Goal: Information Seeking & Learning: Check status

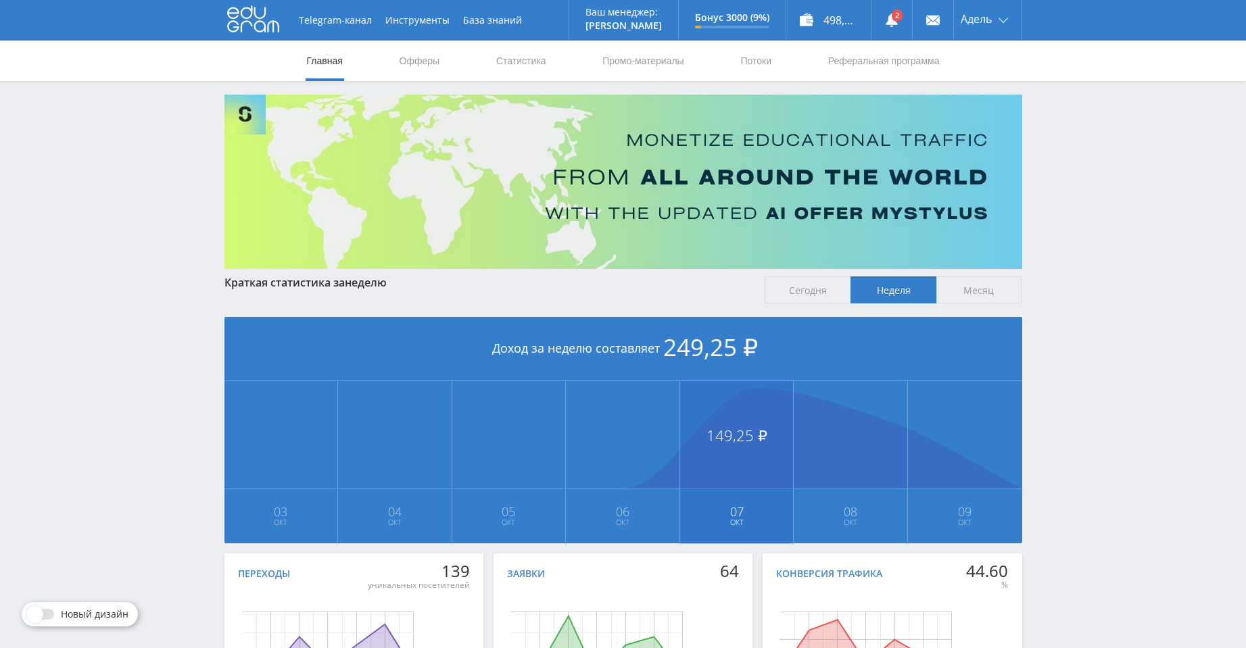
scroll to position [154, 0]
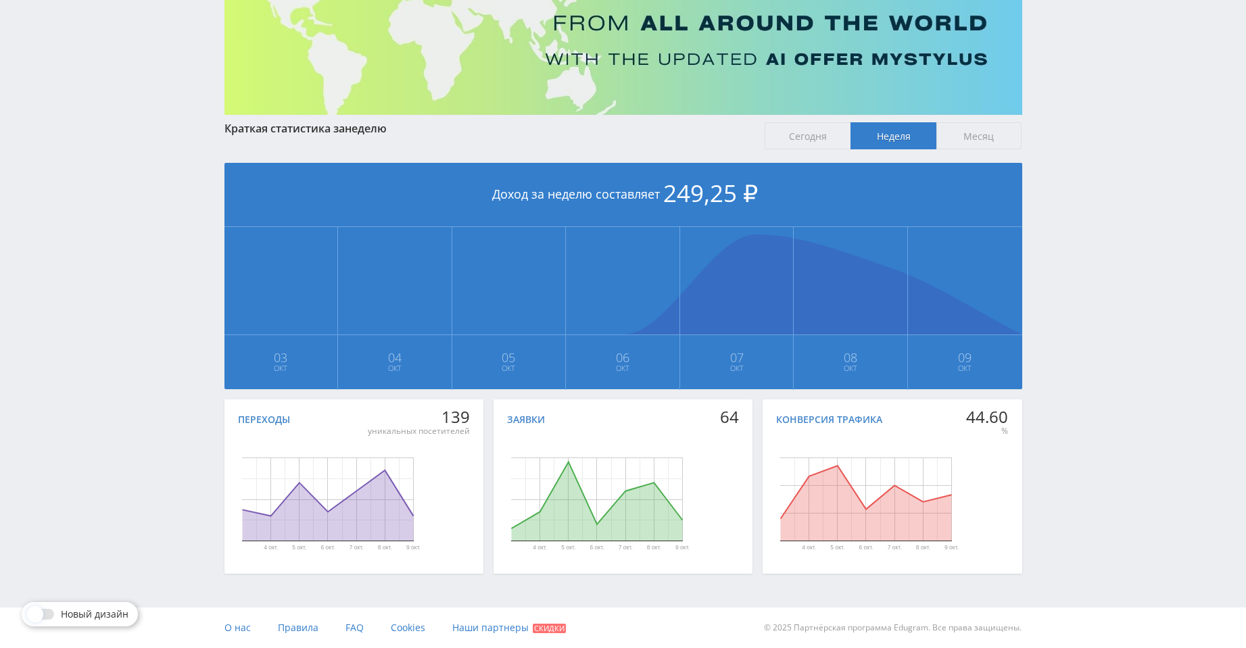
click at [978, 141] on span "Месяц" at bounding box center [979, 135] width 86 height 27
click at [0, 0] on input "Месяц" at bounding box center [0, 0] width 0 height 0
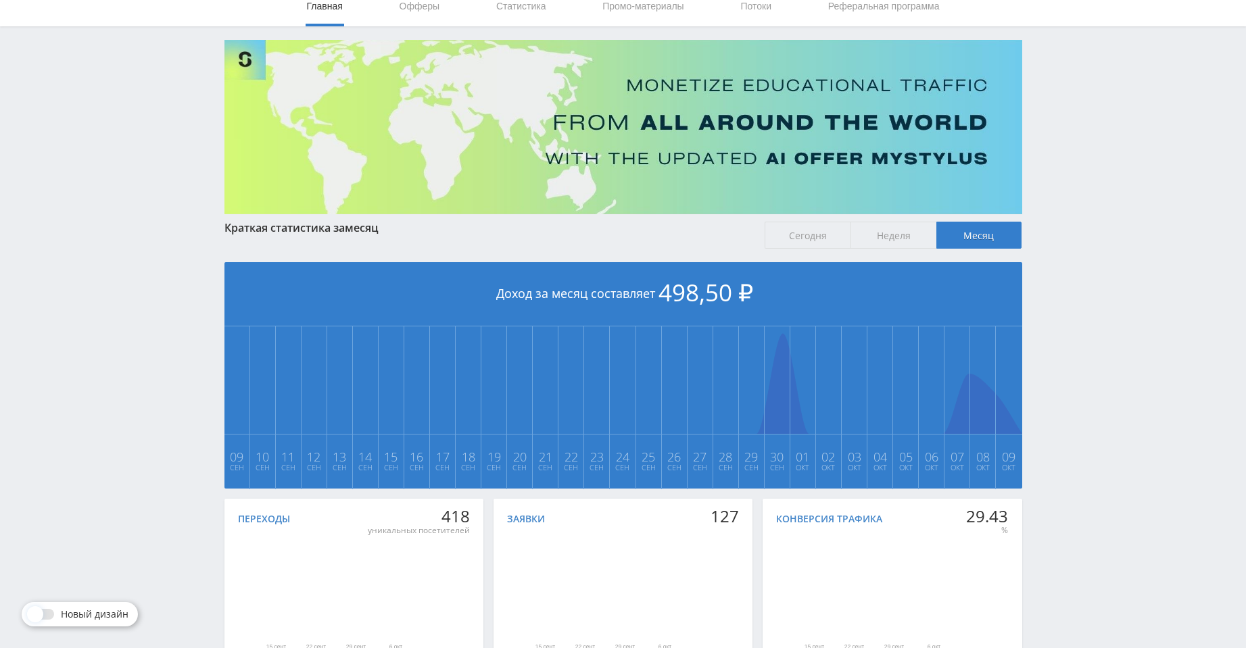
scroll to position [0, 0]
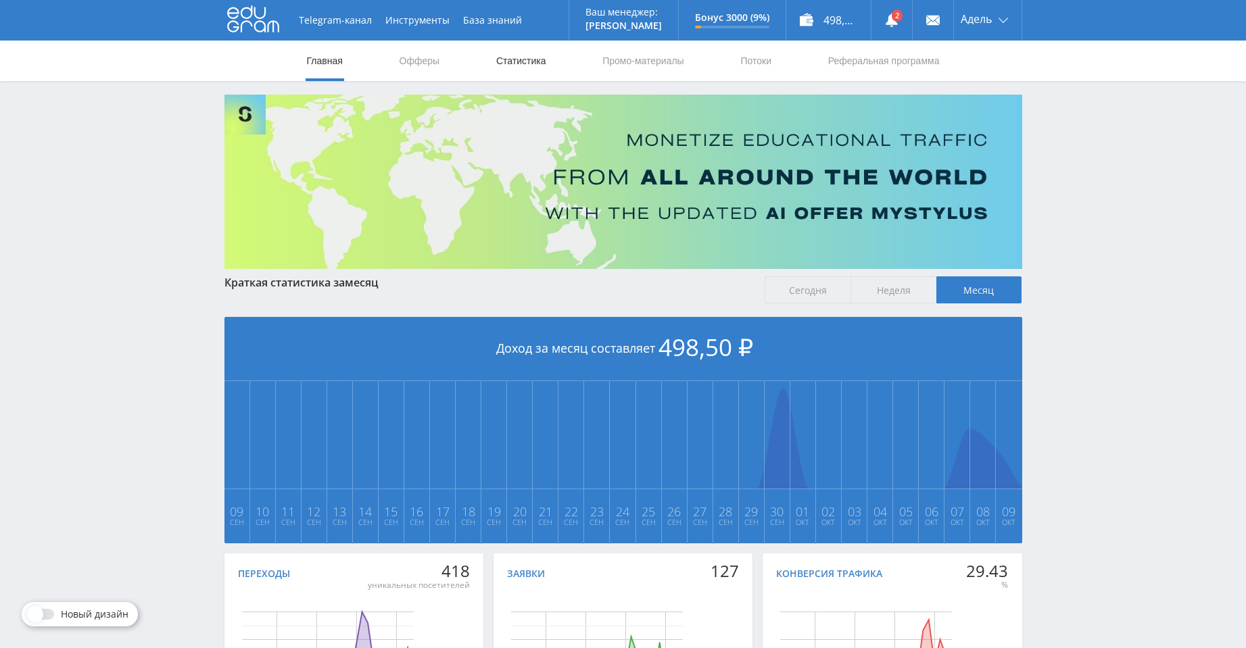
click at [506, 63] on link "Статистика" at bounding box center [521, 61] width 53 height 41
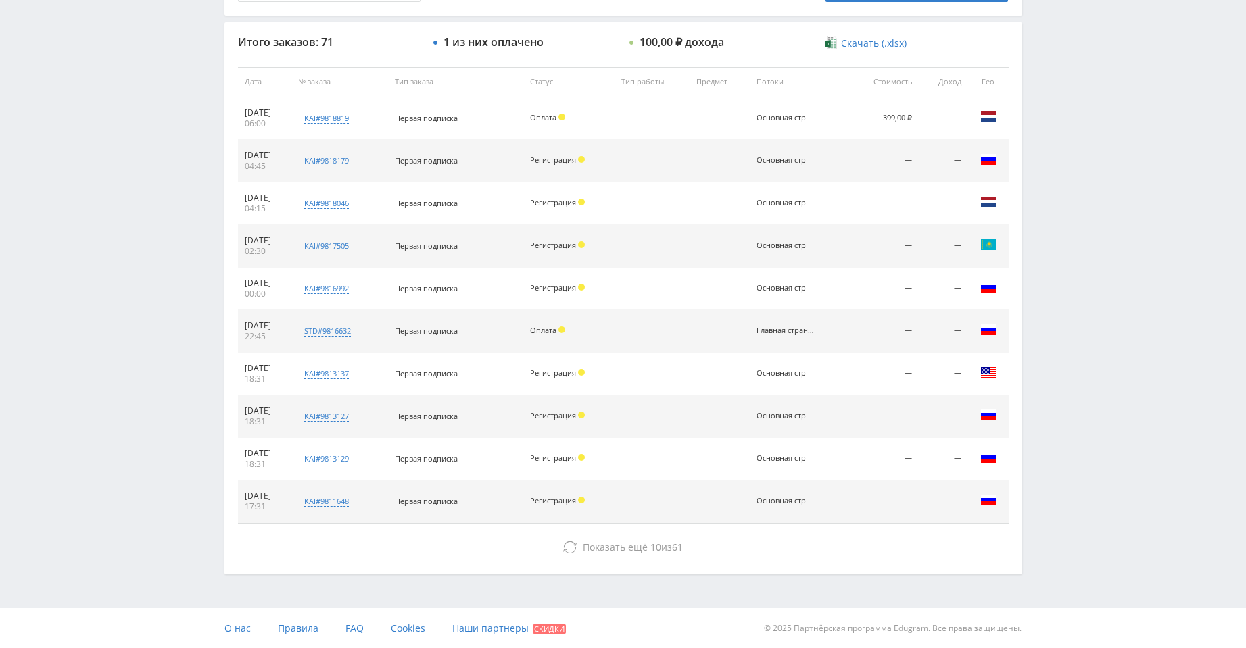
scroll to position [487, 0]
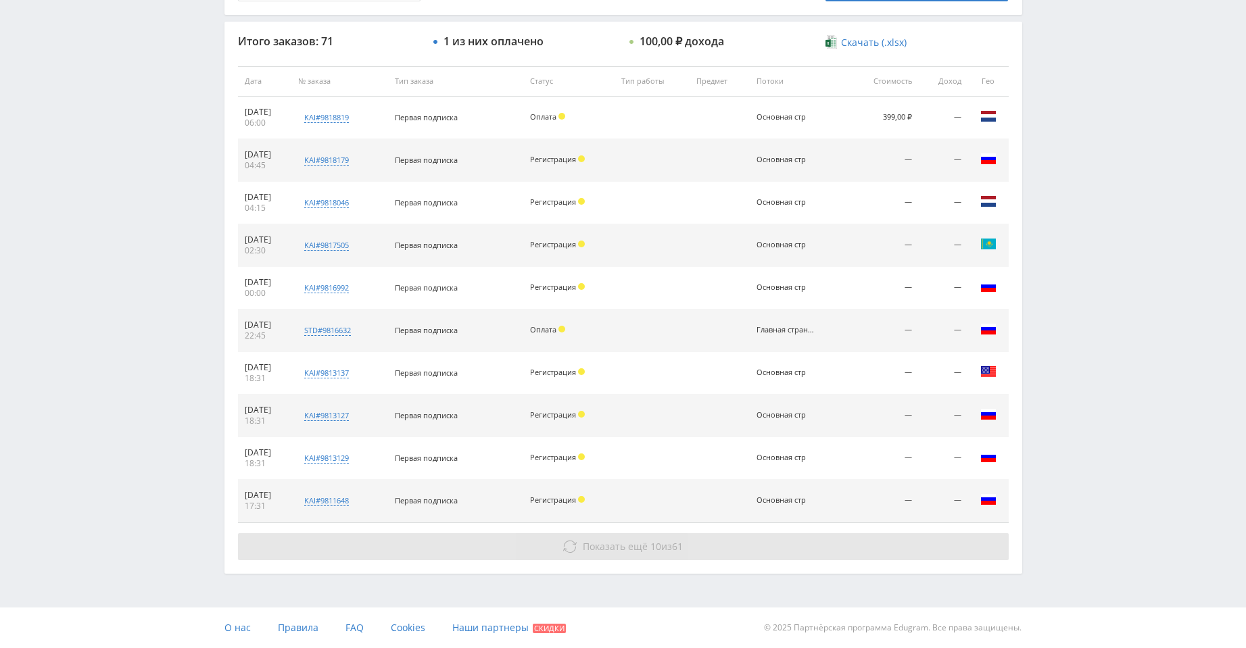
click at [659, 540] on button "Показать ещё 10 из 61" at bounding box center [623, 546] width 771 height 27
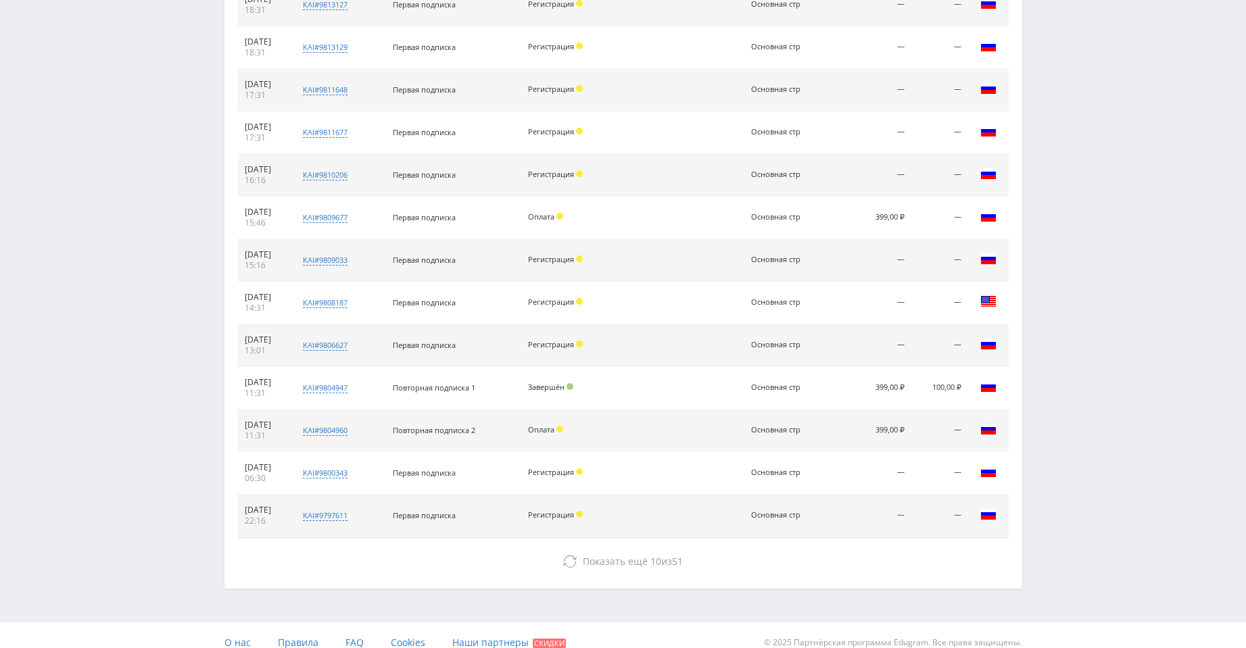
scroll to position [913, 0]
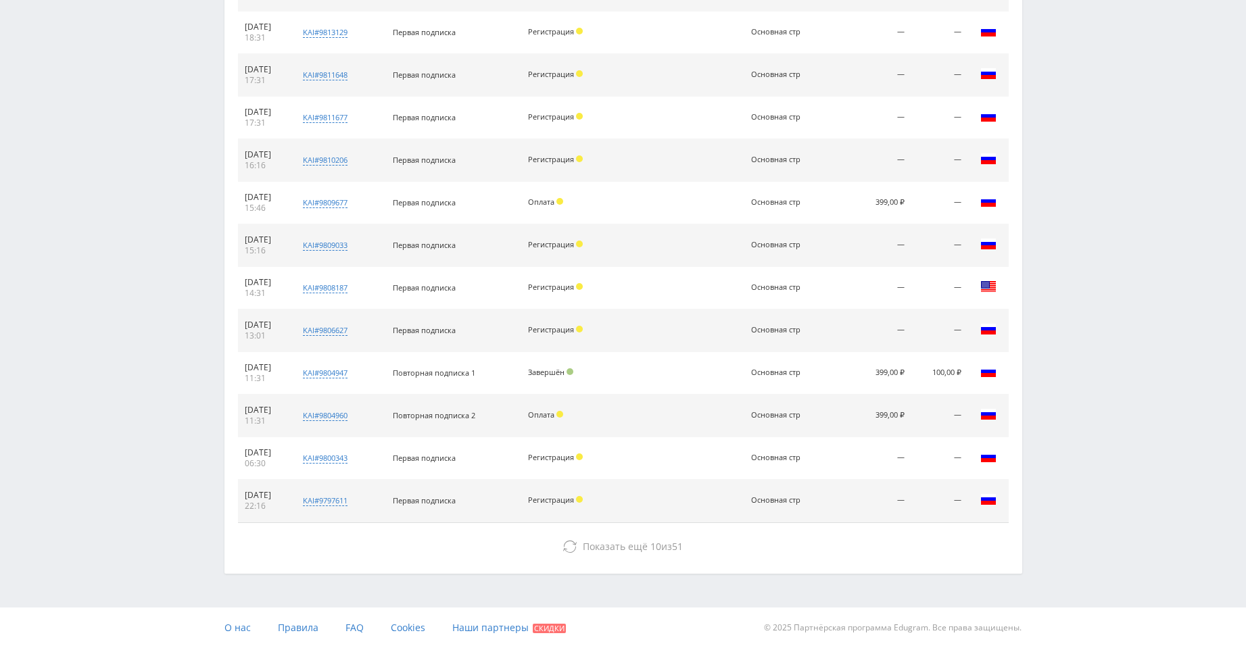
click at [634, 560] on div "Итого заказов: 71 1 из них оплачено 100,00 ₽ дохода Скачать (.xlsx) Дата № зака…" at bounding box center [623, 85] width 798 height 978
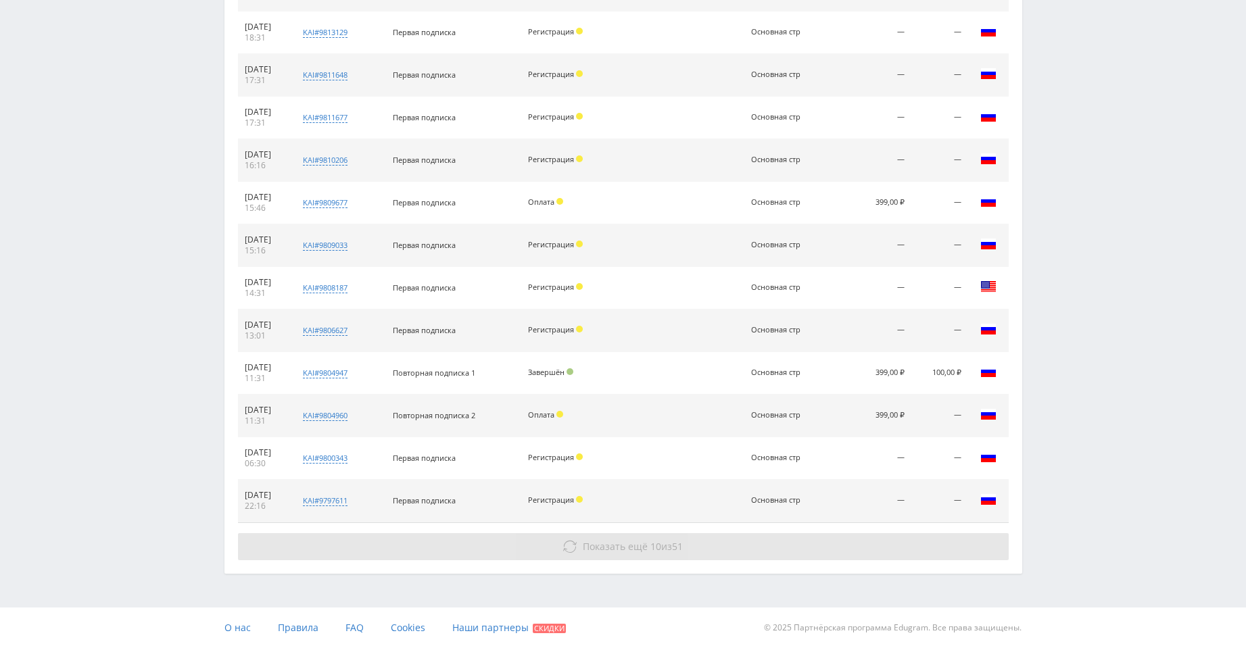
click at [680, 544] on span "51" at bounding box center [677, 546] width 11 height 13
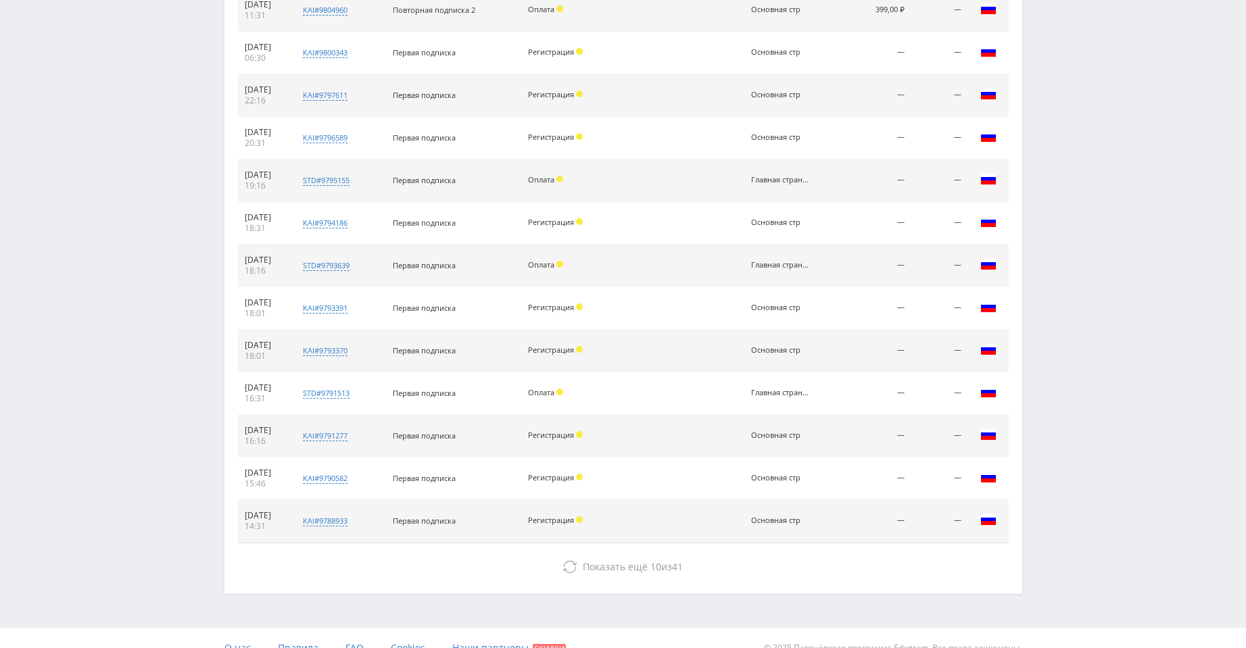
scroll to position [1339, 0]
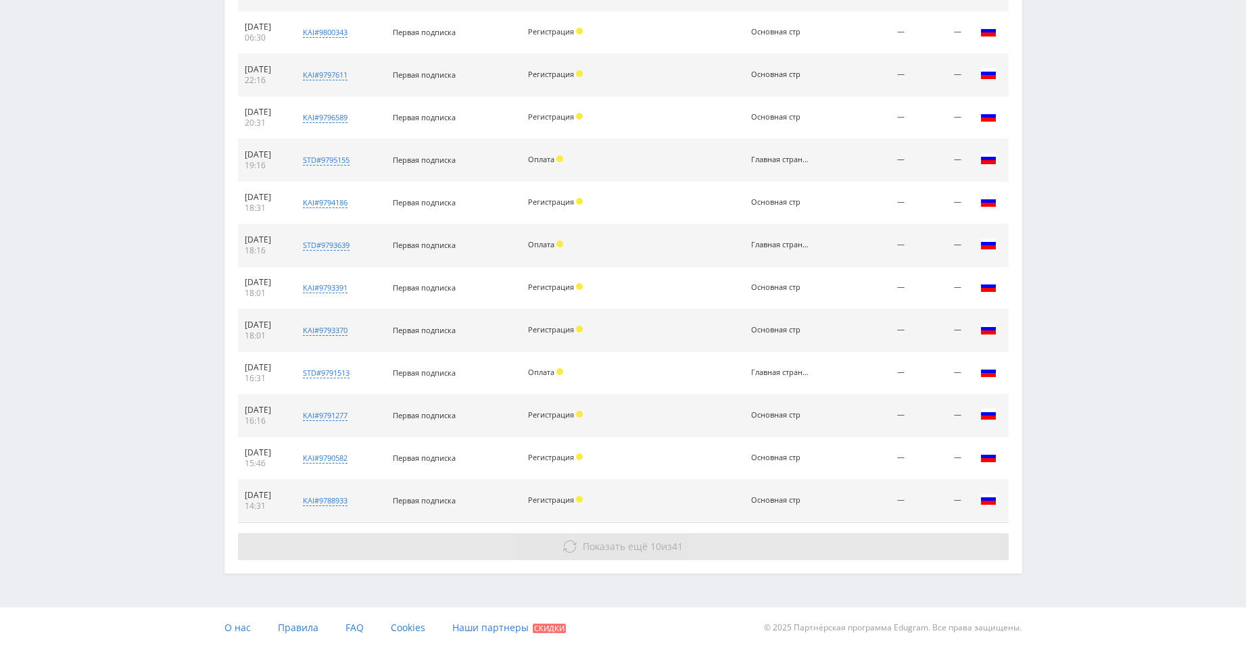
click at [694, 557] on button "Показать ещё 10 из 41" at bounding box center [623, 546] width 771 height 27
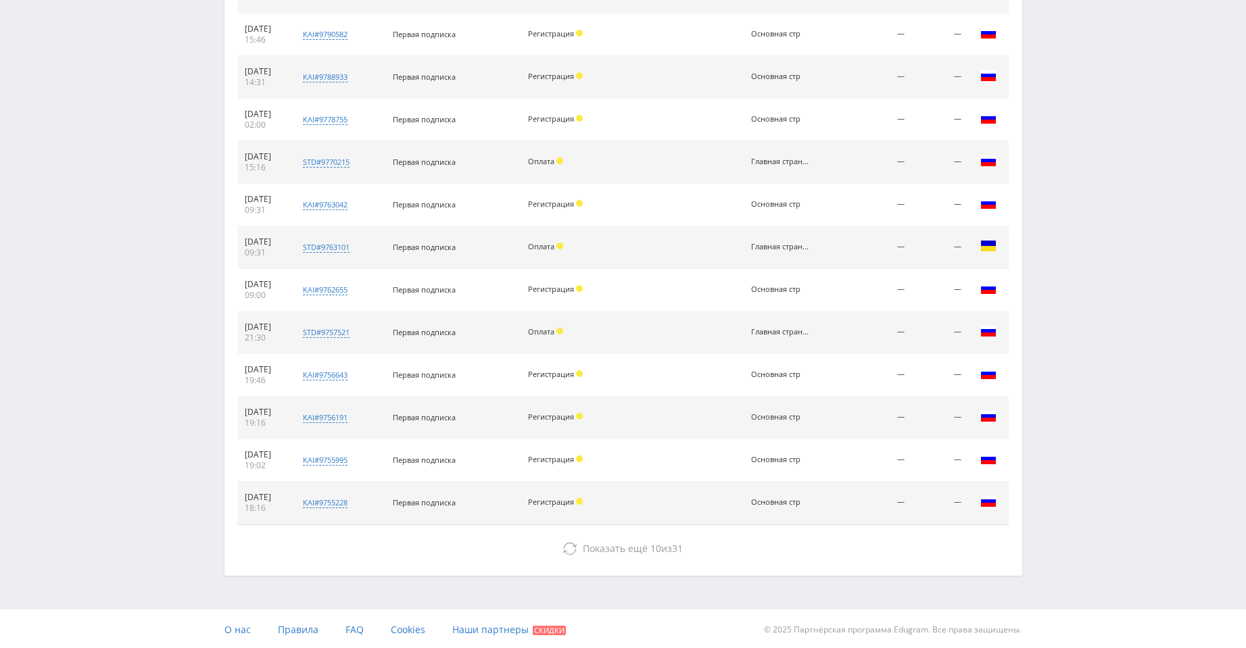
scroll to position [1765, 0]
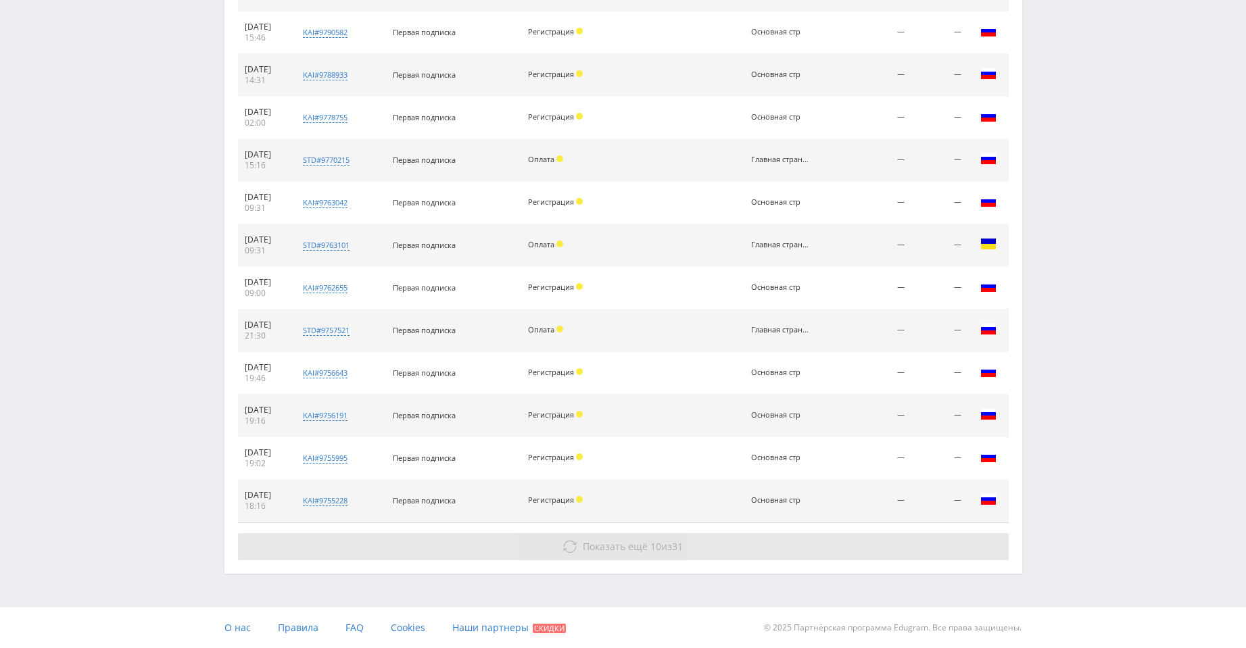
click at [673, 550] on span "31" at bounding box center [677, 546] width 11 height 13
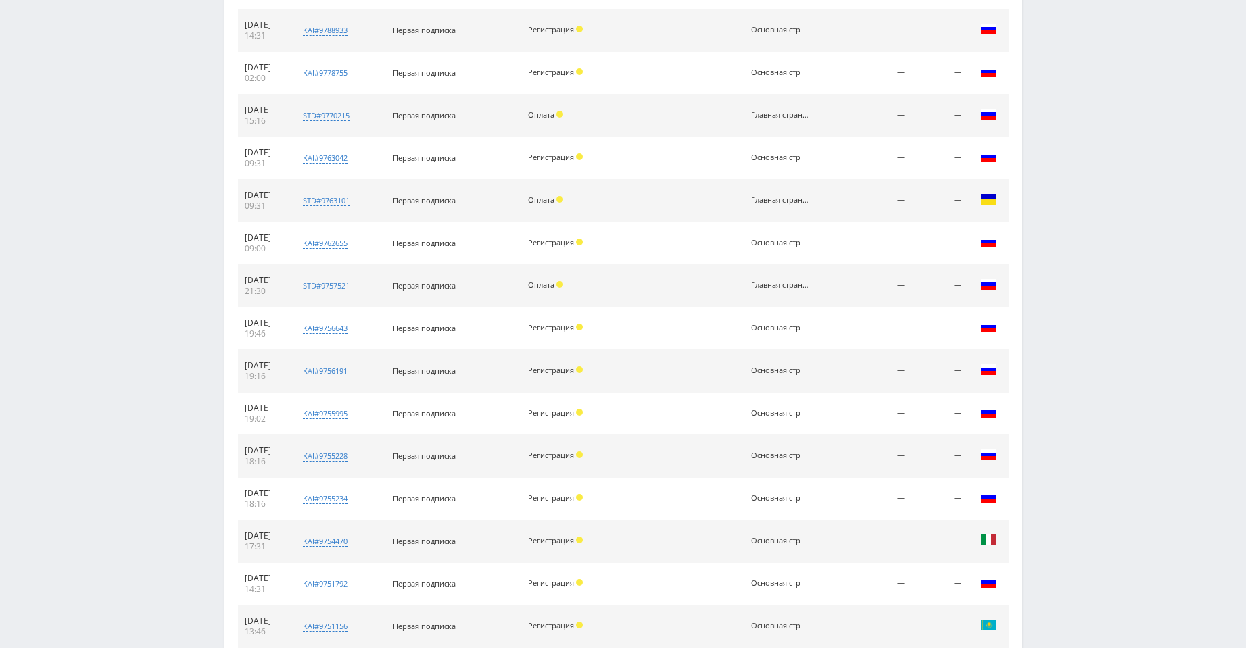
scroll to position [2191, 0]
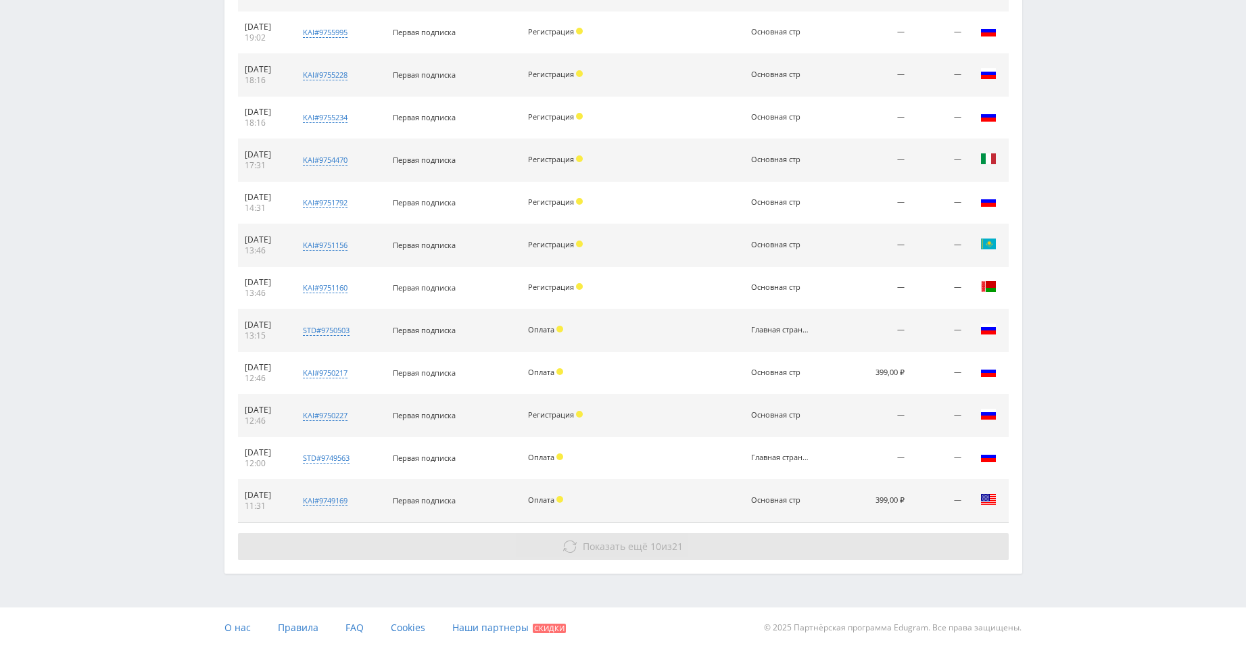
click at [638, 542] on span "Показать ещё" at bounding box center [615, 546] width 65 height 13
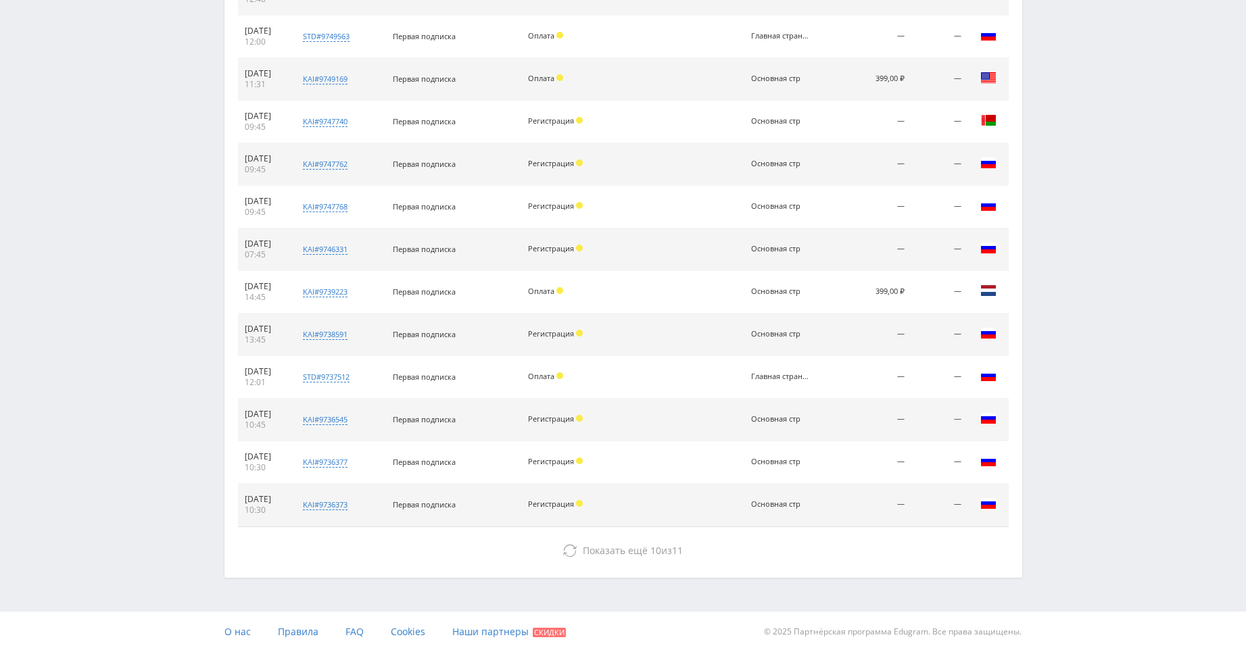
scroll to position [2616, 0]
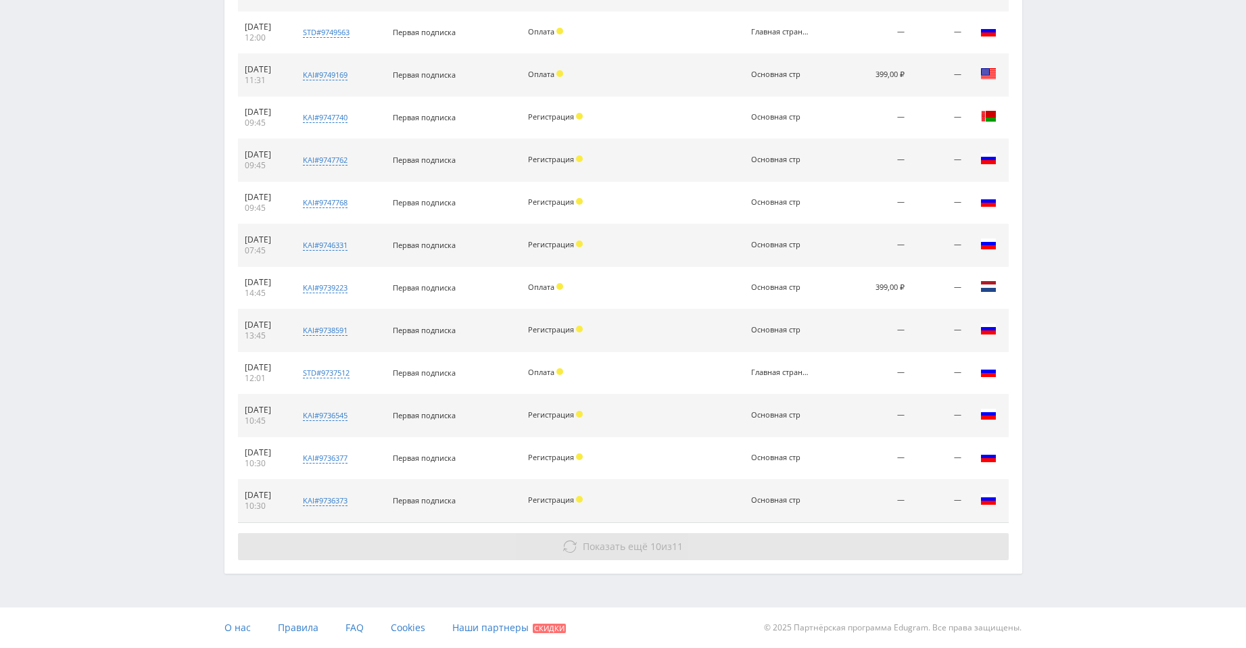
click at [664, 552] on span "Показать ещё 10 из 11" at bounding box center [633, 546] width 100 height 13
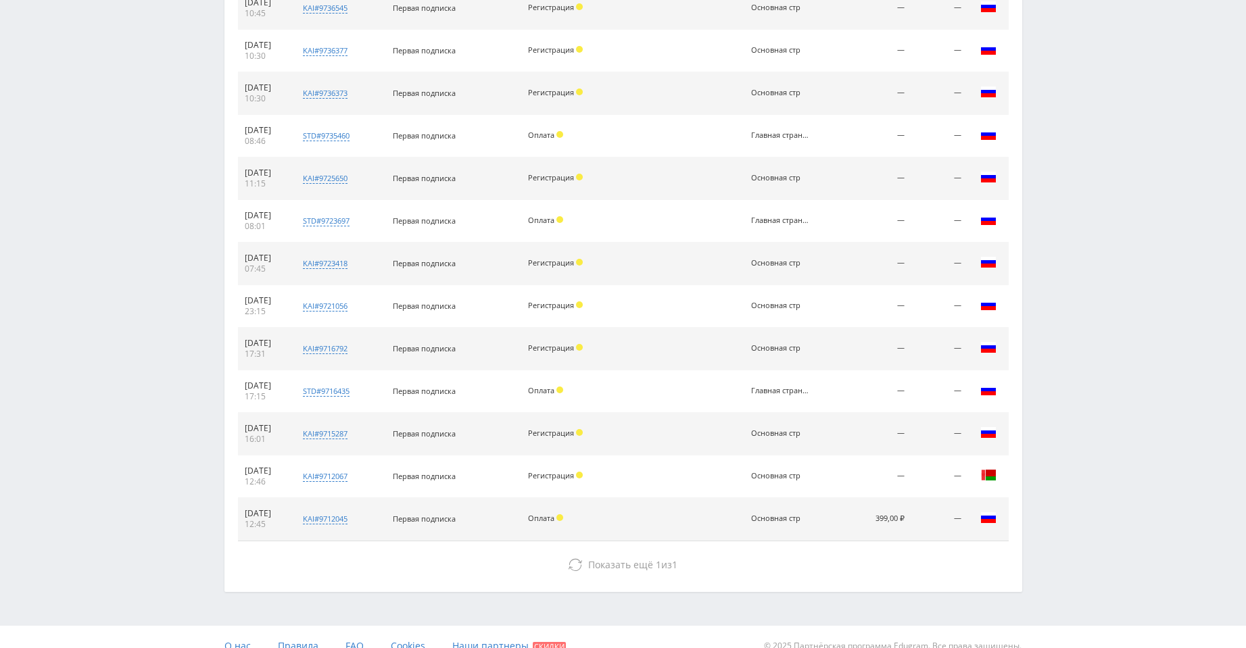
scroll to position [3042, 0]
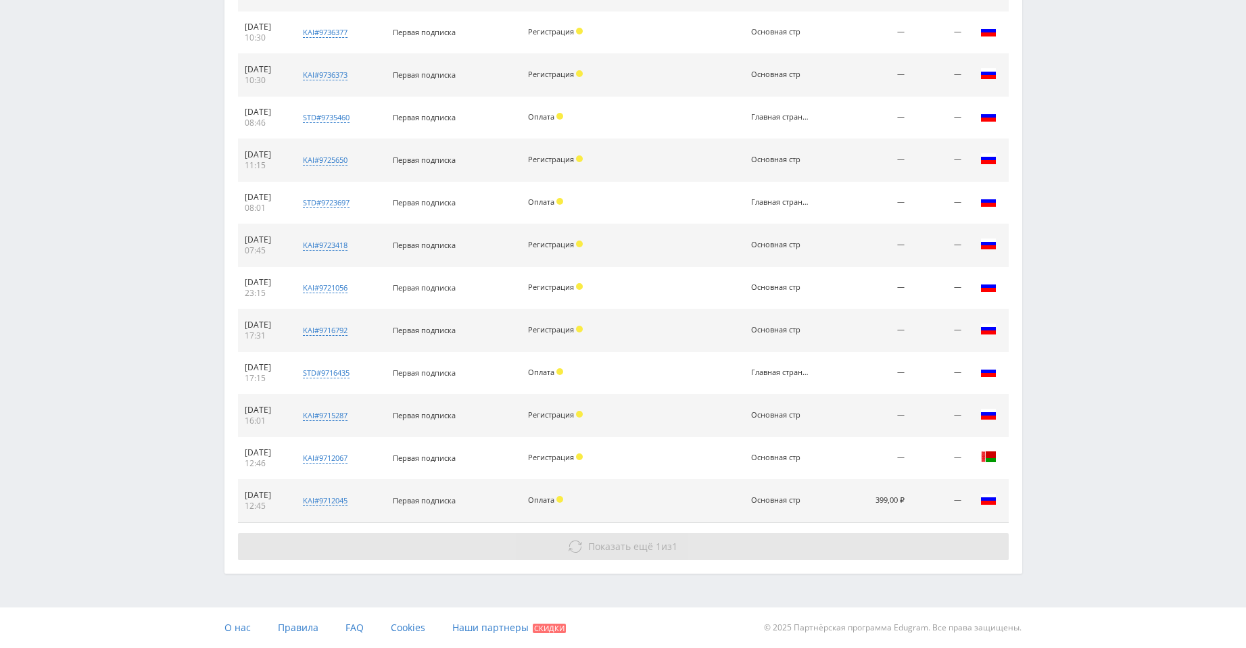
click at [685, 552] on button "Показать ещё 1 из 1" at bounding box center [623, 546] width 771 height 27
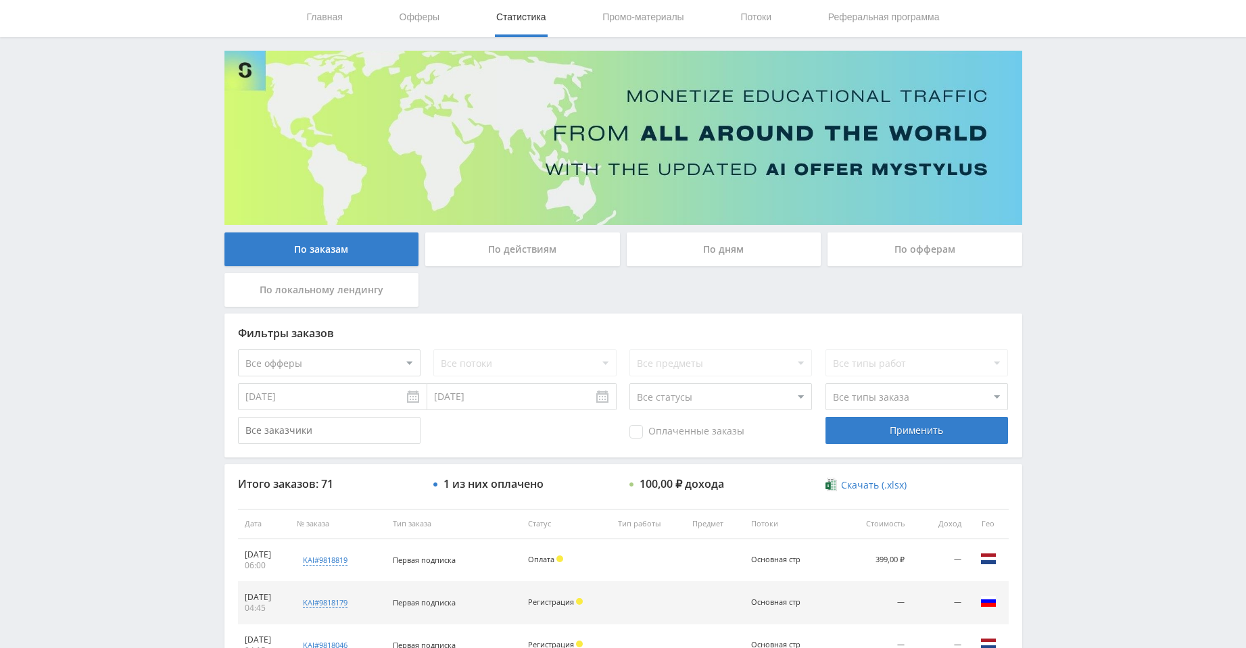
scroll to position [68, 0]
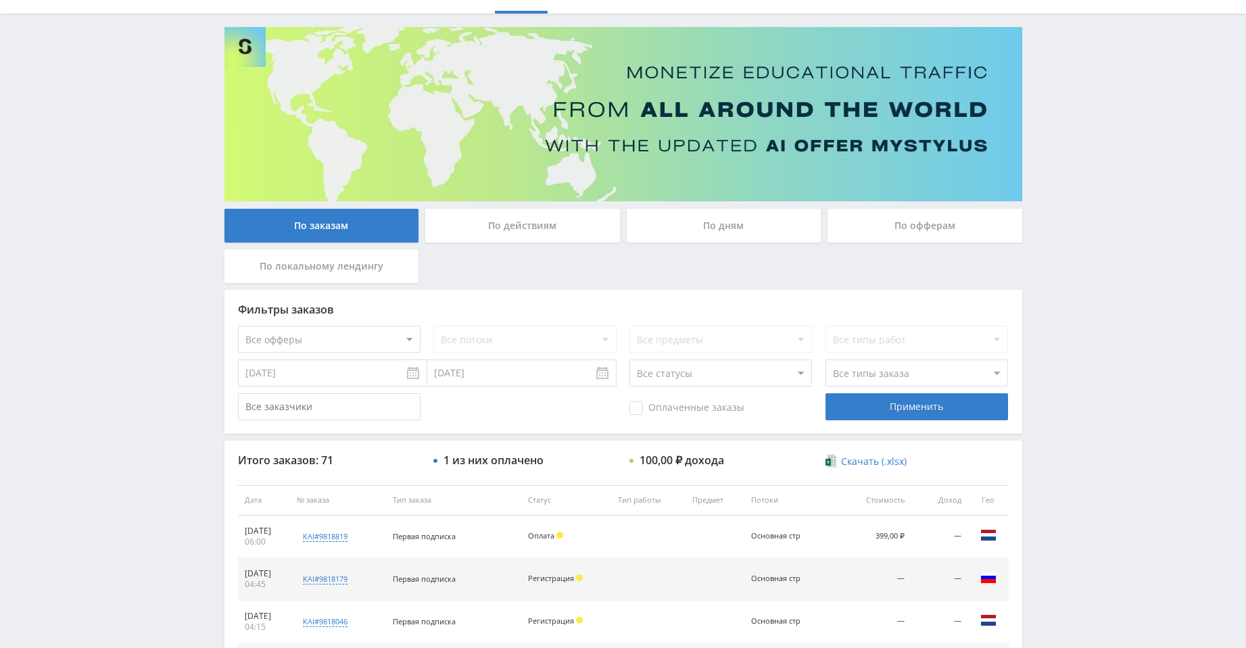
click at [402, 376] on input "[DATE]" at bounding box center [332, 373] width 189 height 27
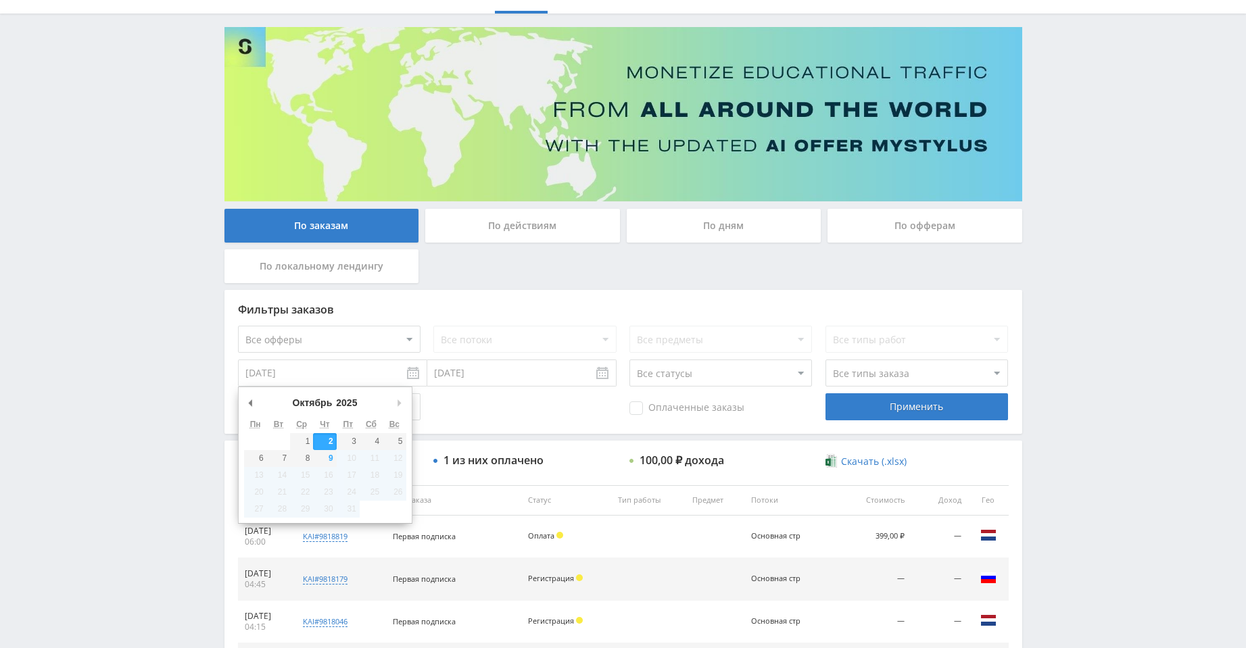
click at [450, 412] on div "Оплаченные заказы Применить" at bounding box center [623, 406] width 771 height 27
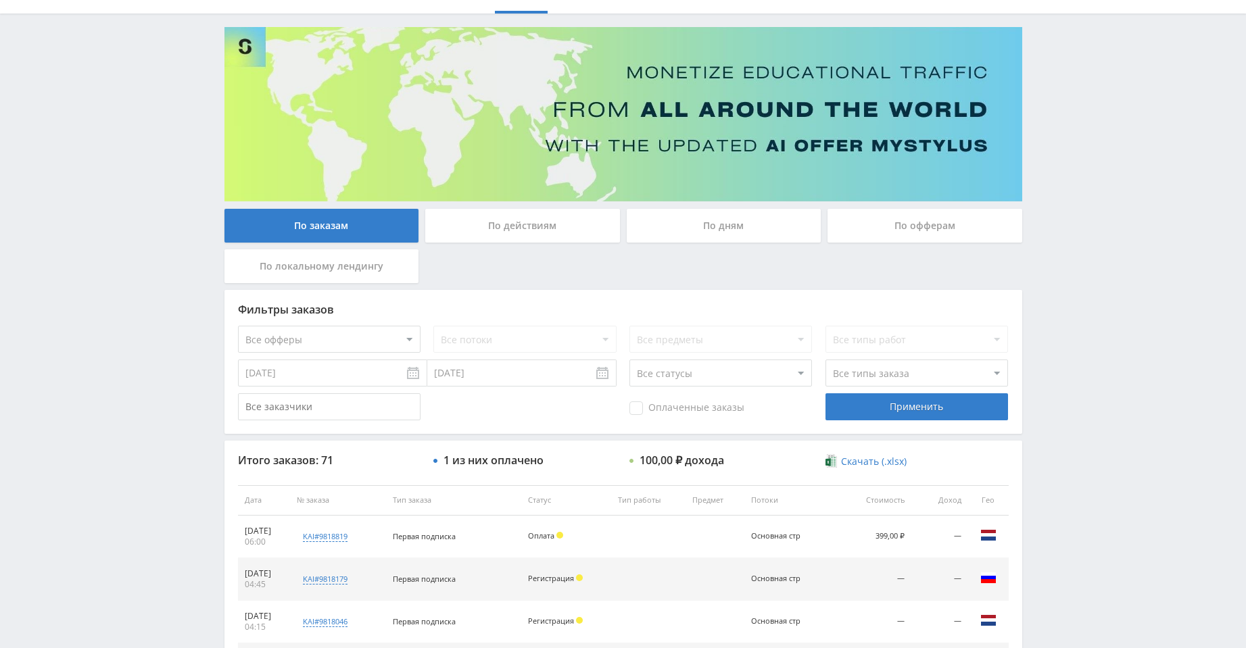
click at [312, 410] on input "text" at bounding box center [329, 406] width 183 height 27
click at [401, 373] on input "[DATE]" at bounding box center [332, 373] width 189 height 27
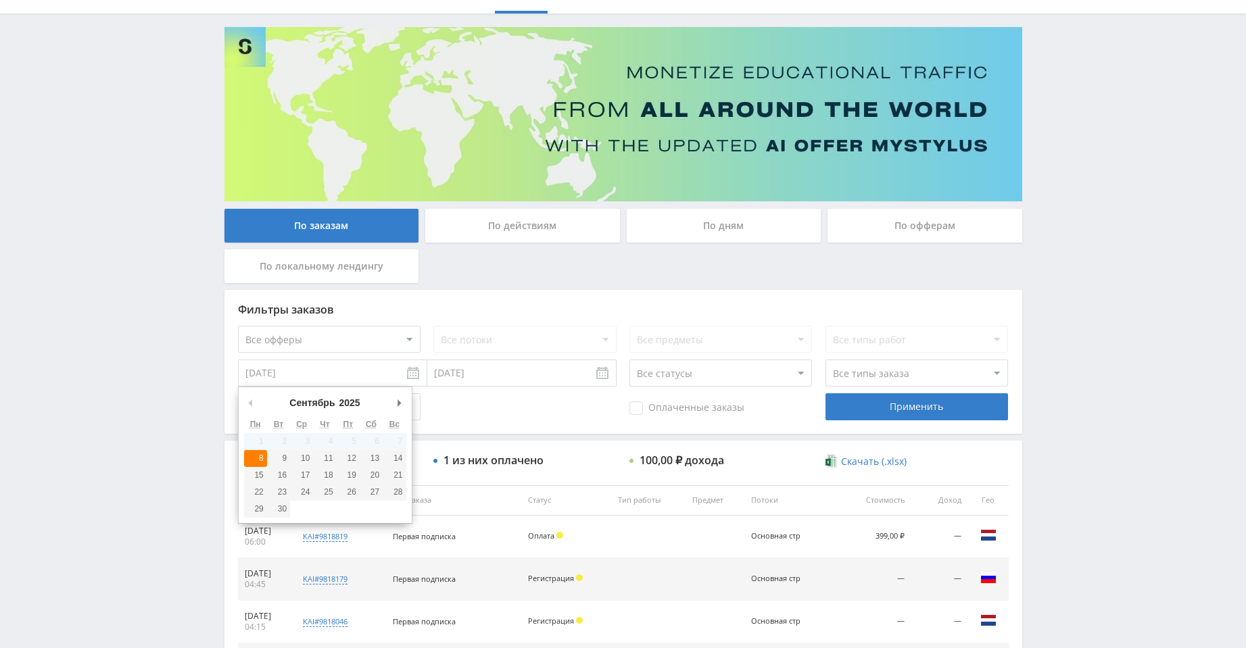
type input "[DATE]"
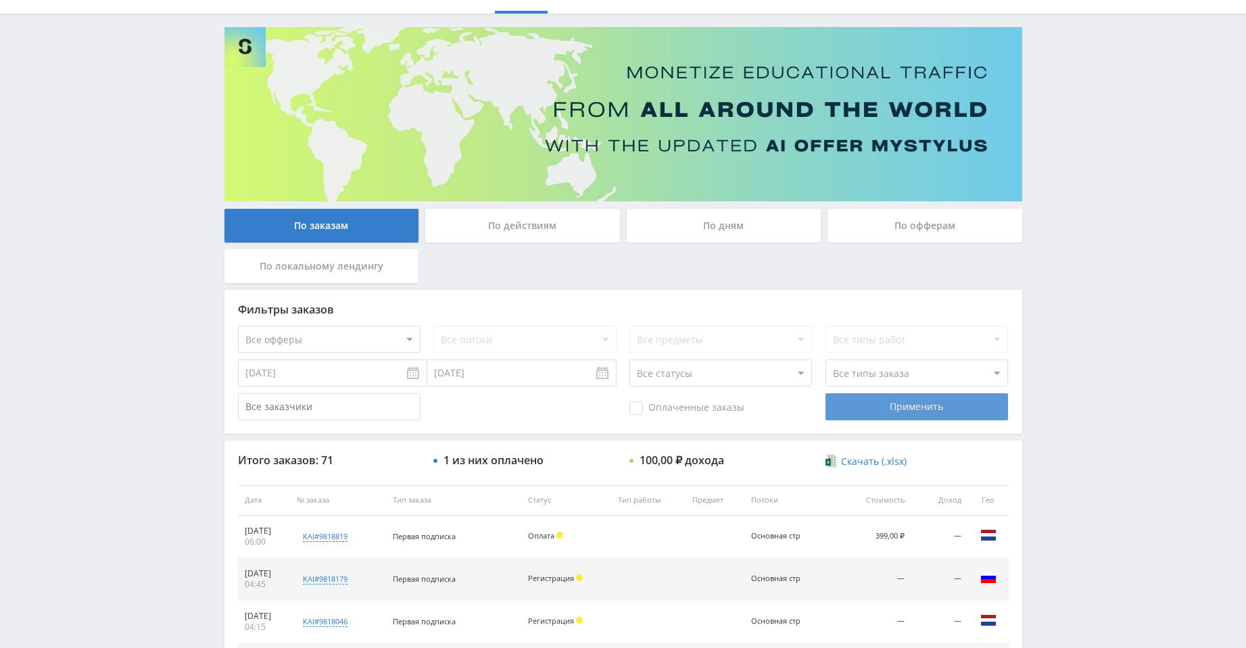
click at [871, 396] on div "Применить" at bounding box center [917, 406] width 183 height 27
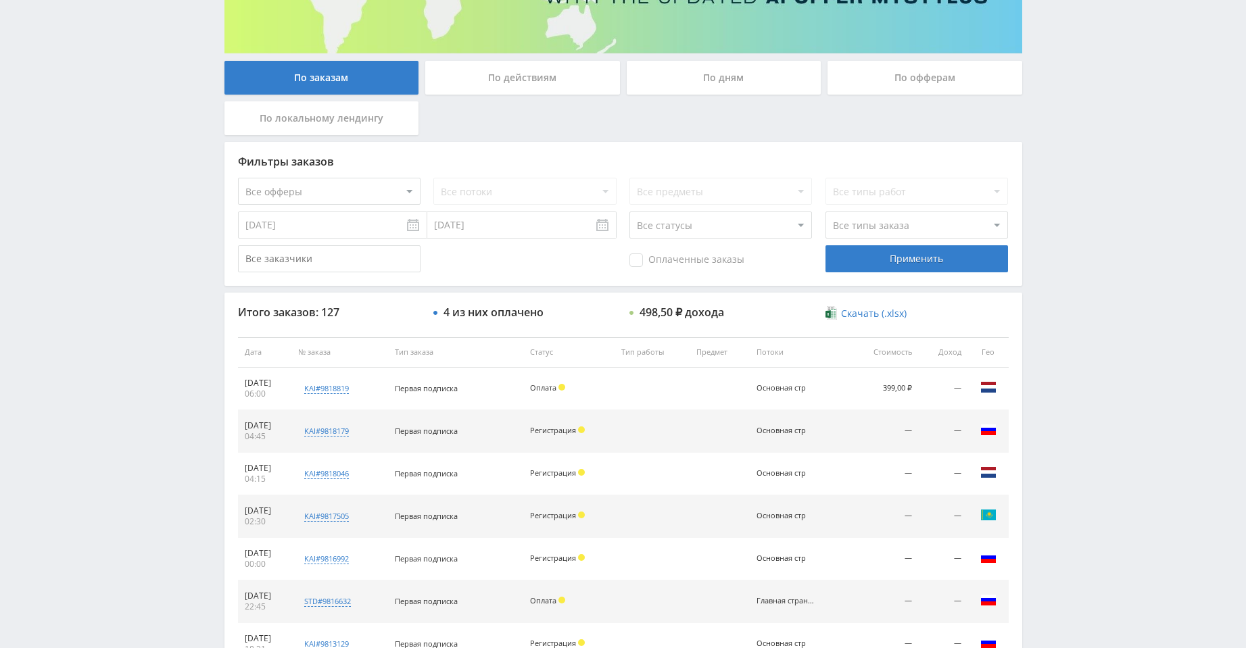
scroll to position [487, 0]
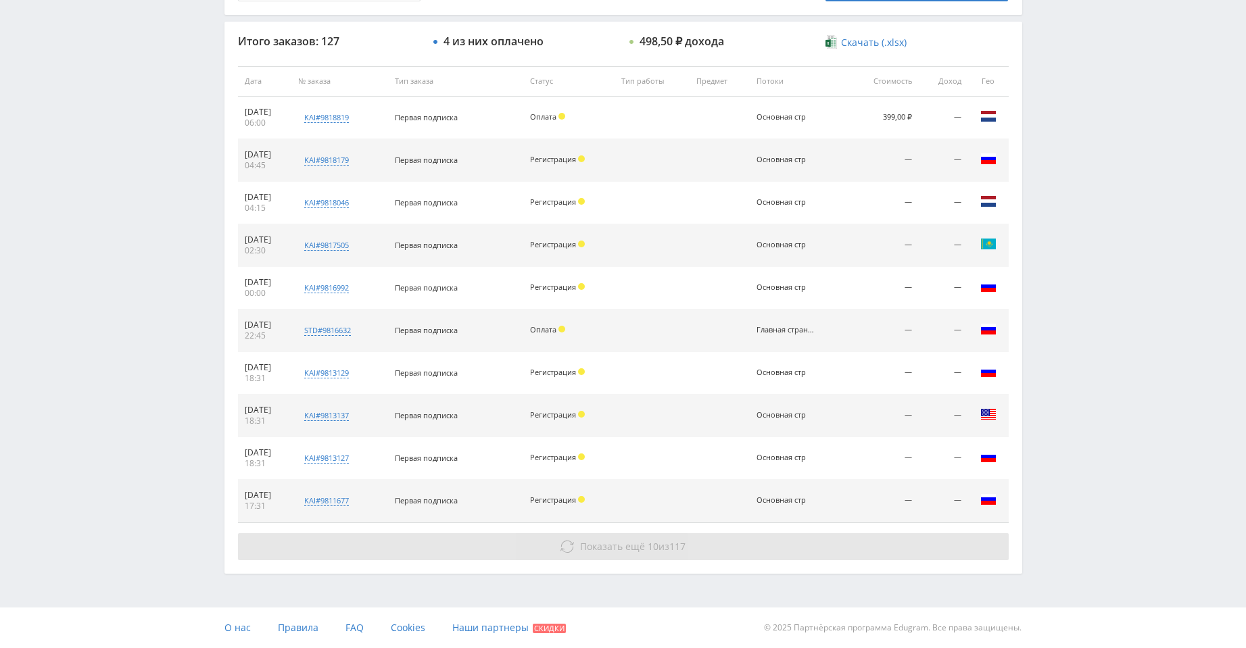
click at [734, 558] on button "Показать ещё 10 из 117" at bounding box center [623, 546] width 771 height 27
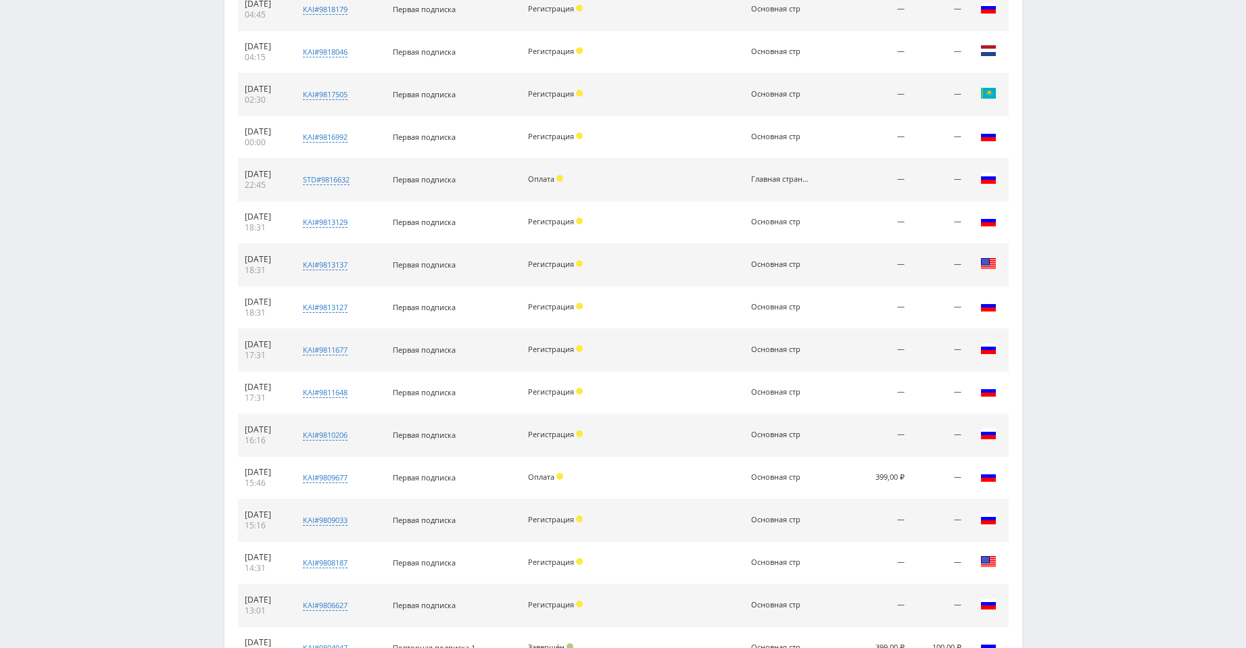
scroll to position [913, 0]
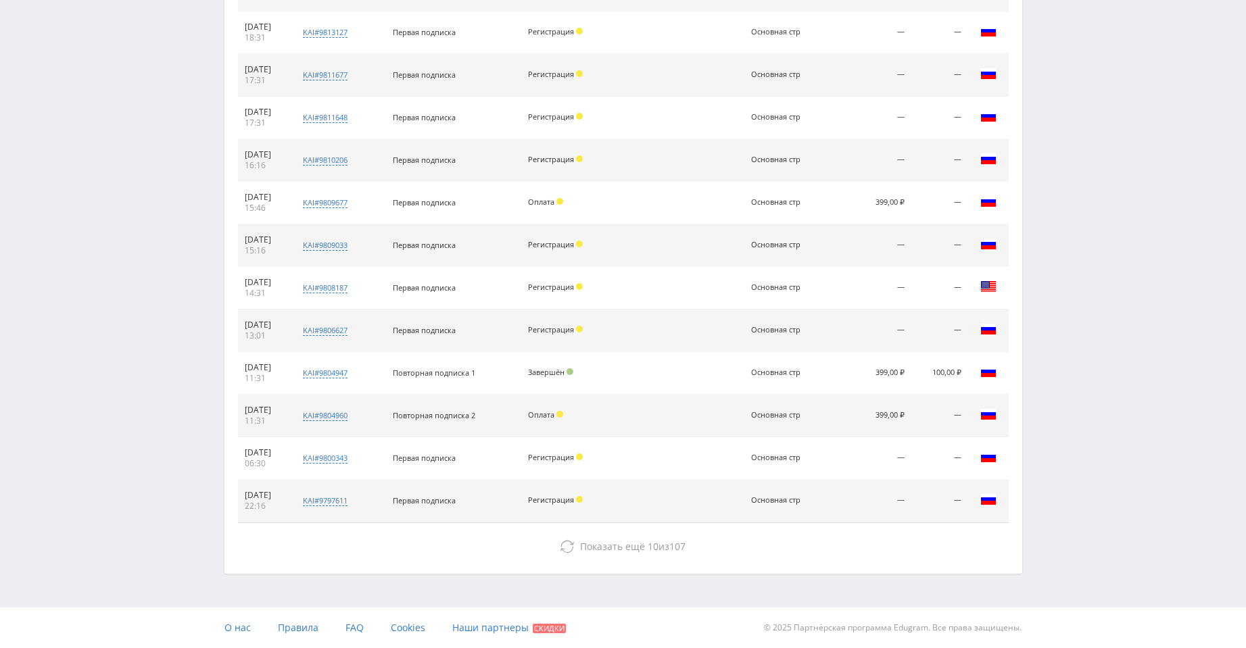
click at [734, 561] on div "Итого заказов: 127 4 из них оплачено 498,50 ₽ дохода Скачать (.xlsx) Дата № зак…" at bounding box center [623, 85] width 798 height 978
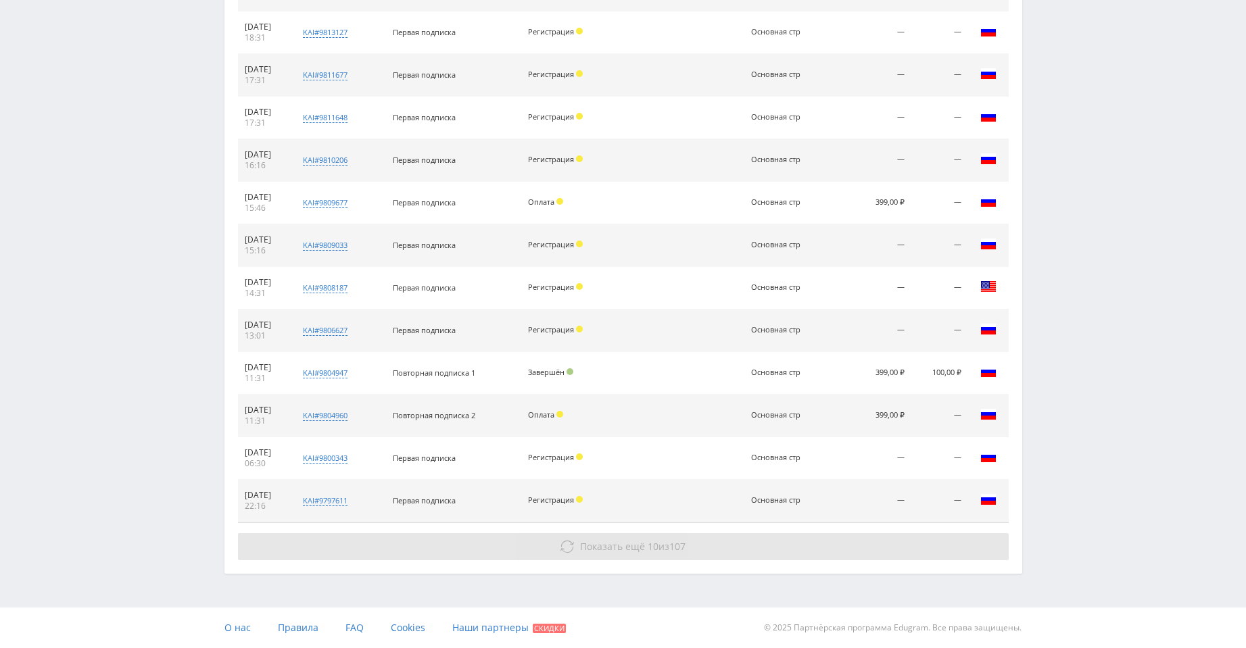
click at [725, 555] on button "Показать ещё 10 из 107" at bounding box center [623, 546] width 771 height 27
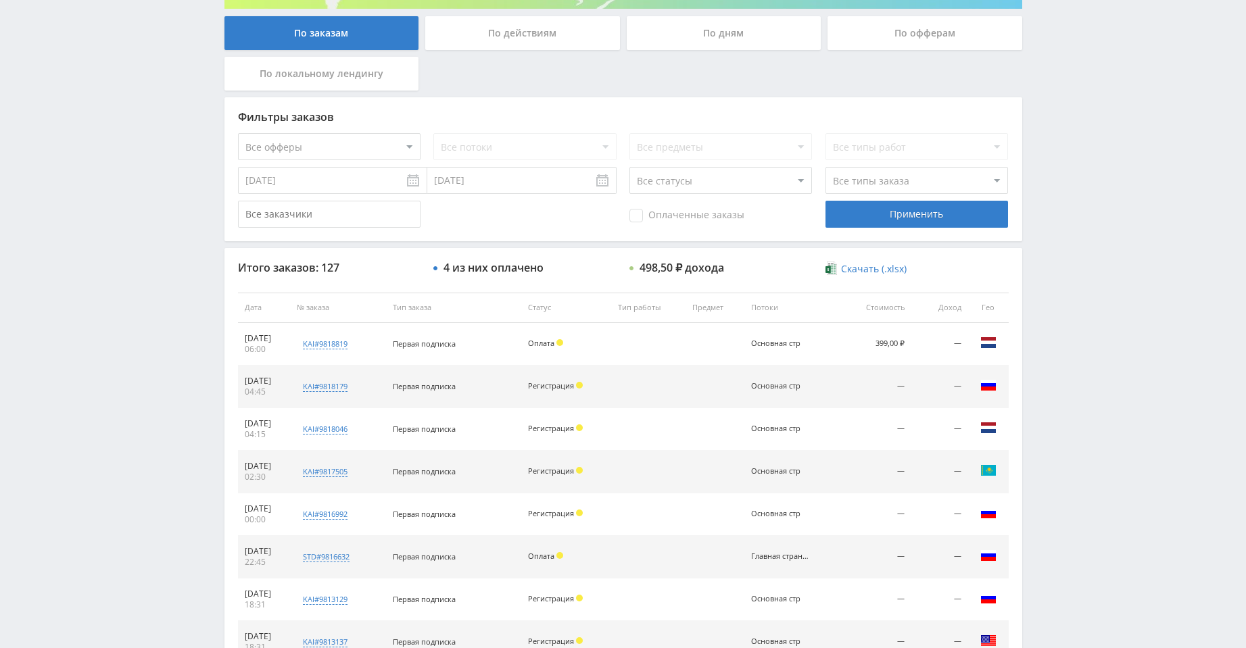
scroll to position [237, 0]
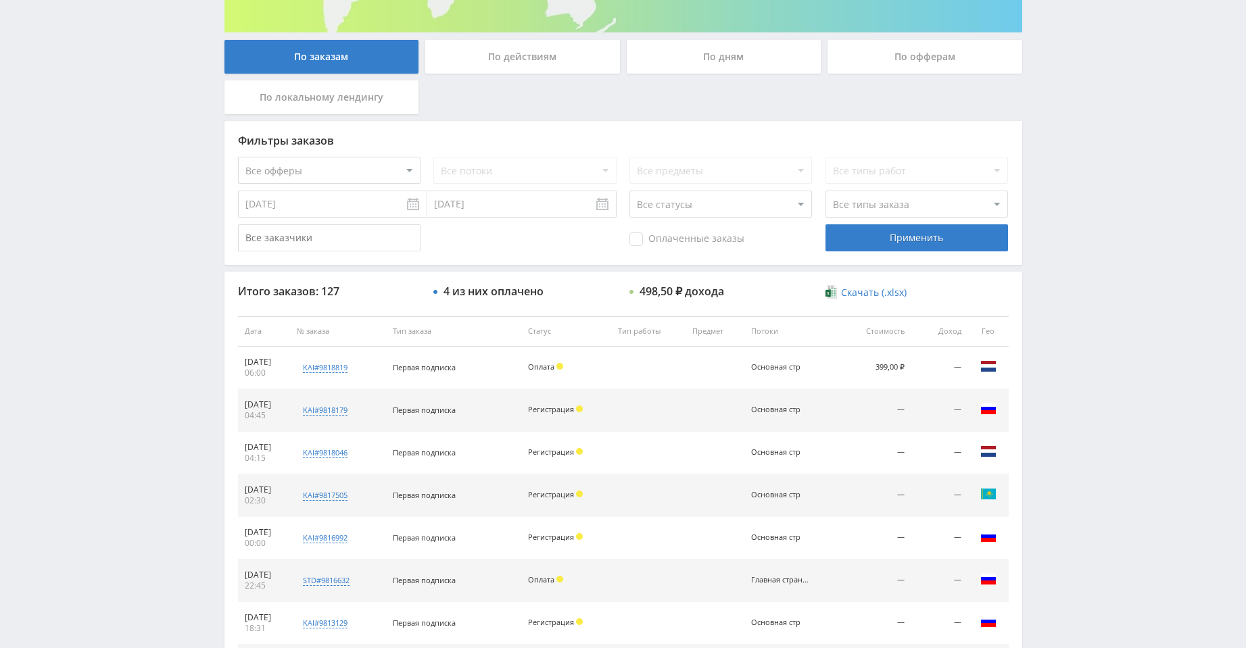
click at [696, 203] on select "Все статусы В аукционе В работе На гарантии Завершен Возврат Черновик" at bounding box center [720, 204] width 183 height 27
click at [895, 204] on select "Все типы заказа [PERSON_NAME] Новый заказ" at bounding box center [917, 204] width 183 height 27
click at [663, 237] on span "Оплаченные заказы" at bounding box center [686, 240] width 115 height 14
click at [0, 0] on input "Оплаченные заказы" at bounding box center [0, 0] width 0 height 0
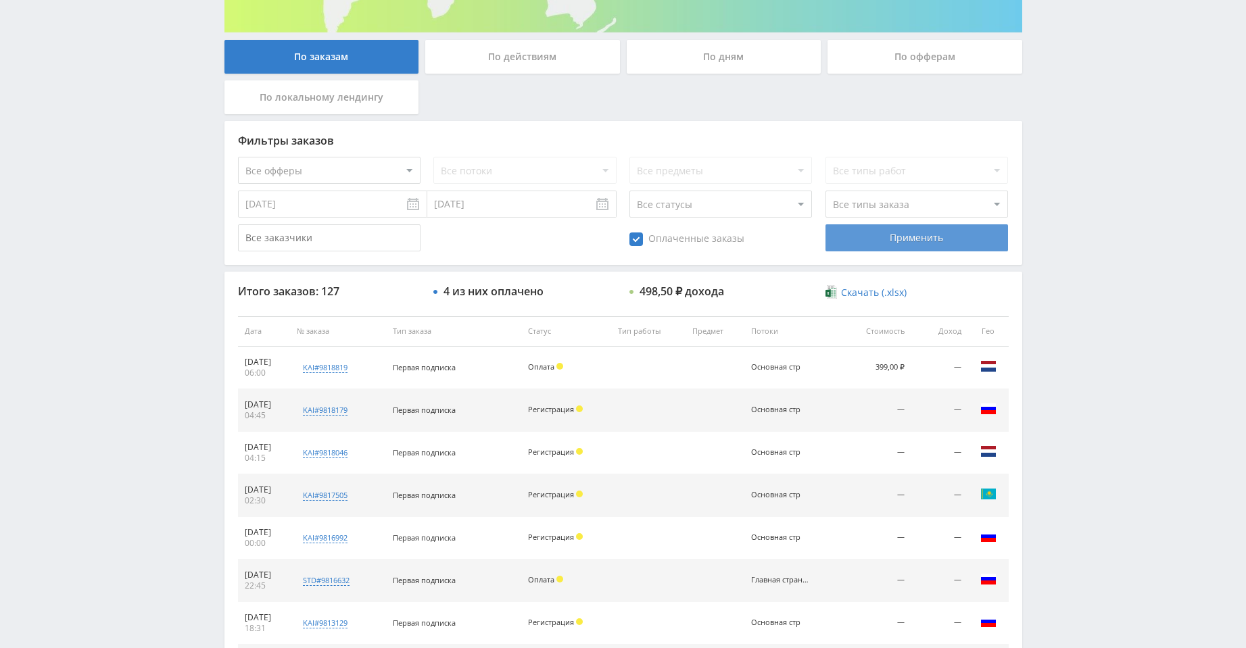
click at [903, 235] on div "Применить" at bounding box center [917, 237] width 183 height 27
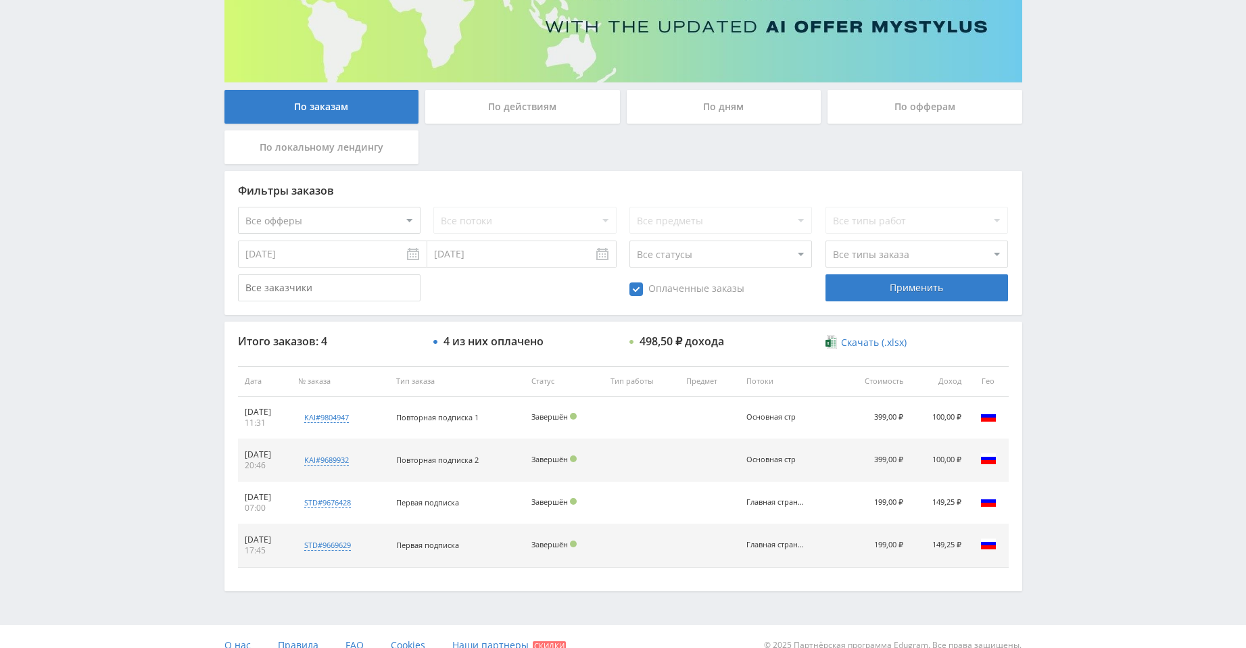
scroll to position [204, 0]
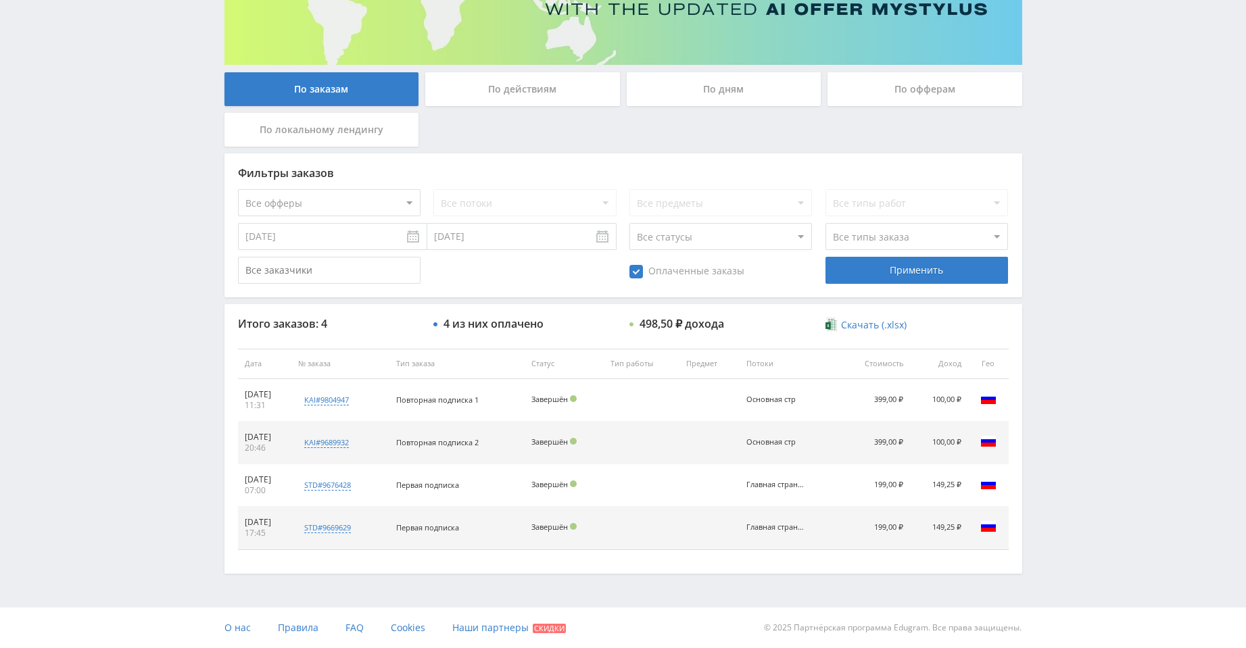
click at [729, 236] on select "Все статусы В аукционе В работе На гарантии Завершен Возврат Черновик" at bounding box center [720, 236] width 183 height 27
click at [846, 235] on select "Все типы заказа [PERSON_NAME] Новый заказ" at bounding box center [917, 236] width 183 height 27
click at [635, 279] on div "Оплаченные заказы" at bounding box center [720, 270] width 183 height 27
click at [637, 274] on span "Оплаченные заказы" at bounding box center [686, 272] width 115 height 14
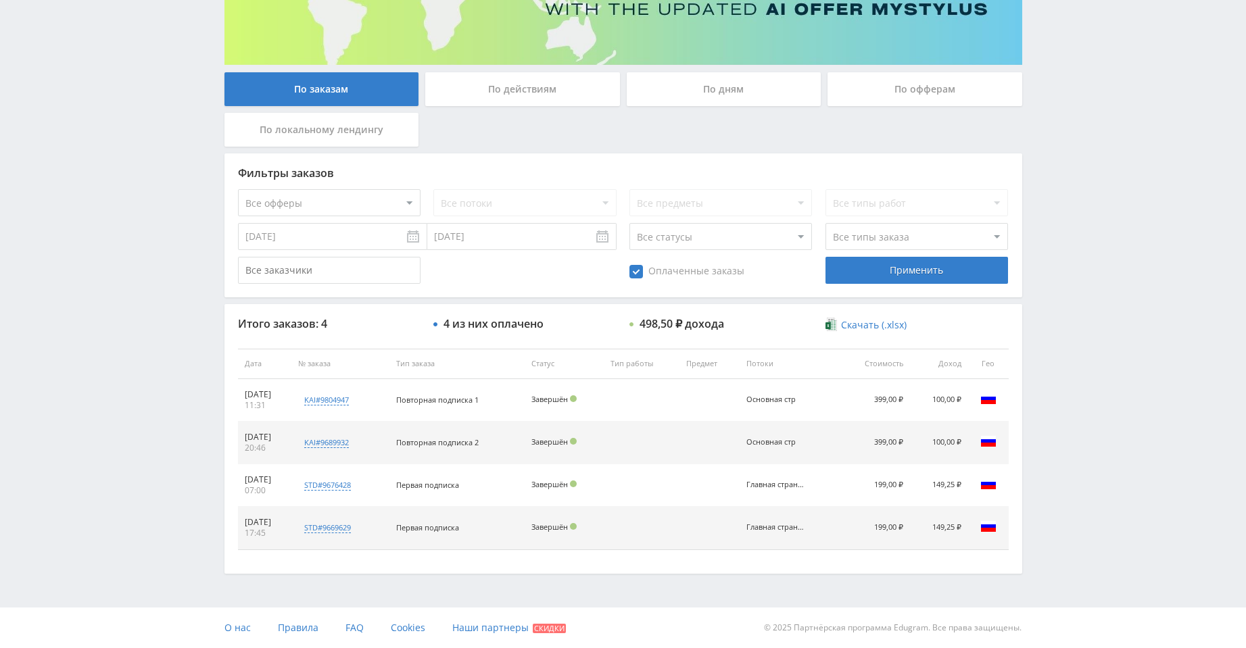
click at [0, 0] on input "Оплаченные заказы" at bounding box center [0, 0] width 0 height 0
click at [385, 195] on select "Все офферы MyStylus MyStylus - Revshare Кэмп Studybay Автор24 Studybay [GEOGRAP…" at bounding box center [329, 202] width 183 height 27
click at [690, 241] on select "Все статусы В аукционе В работе На гарантии Завершен Возврат Черновик" at bounding box center [720, 236] width 183 height 27
click at [629, 223] on select "Все статусы В аукционе В работе На гарантии Завершен Возврат Черновик" at bounding box center [720, 236] width 183 height 27
click at [721, 232] on select "Все статусы В аукционе В работе На гарантии Завершен Возврат Черновик" at bounding box center [720, 236] width 183 height 27
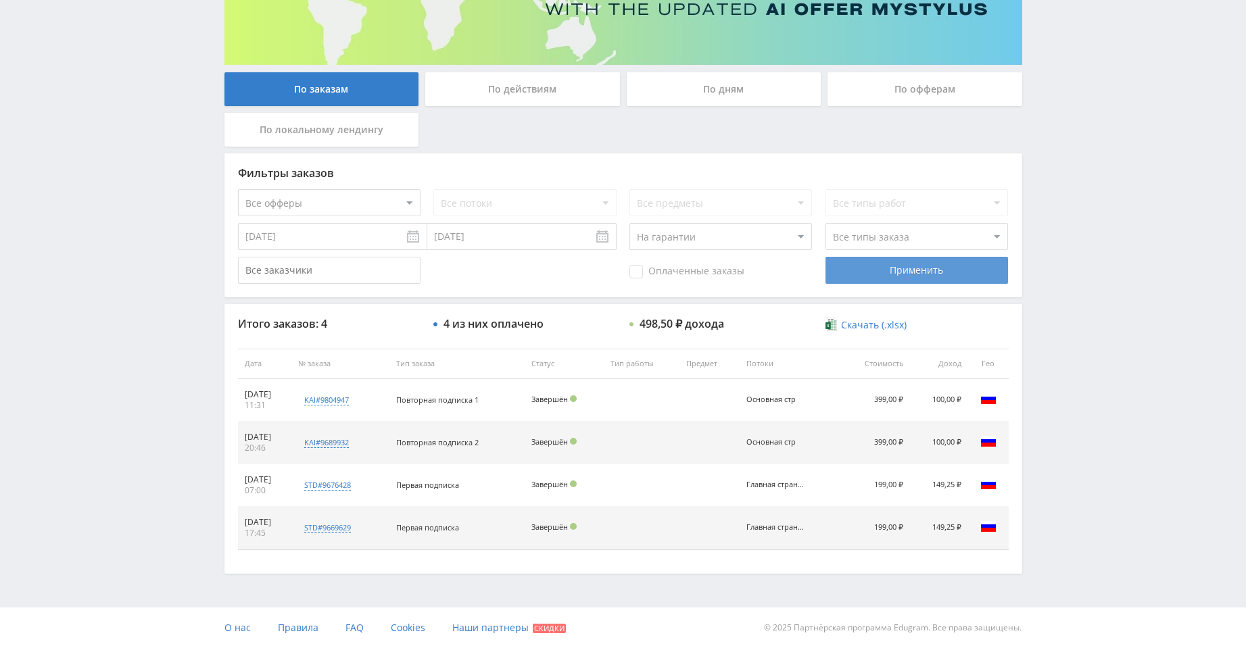
click at [894, 272] on div "Применить" at bounding box center [917, 270] width 183 height 27
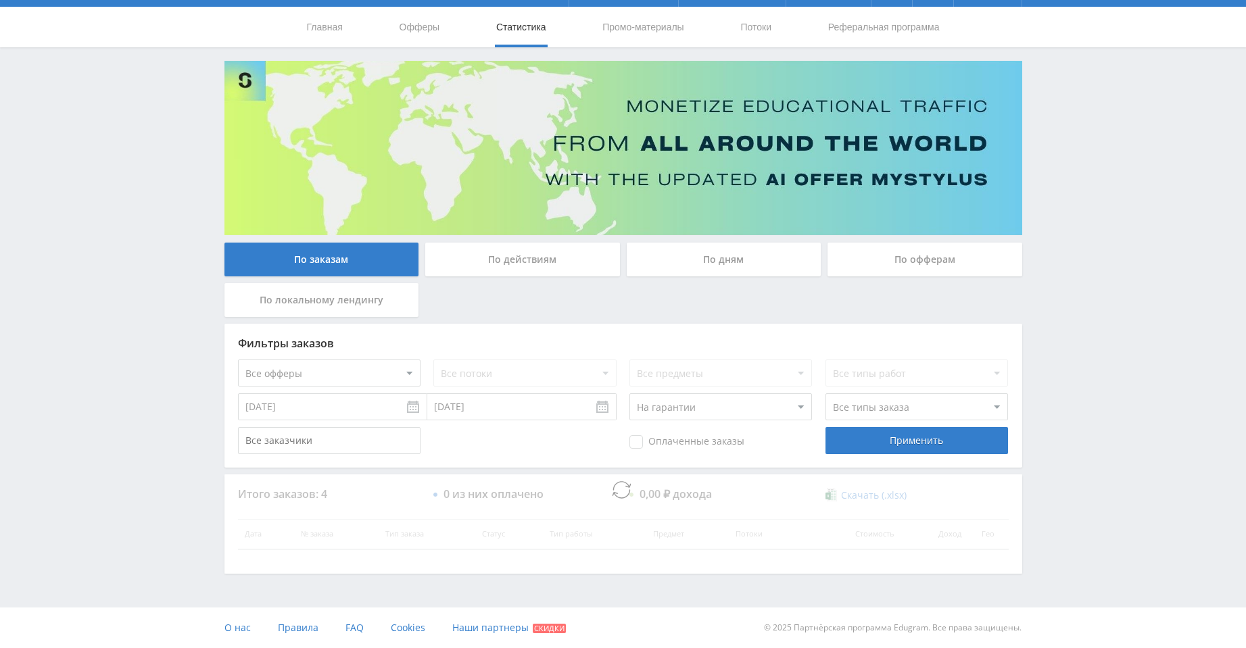
scroll to position [0, 0]
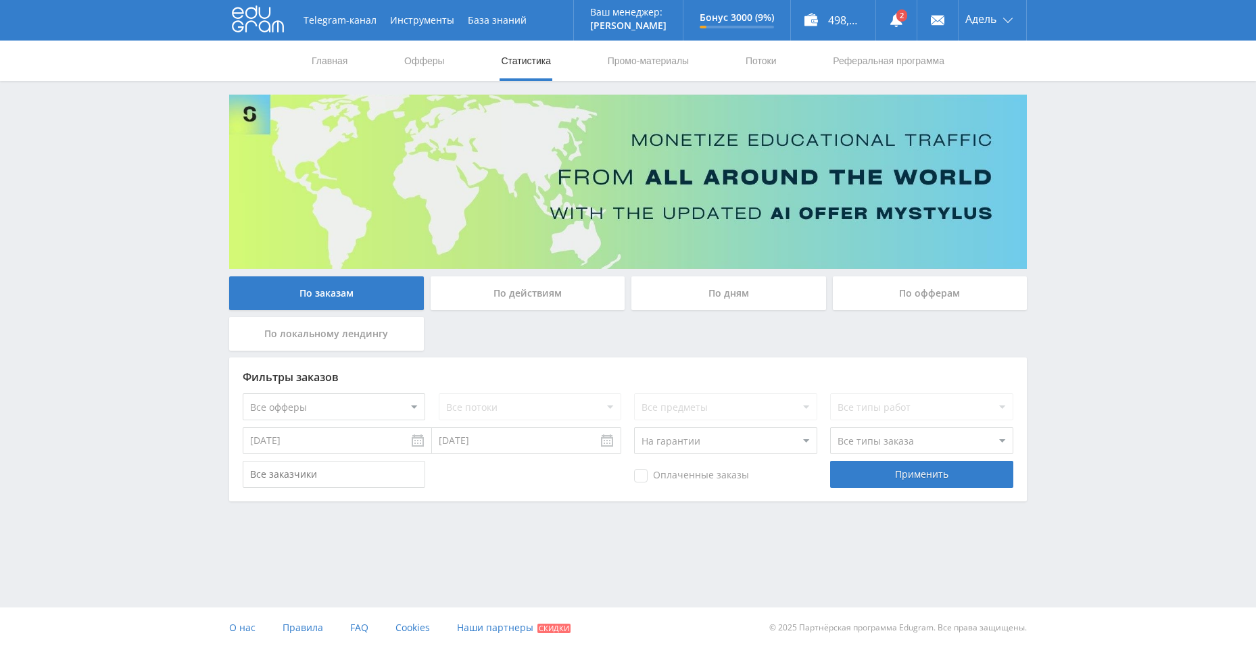
click at [759, 435] on select "Все статусы В аукционе В работе На гарантии Завершен Возврат Черновик" at bounding box center [725, 440] width 183 height 27
click at [634, 427] on select "Все статусы В аукционе В работе На гарантии Завершен Возврат Черновик" at bounding box center [725, 440] width 183 height 27
click at [876, 465] on div "Применить" at bounding box center [921, 474] width 183 height 27
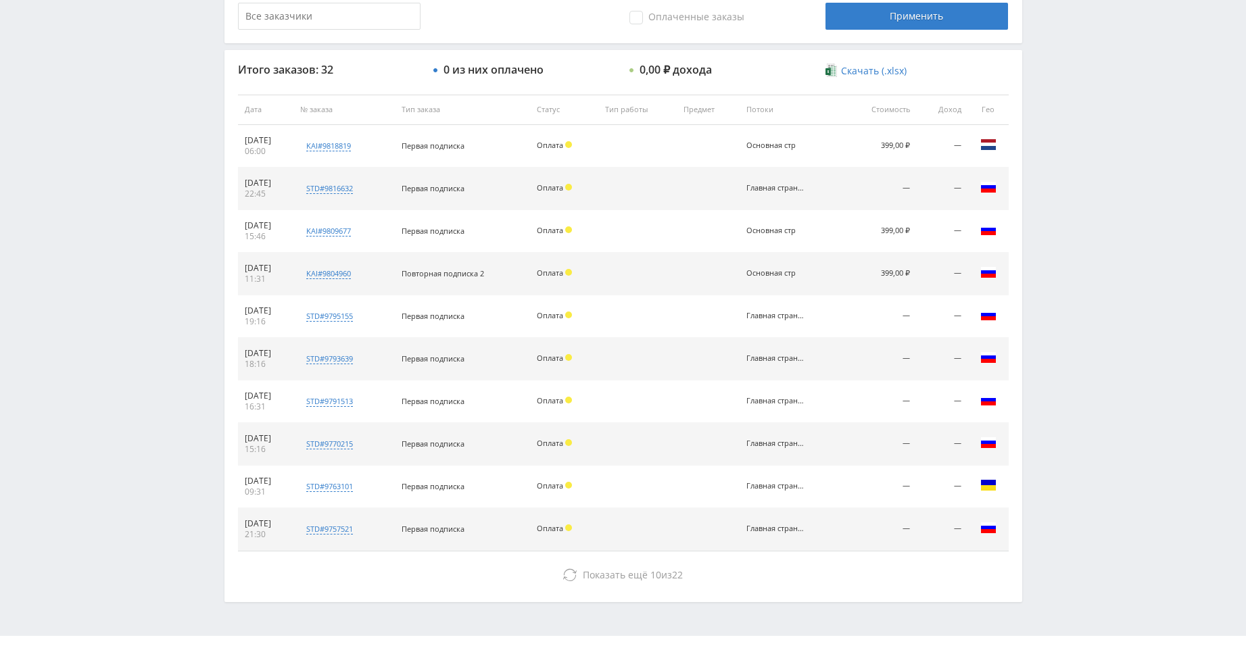
scroll to position [473, 0]
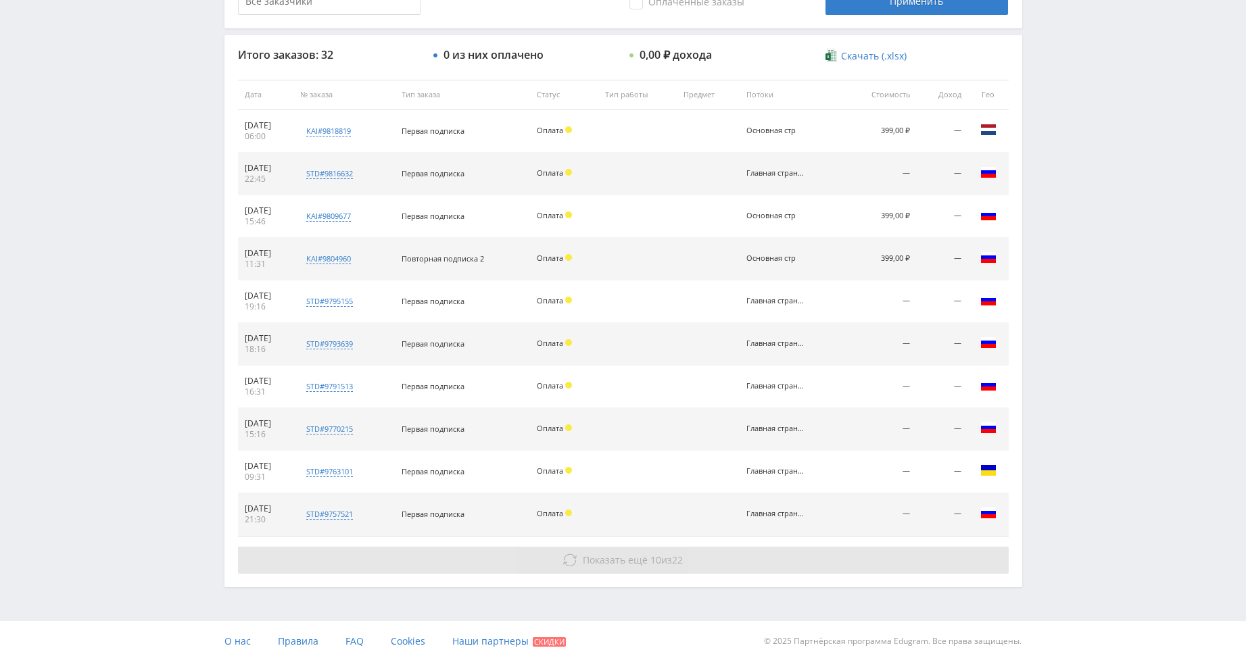
click at [646, 556] on span "Показать ещё 10 из 22" at bounding box center [633, 560] width 100 height 13
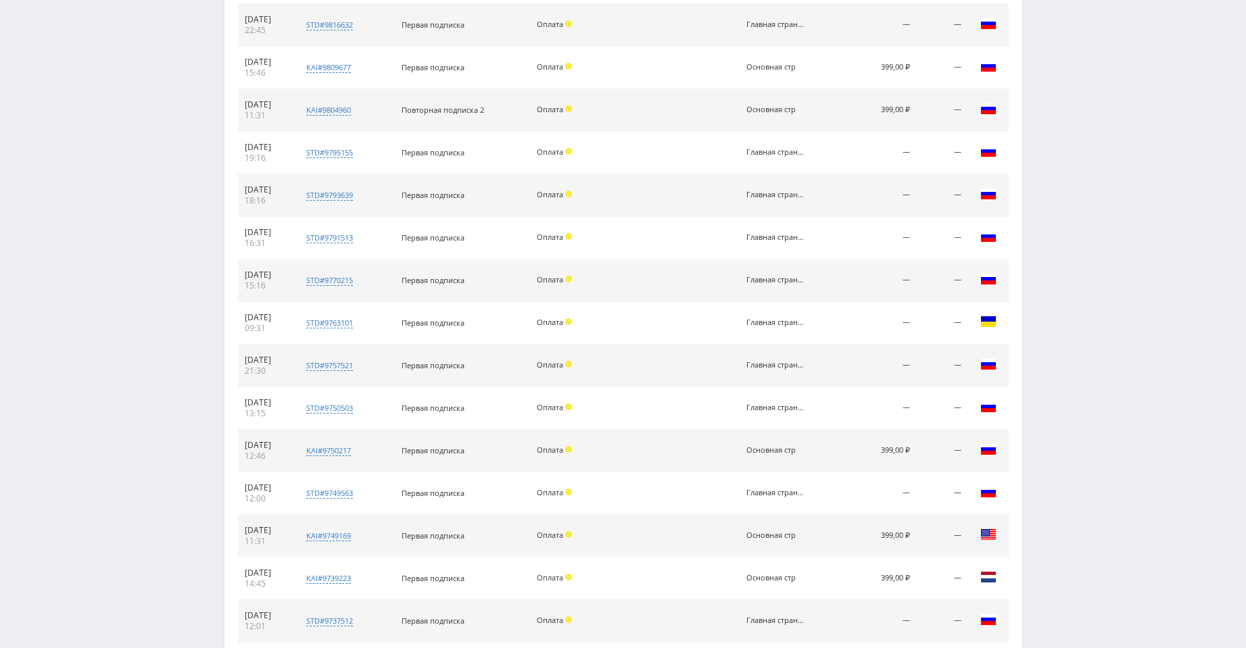
scroll to position [913, 0]
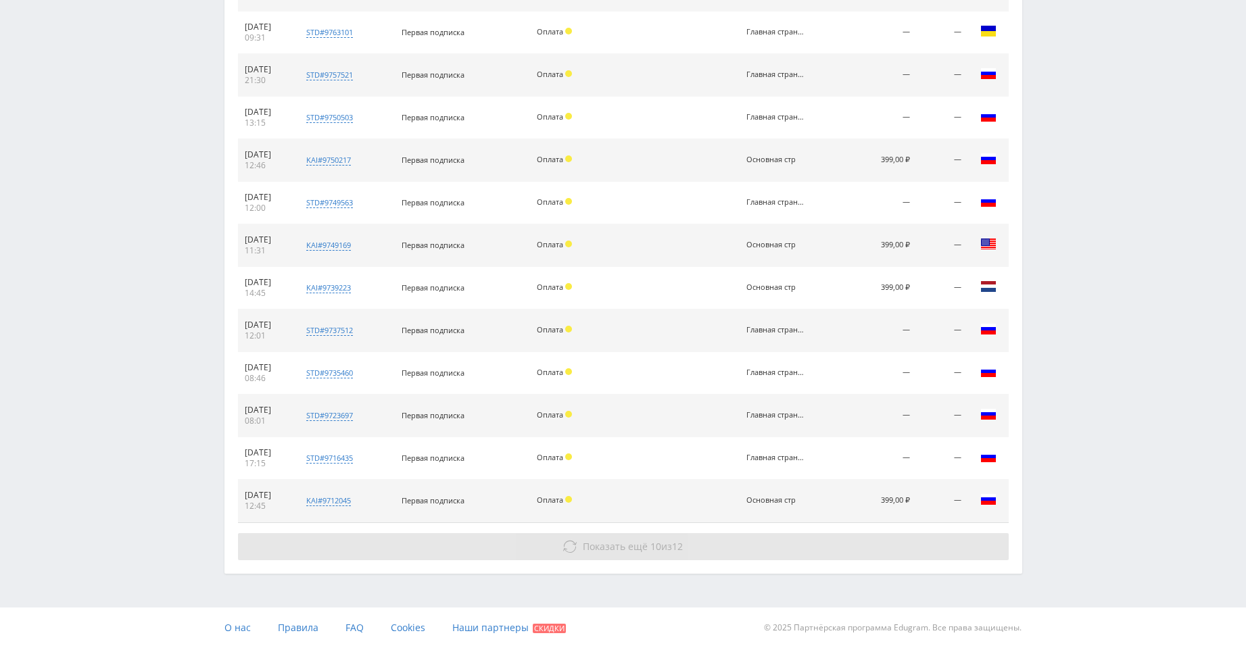
click at [692, 535] on button "Показать ещё 10 из 12" at bounding box center [623, 546] width 771 height 27
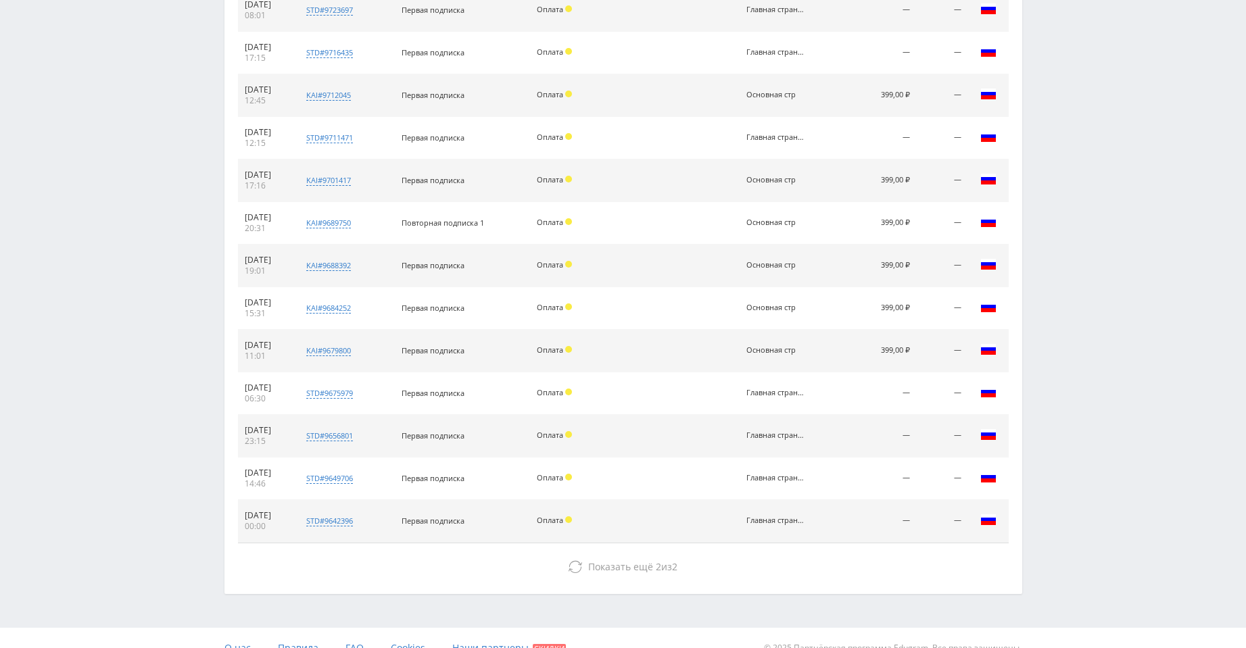
scroll to position [1339, 0]
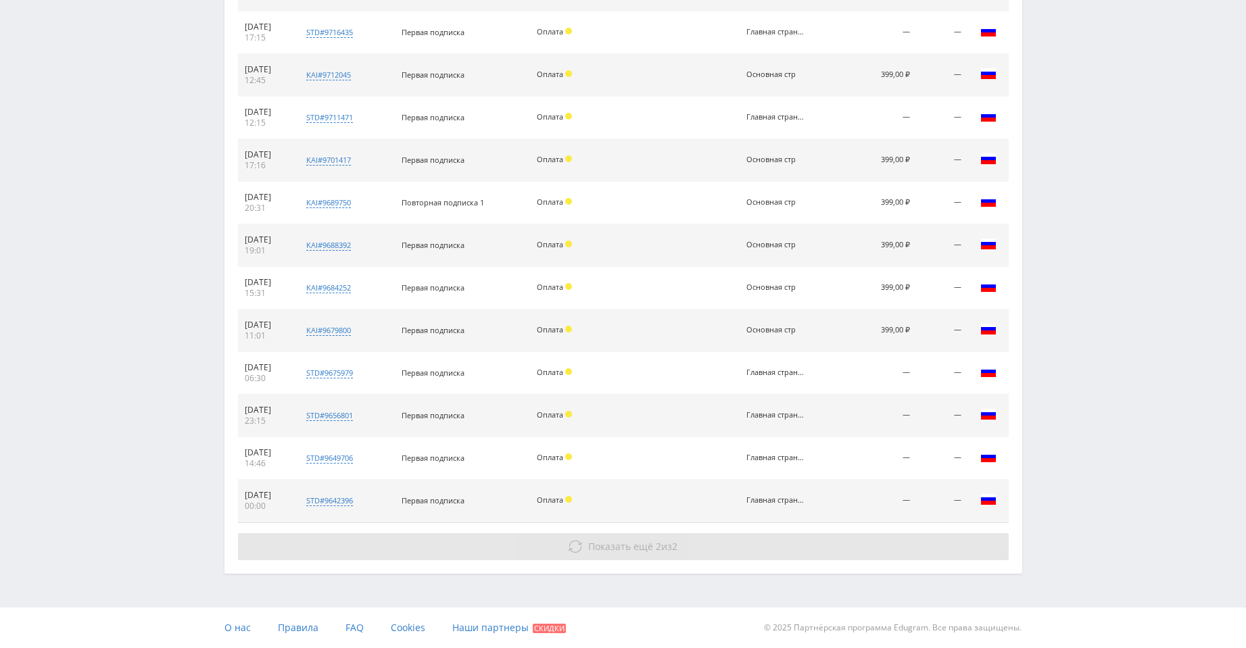
click at [655, 554] on button "Показать ещё 2 из 2" at bounding box center [623, 546] width 771 height 27
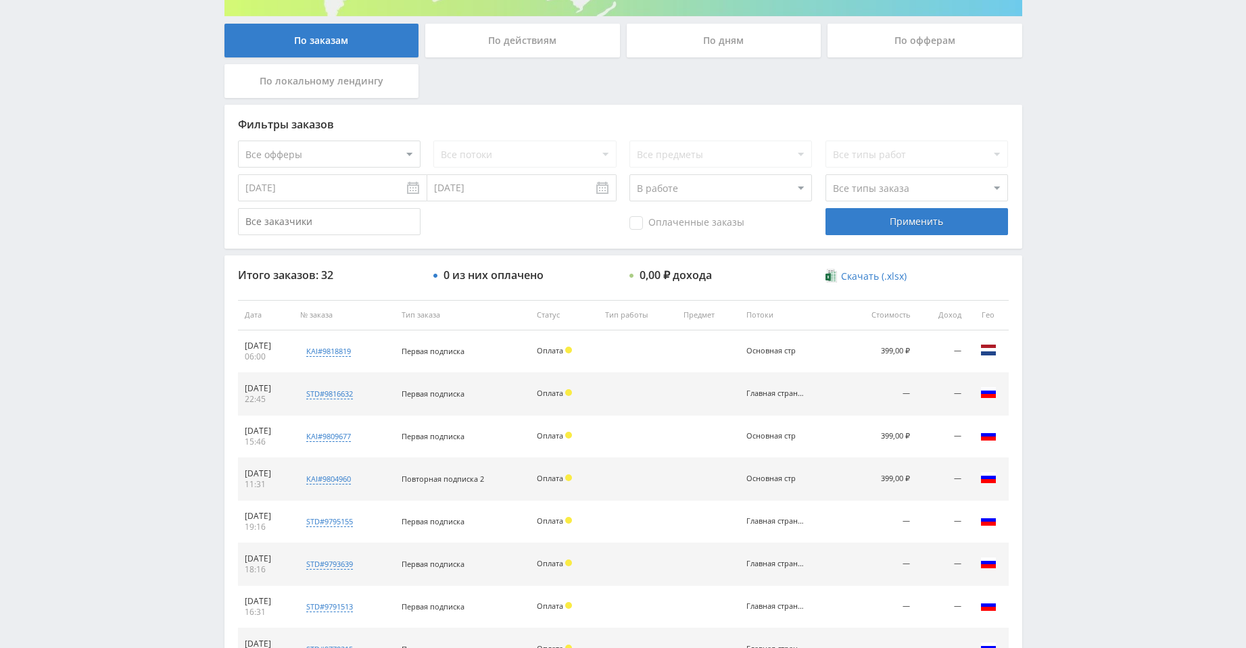
scroll to position [247, 0]
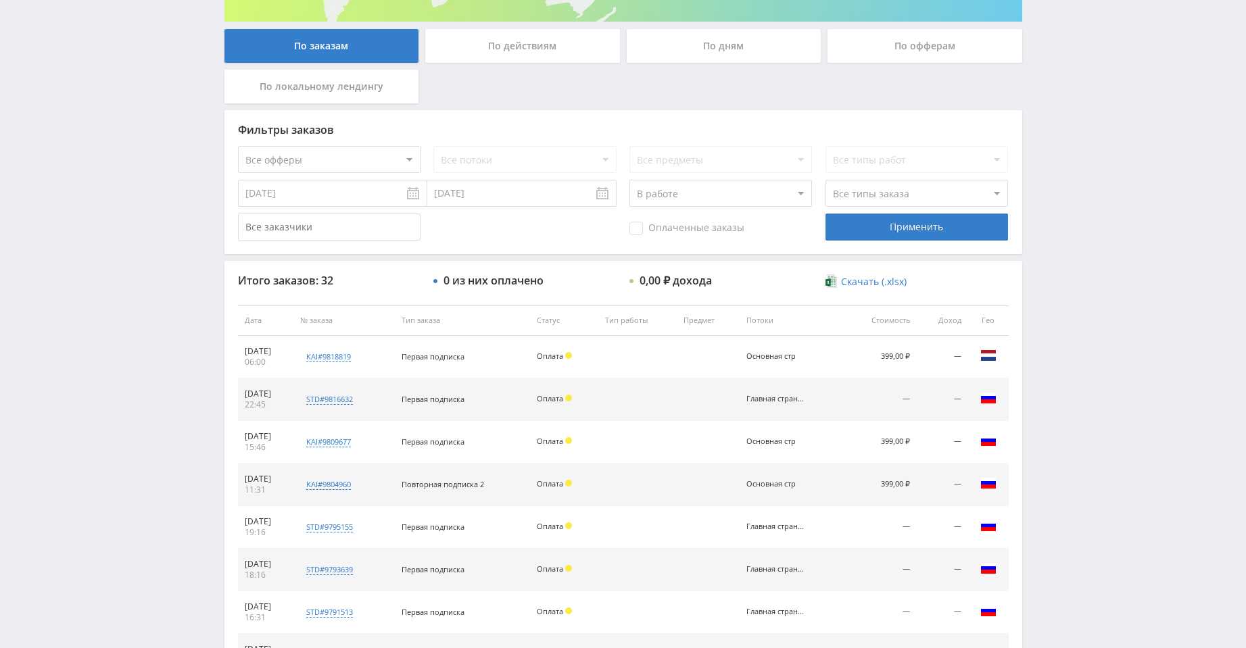
click at [727, 185] on select "Все статусы В аукционе В работе На гарантии Завершен Возврат Черновик" at bounding box center [720, 193] width 183 height 27
click at [629, 180] on select "Все статусы В аукционе В работе На гарантии Завершен Возврат Черновик" at bounding box center [720, 193] width 183 height 27
click at [859, 231] on div "Применить" at bounding box center [917, 227] width 183 height 27
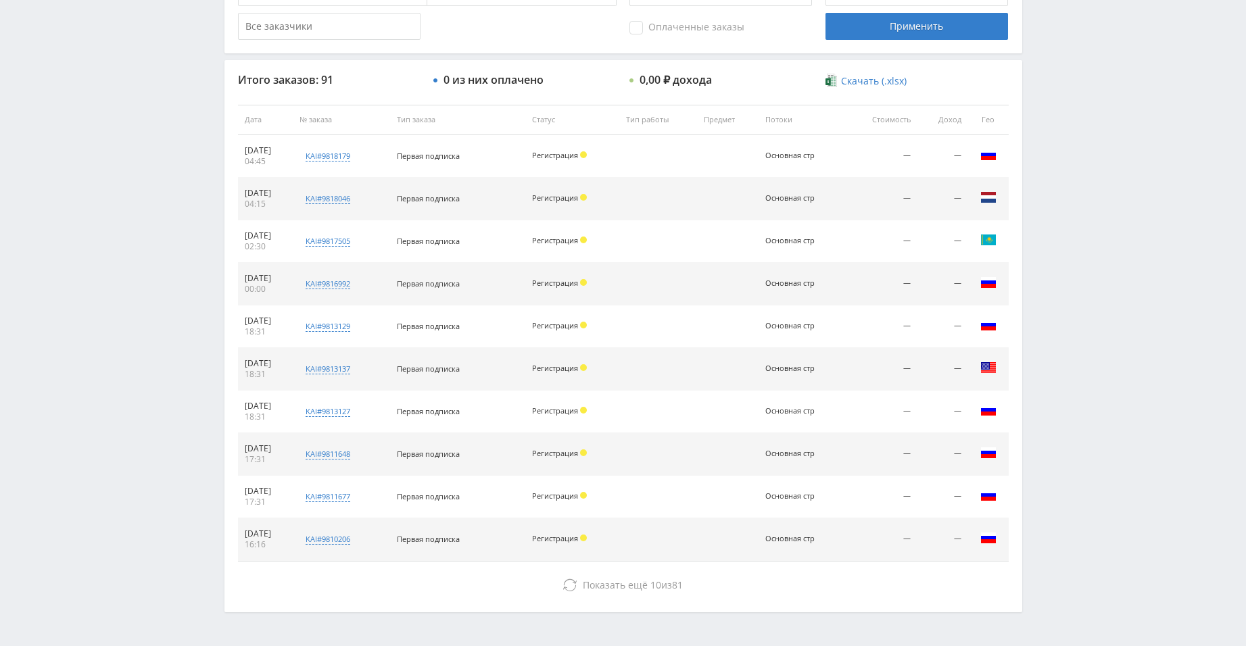
scroll to position [487, 0]
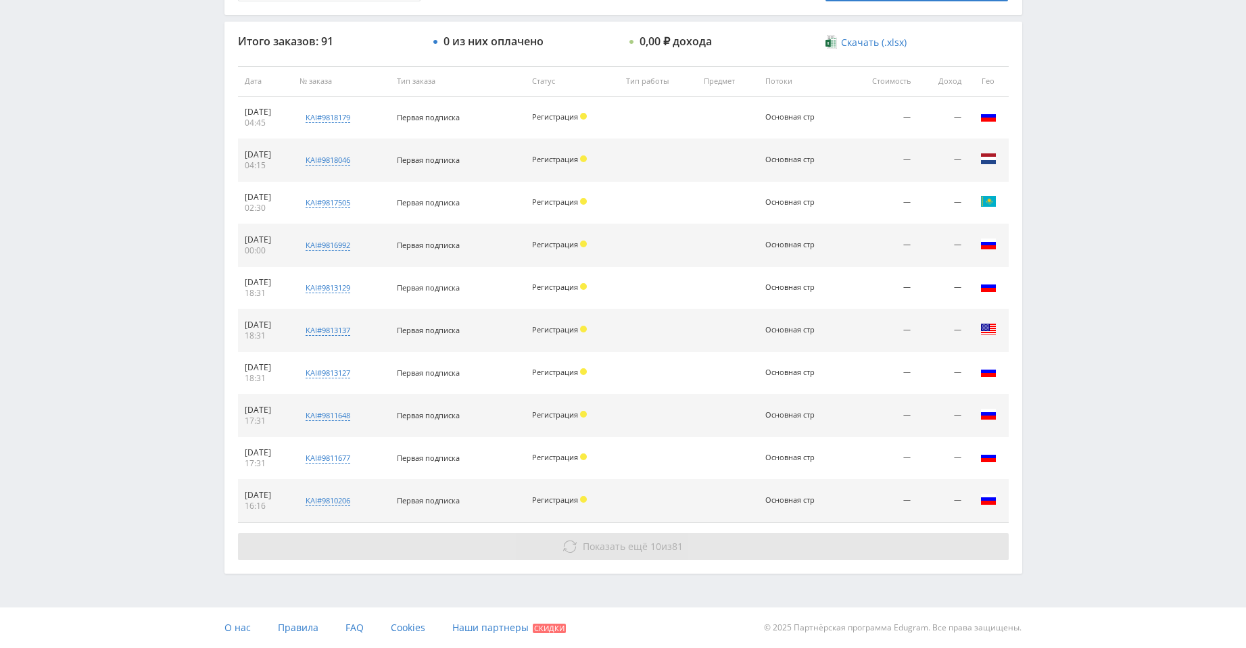
click at [714, 550] on button "Показать ещё 10 из 81" at bounding box center [623, 546] width 771 height 27
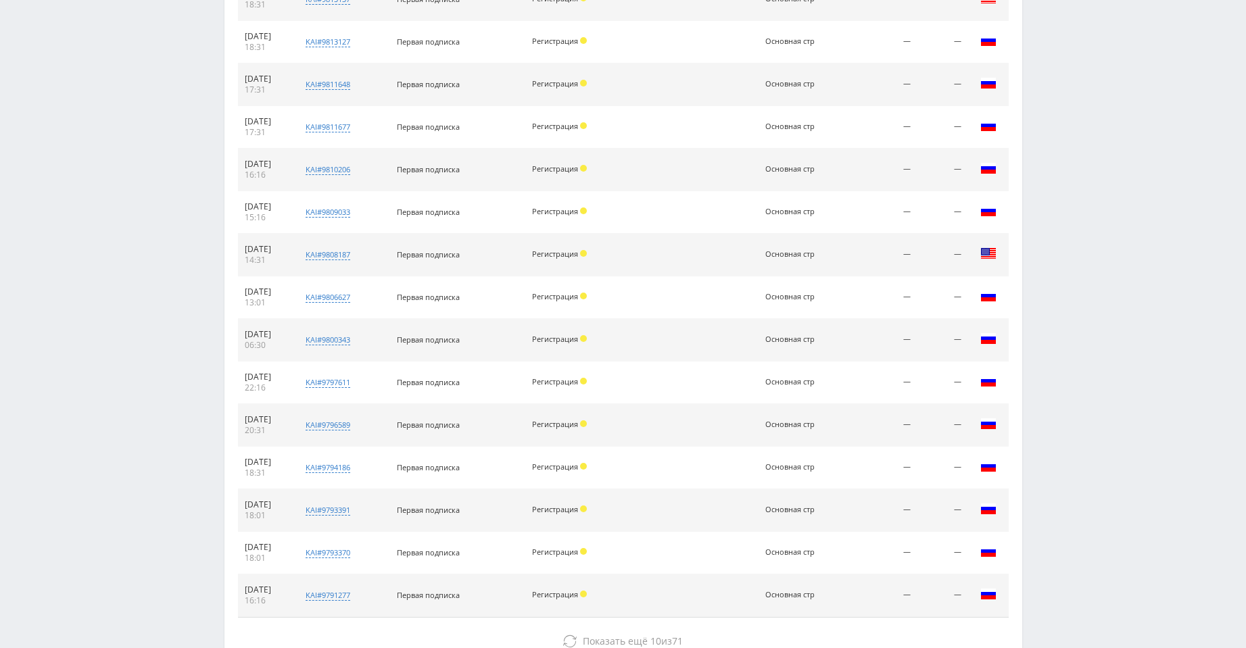
scroll to position [913, 0]
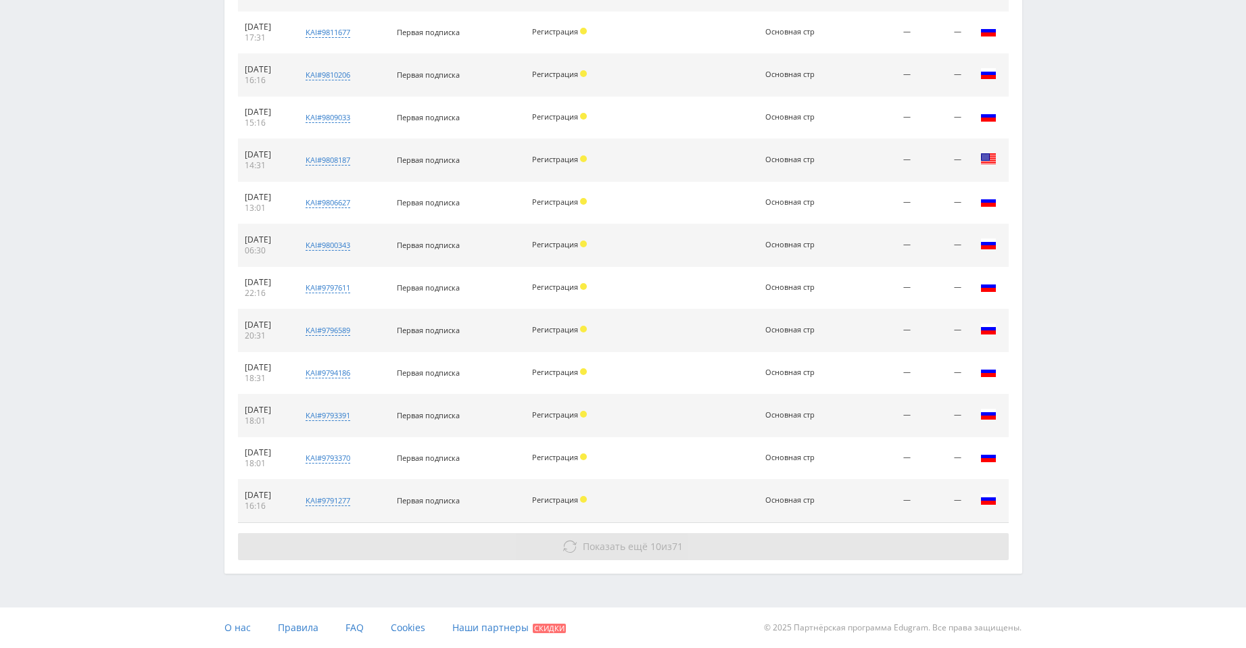
click at [818, 540] on button "Показать ещё 10 из 71" at bounding box center [623, 546] width 771 height 27
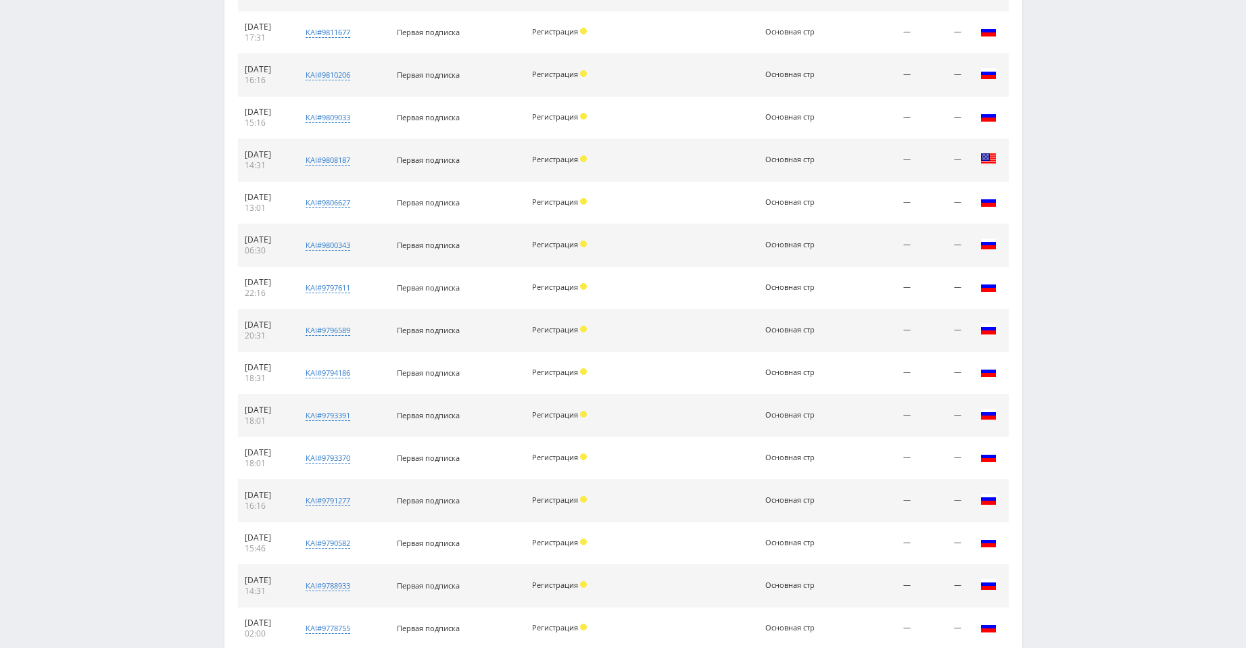
scroll to position [1339, 0]
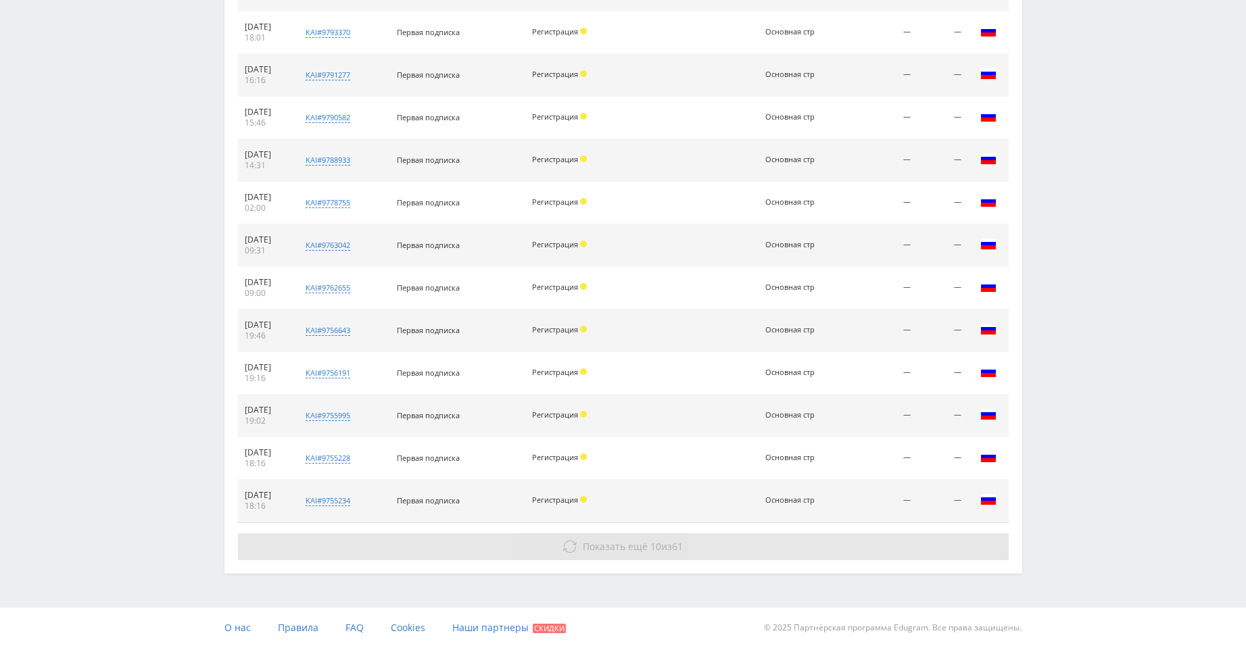
click at [782, 544] on button "Показать ещё 10 из 61" at bounding box center [623, 546] width 771 height 27
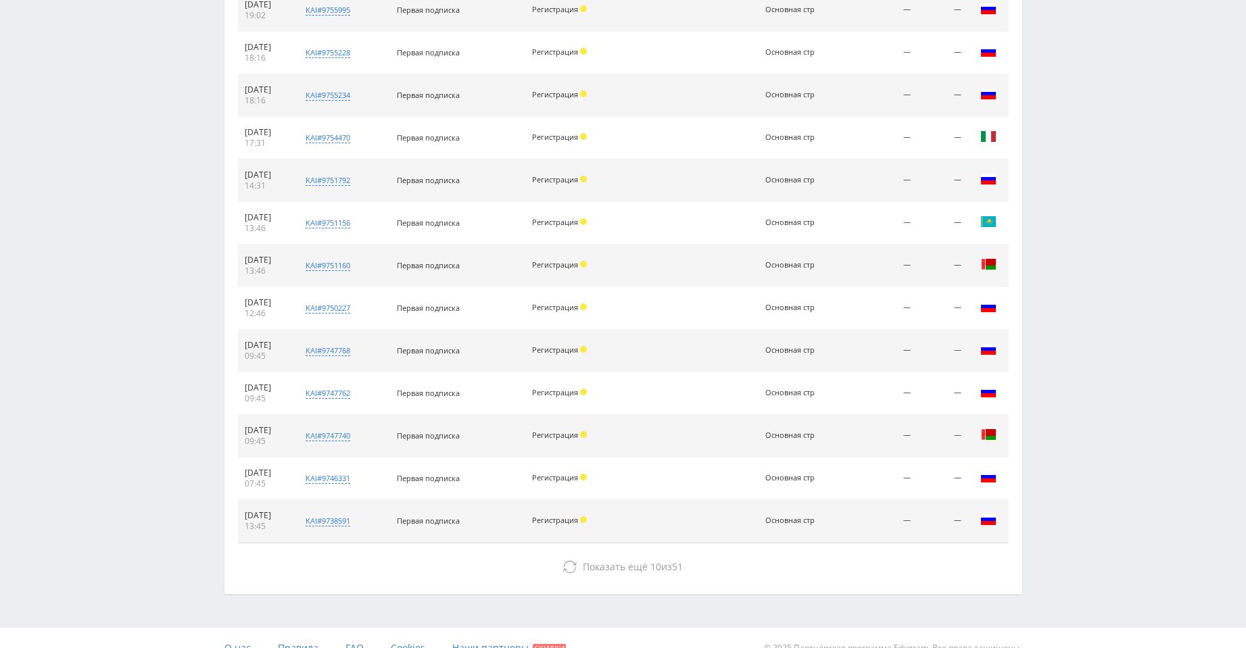
scroll to position [1765, 0]
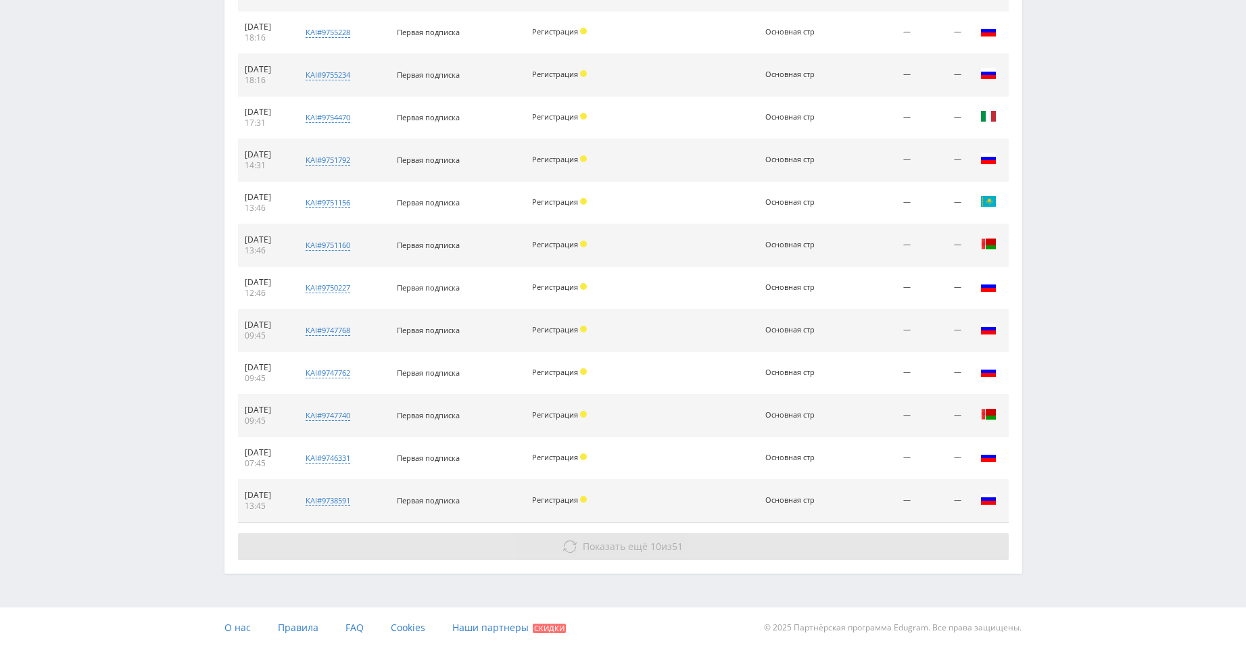
click at [805, 552] on button "Показать ещё 10 из 51" at bounding box center [623, 546] width 771 height 27
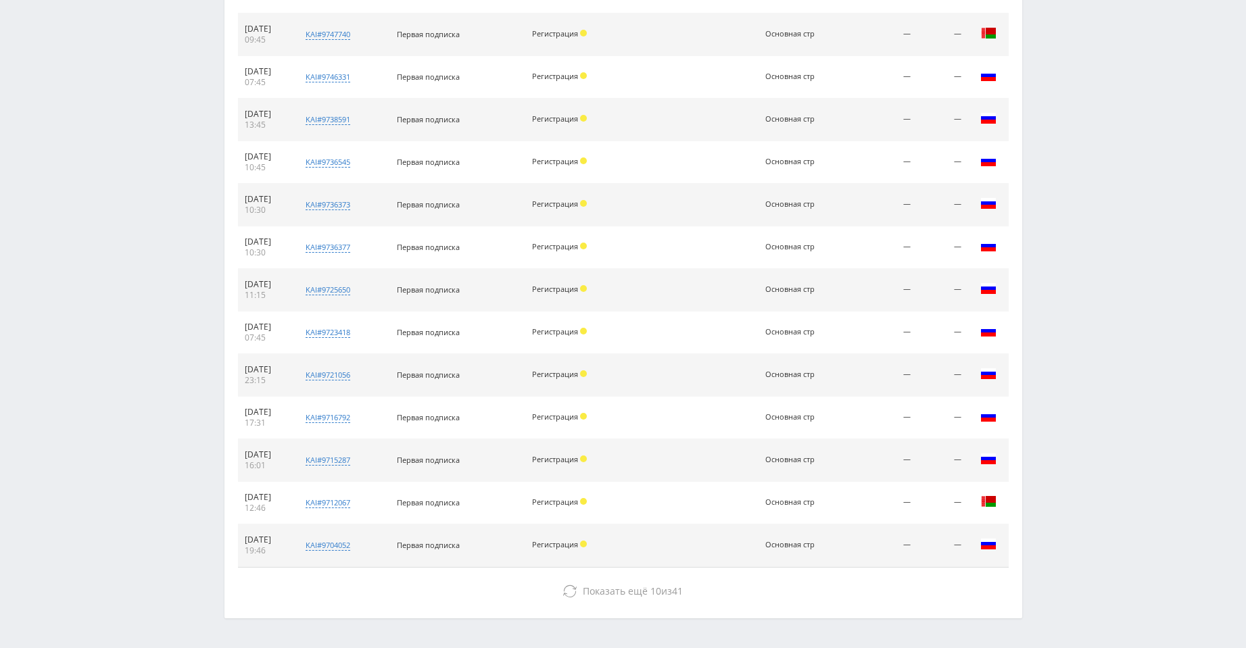
scroll to position [2191, 0]
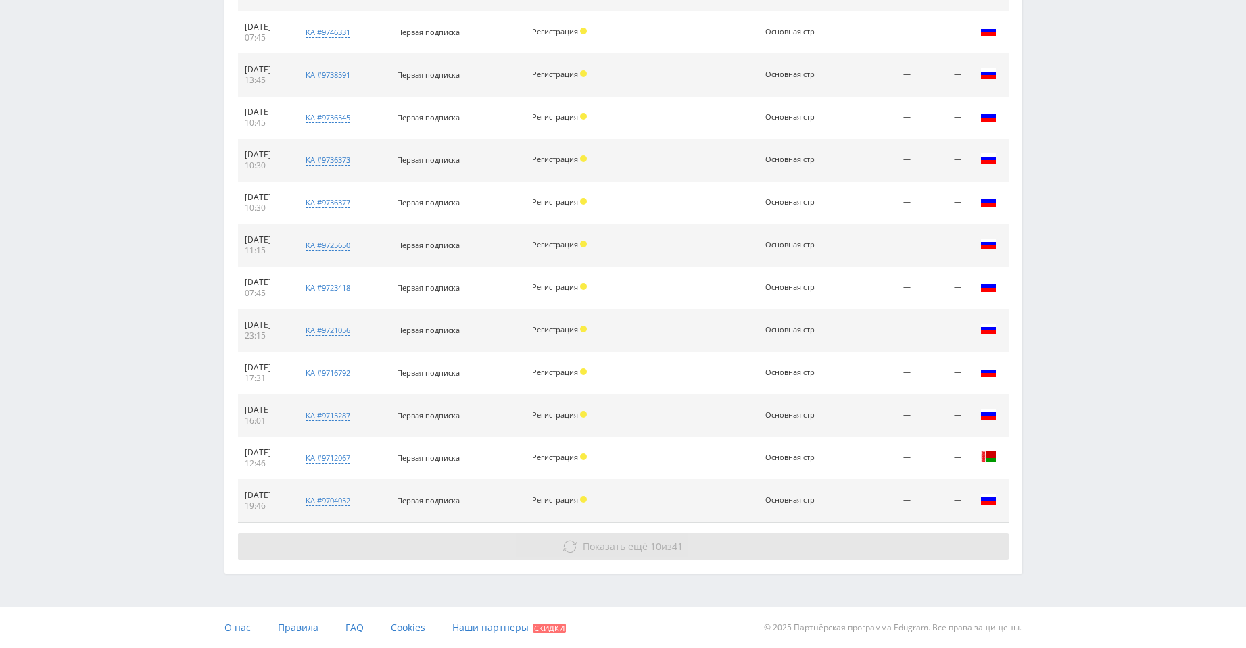
click at [679, 546] on span "41" at bounding box center [677, 546] width 11 height 13
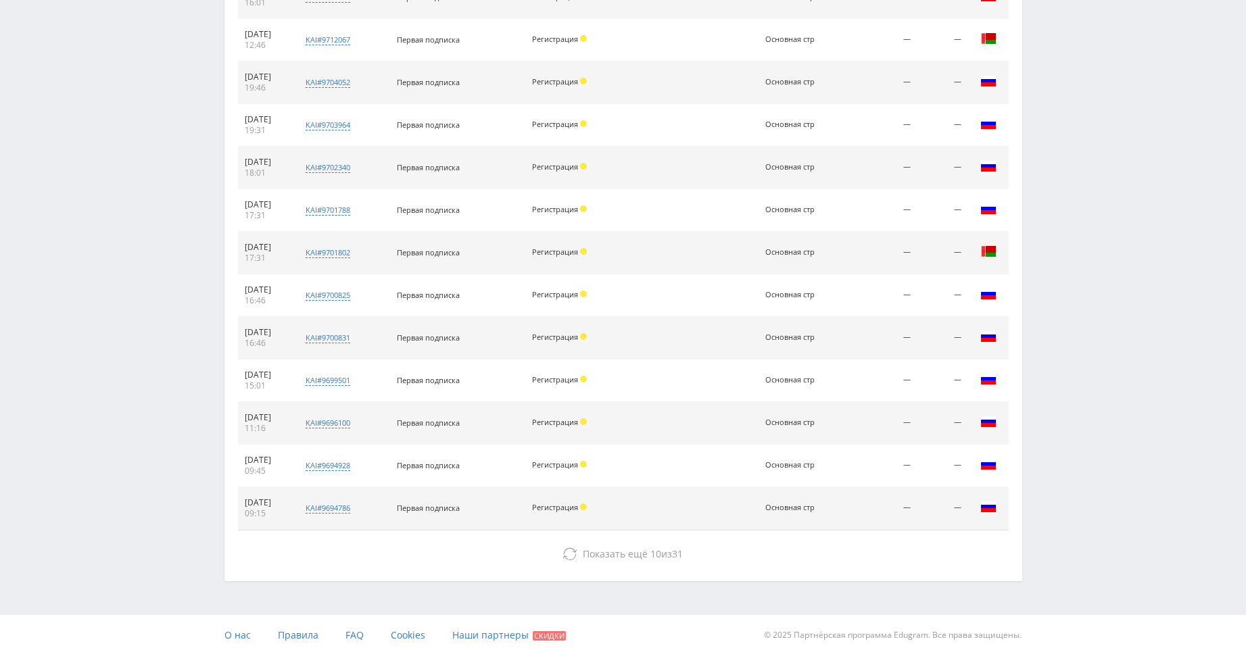
scroll to position [2616, 0]
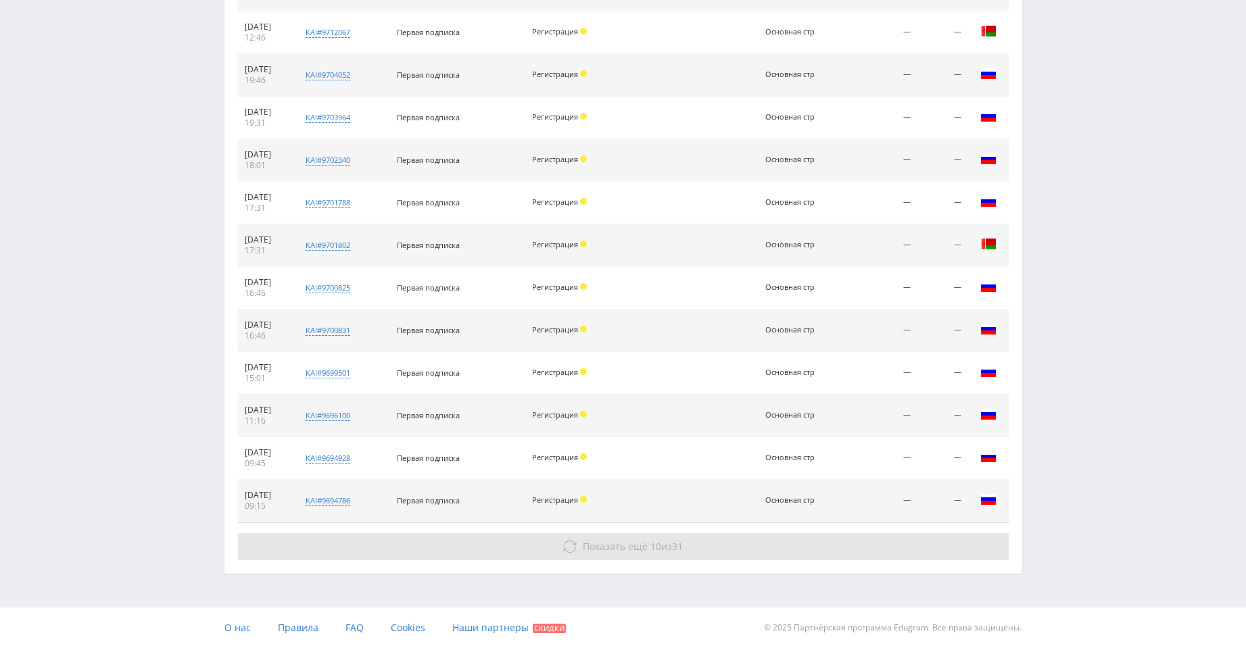
click at [727, 545] on button "Показать ещё 10 из 31" at bounding box center [623, 546] width 771 height 27
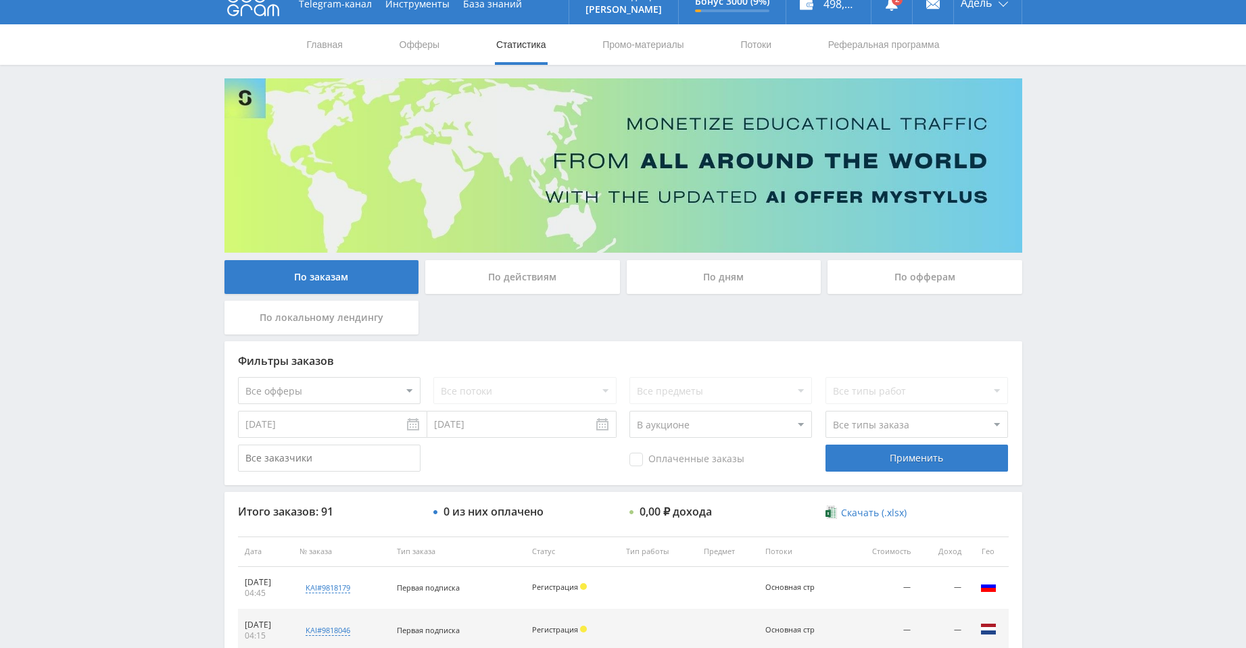
scroll to position [68, 0]
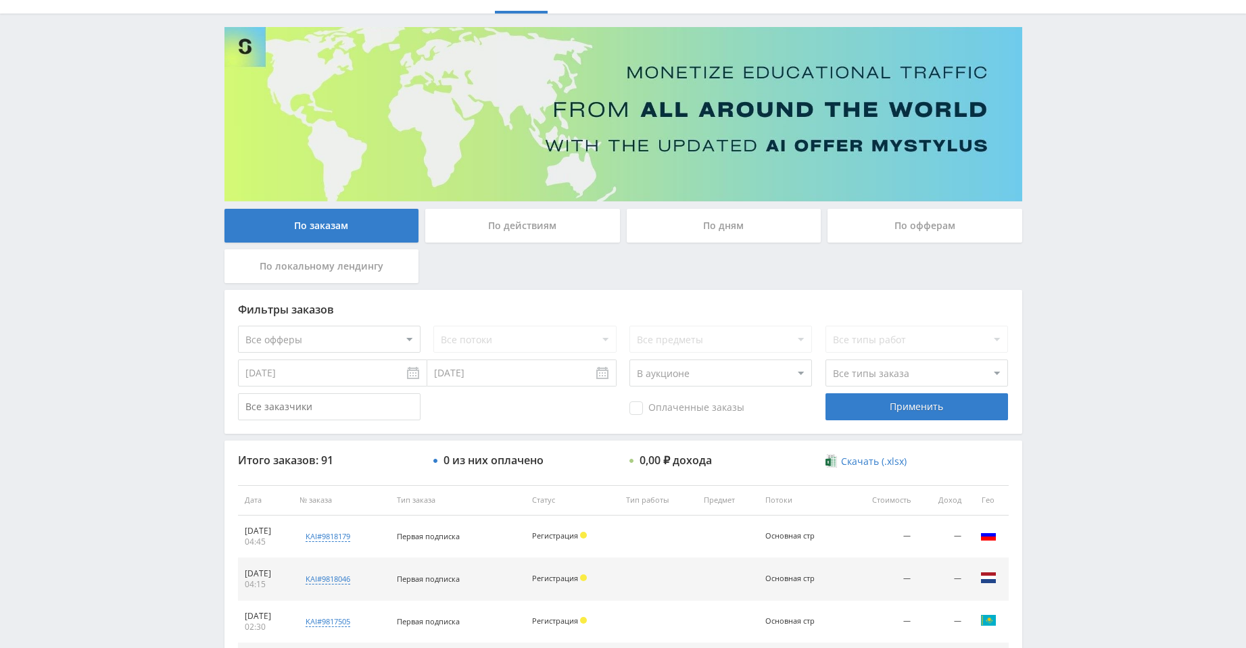
click at [750, 374] on select "Все статусы В аукционе В работе На гарантии Завершен Возврат Черновик" at bounding box center [720, 373] width 183 height 27
click at [629, 360] on select "Все статусы В аукционе В работе На гарантии Завершен Возврат Черновик" at bounding box center [720, 373] width 183 height 27
click at [896, 403] on div "Применить" at bounding box center [917, 406] width 183 height 27
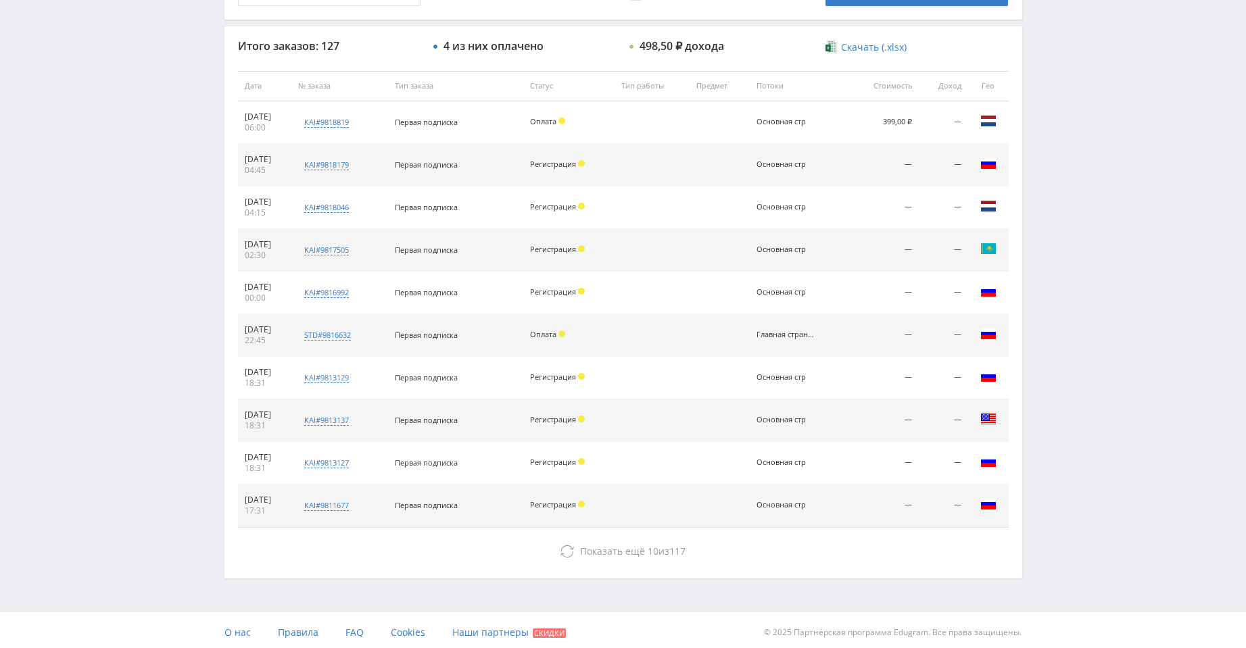
scroll to position [487, 0]
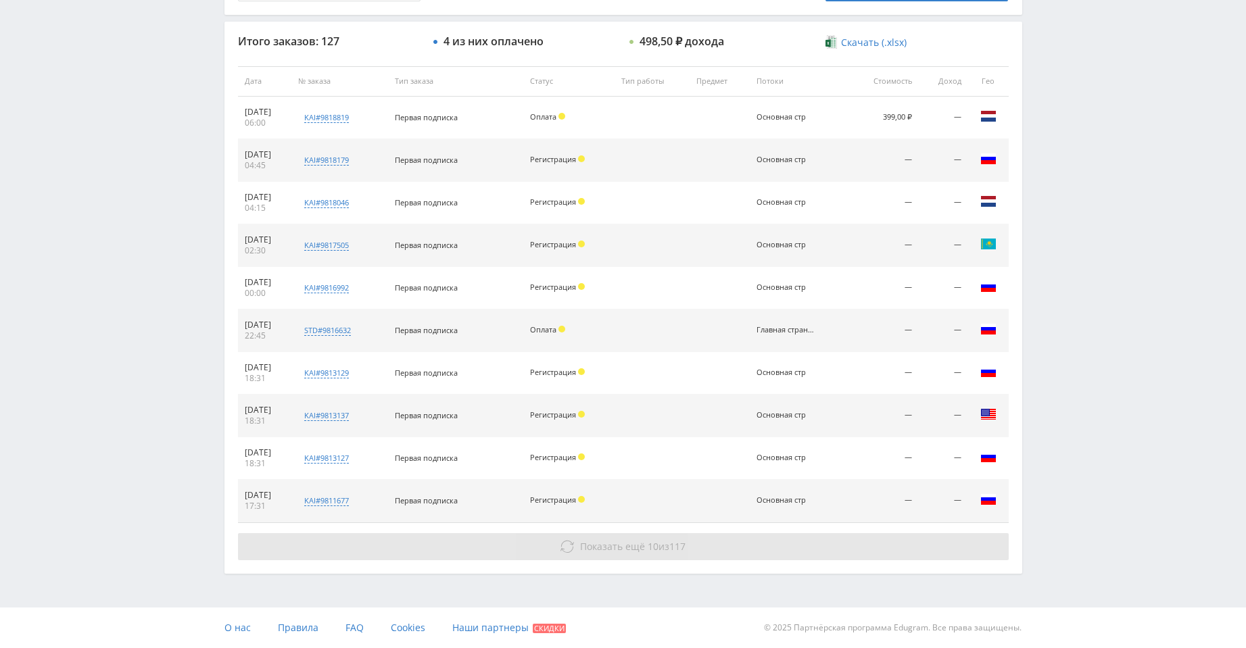
click at [828, 540] on button "Показать ещё 10 из 117" at bounding box center [623, 546] width 771 height 27
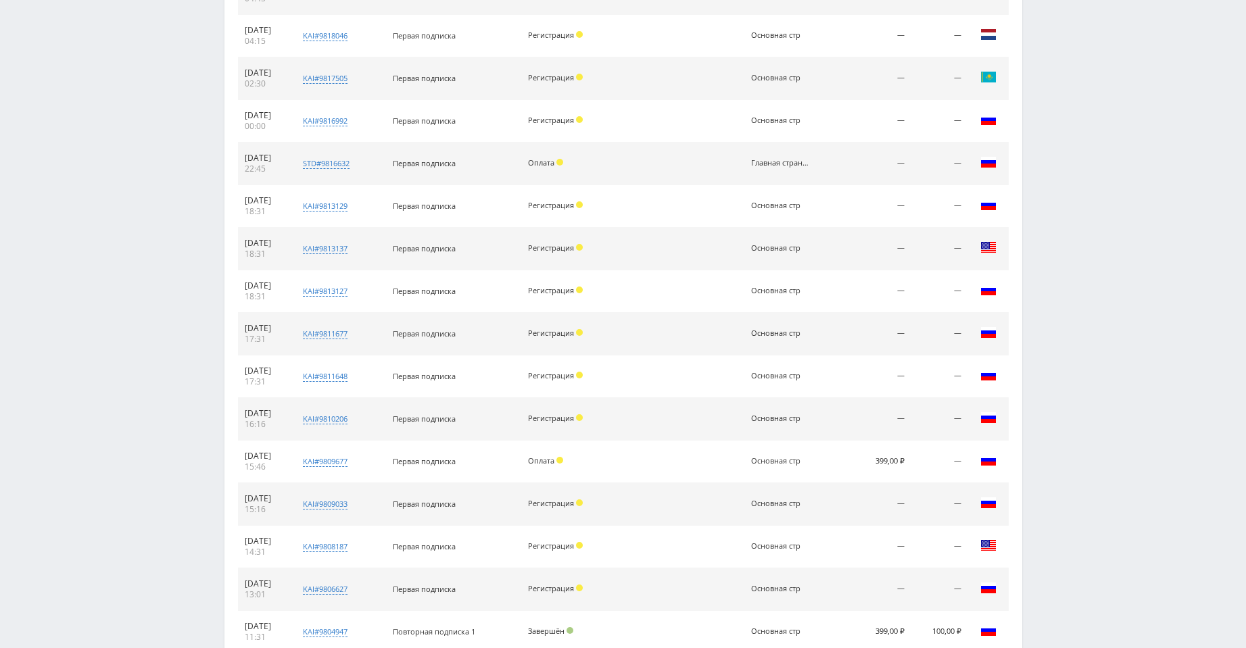
scroll to position [913, 0]
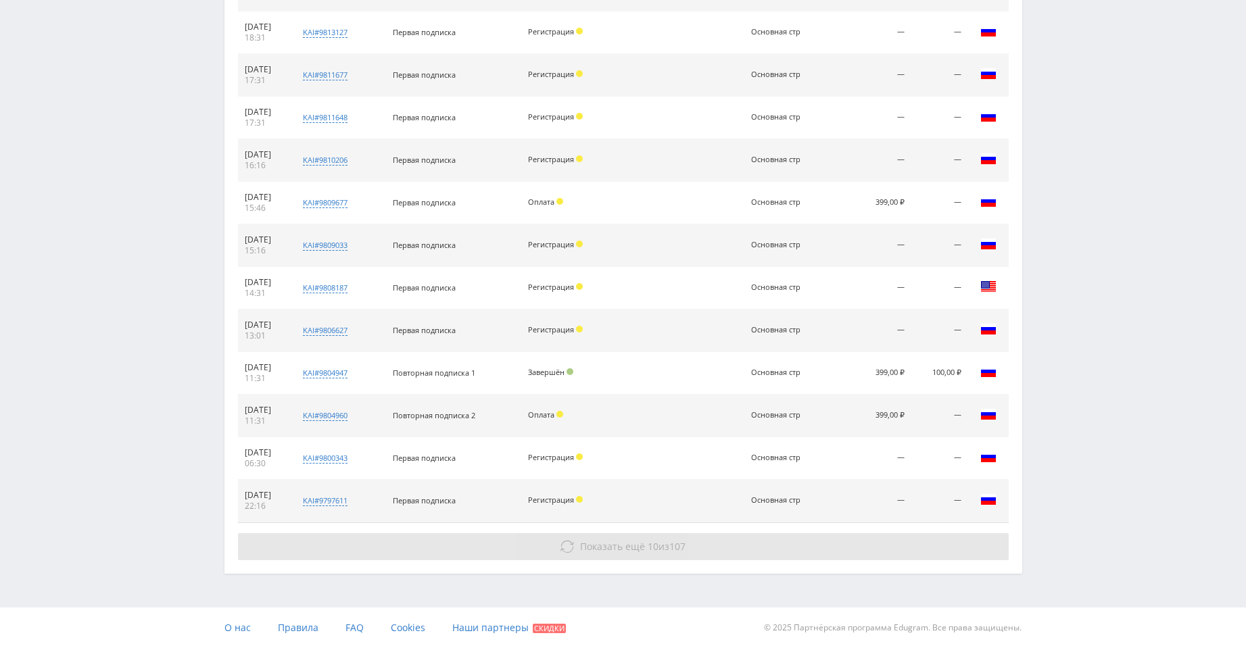
click at [659, 548] on span "Показать ещё 10 из 107" at bounding box center [632, 546] width 105 height 13
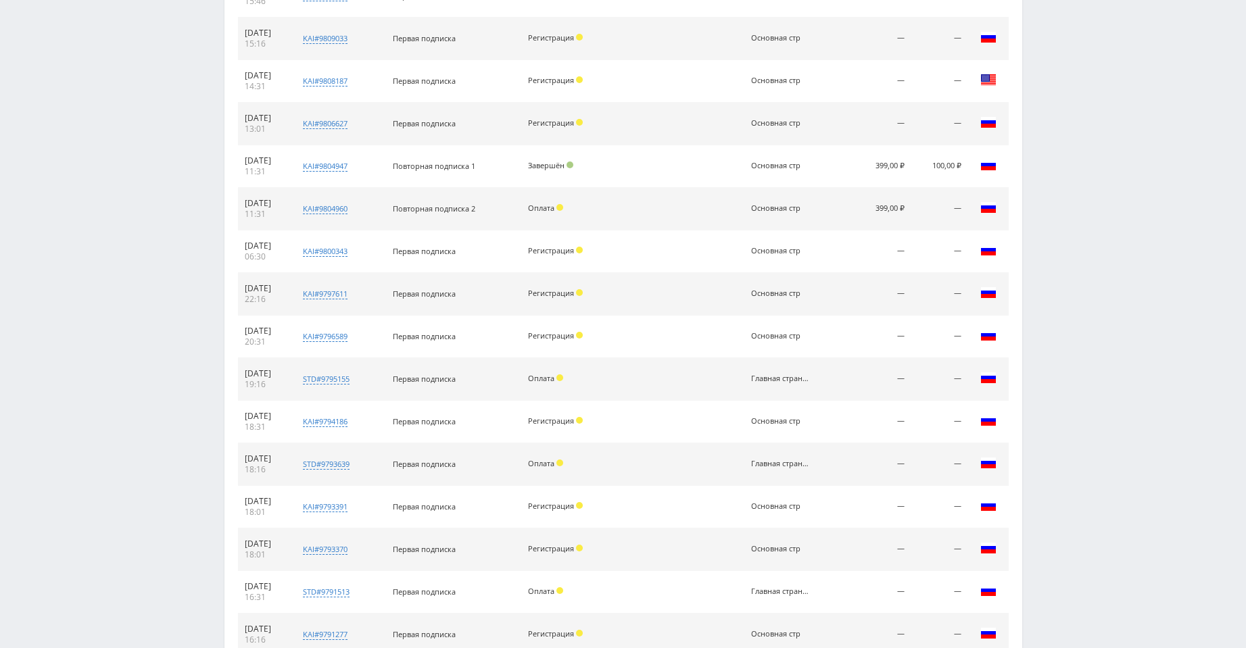
scroll to position [1339, 0]
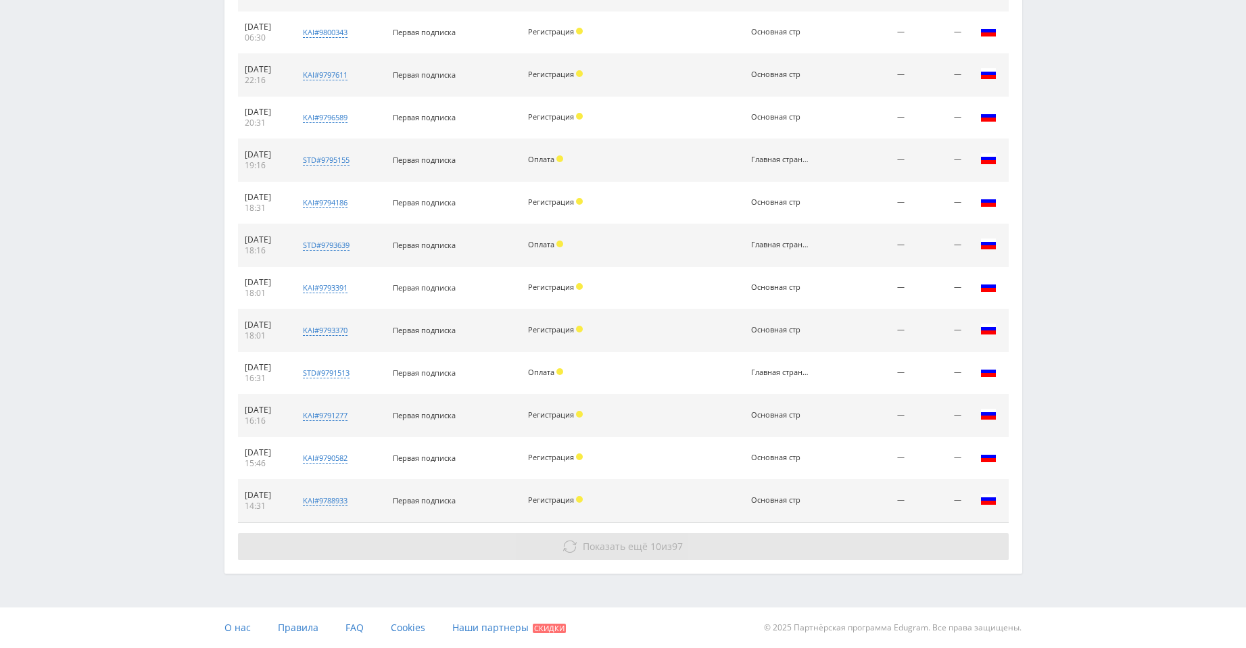
click at [690, 553] on button "Показать ещё 10 из 97" at bounding box center [623, 546] width 771 height 27
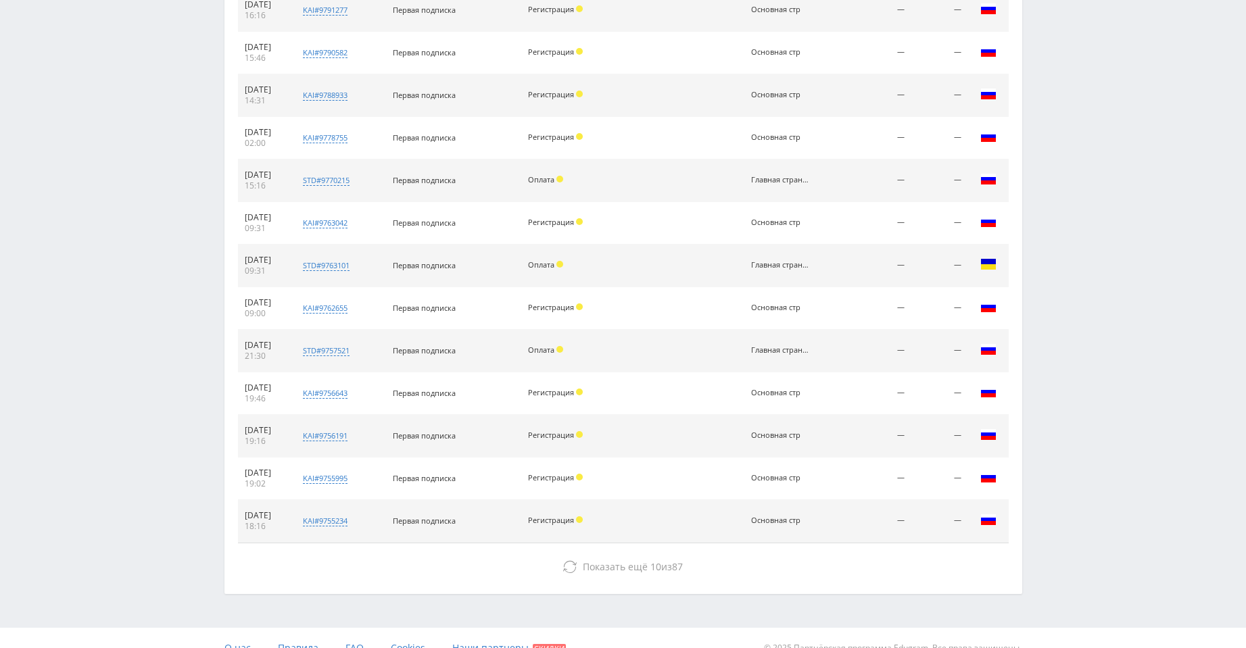
scroll to position [1765, 0]
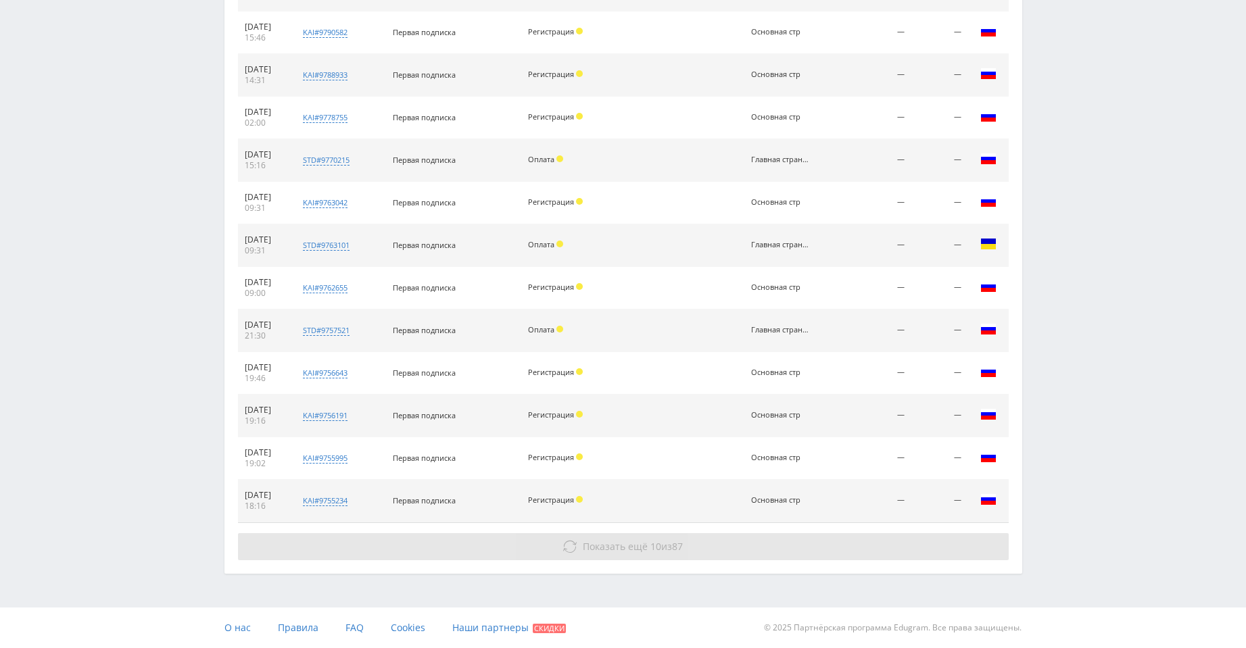
click at [635, 550] on span "Показать ещё" at bounding box center [615, 546] width 65 height 13
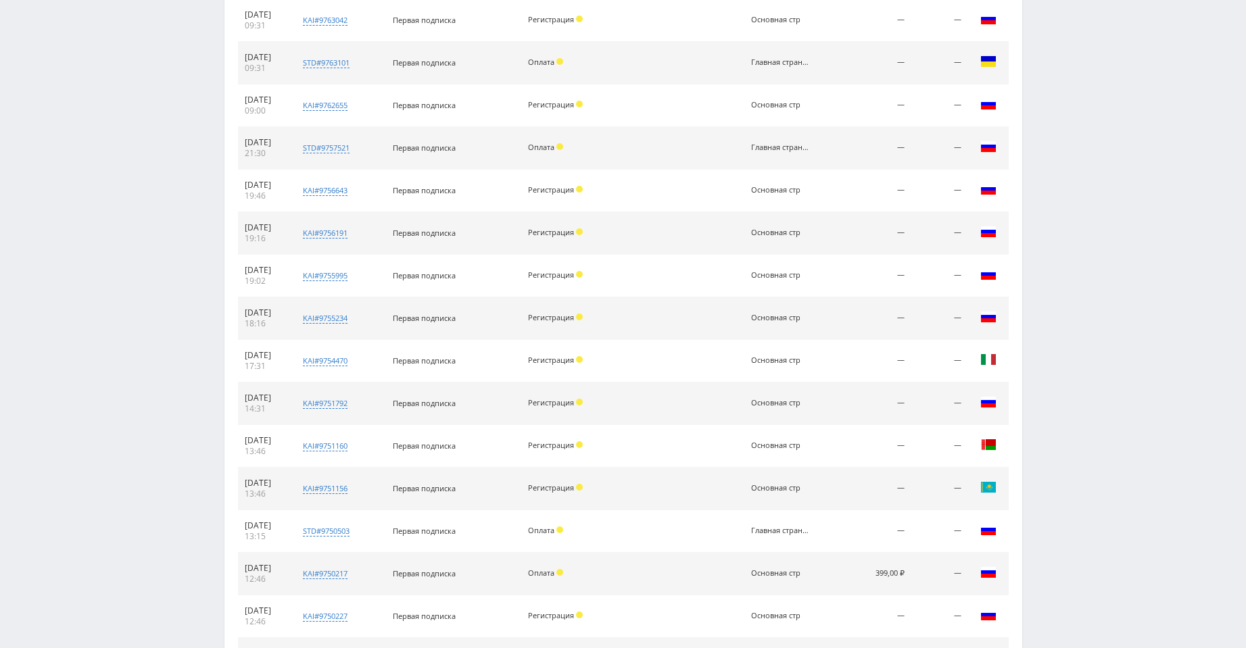
scroll to position [2148, 0]
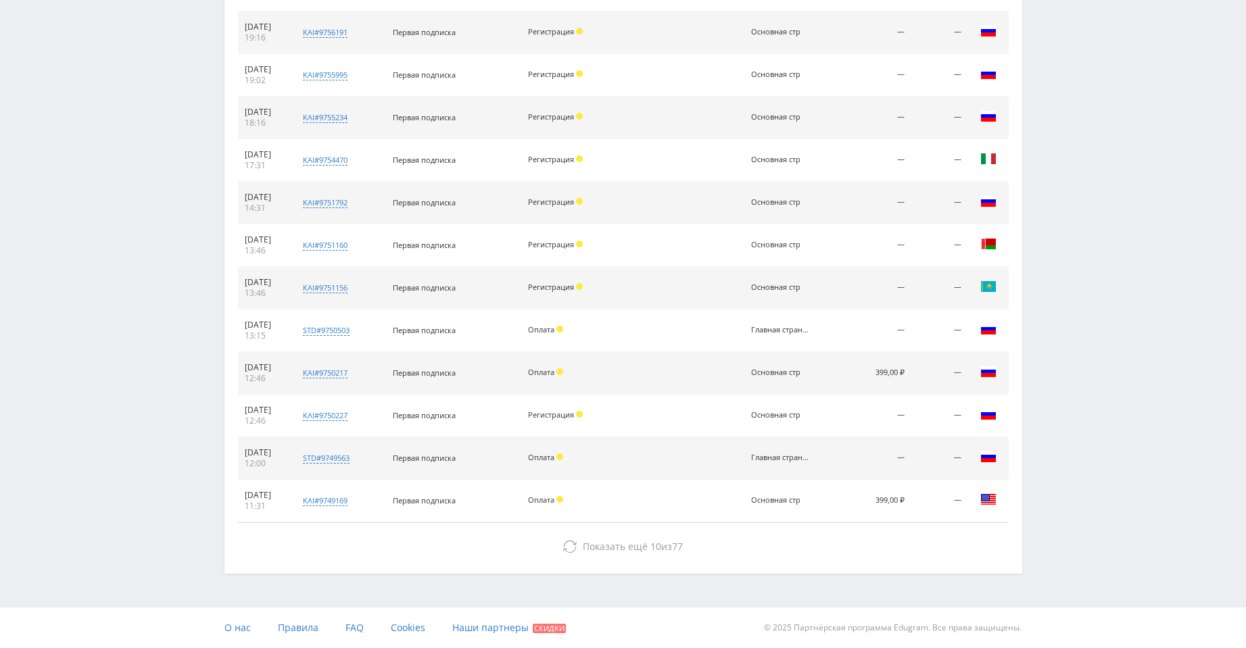
click at [563, 370] on span at bounding box center [559, 371] width 7 height 7
drag, startPoint x: 575, startPoint y: 372, endPoint x: 582, endPoint y: 374, distance: 7.1
click at [582, 374] on div "Оплата" at bounding box center [566, 372] width 76 height 9
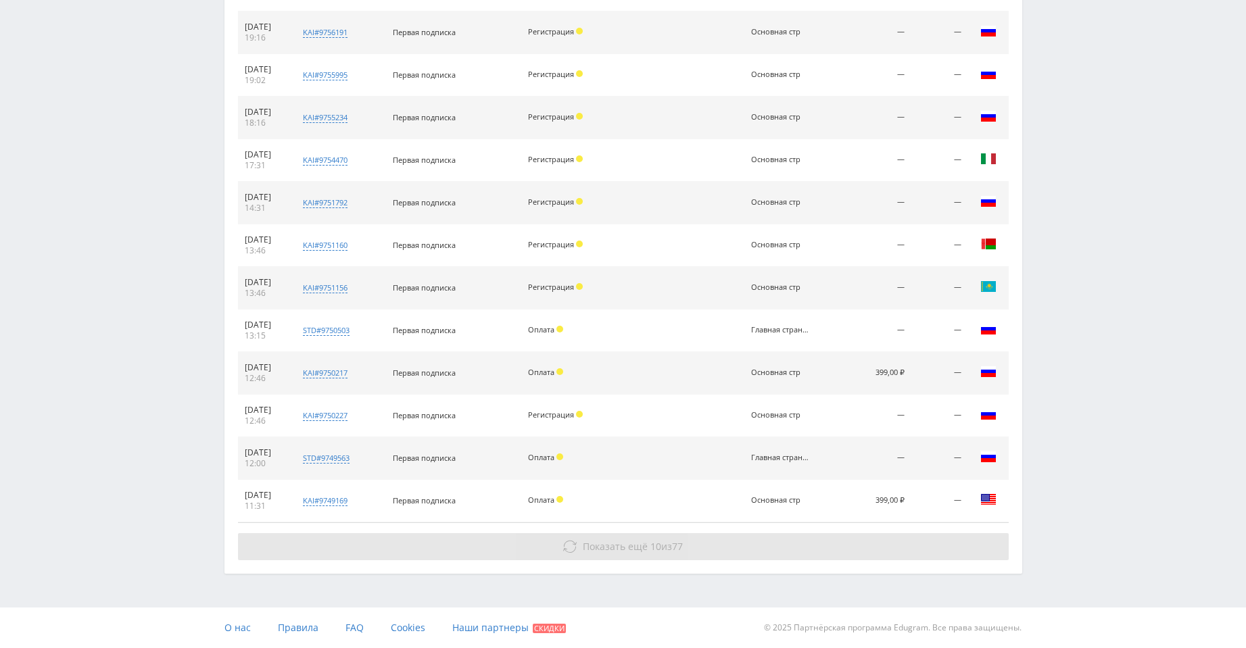
click at [704, 552] on button "Показать ещё 10 из 77" at bounding box center [623, 546] width 771 height 27
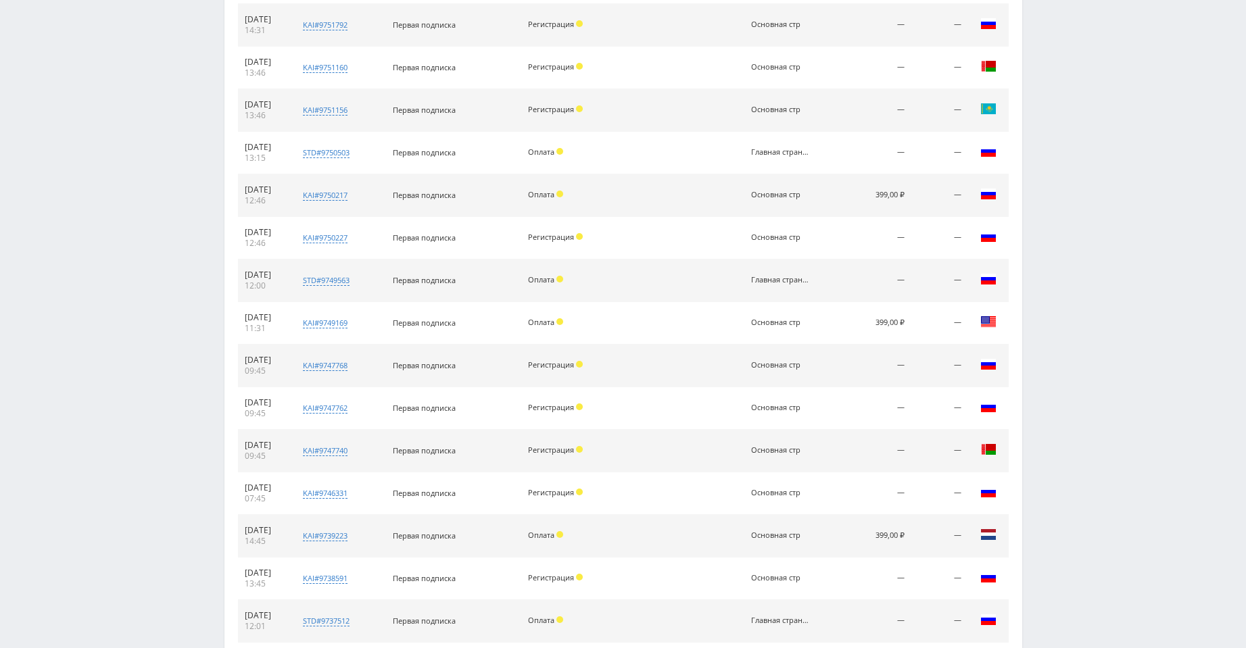
scroll to position [2574, 0]
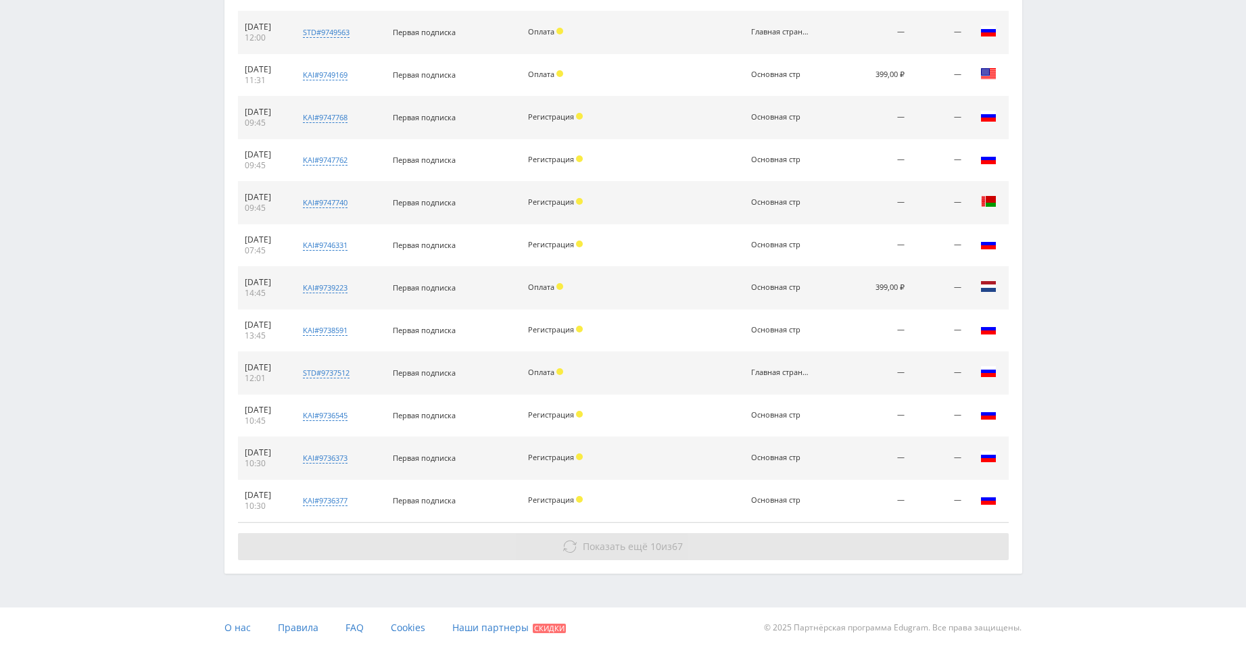
click at [706, 545] on button "Показать ещё 10 из 67" at bounding box center [623, 546] width 771 height 27
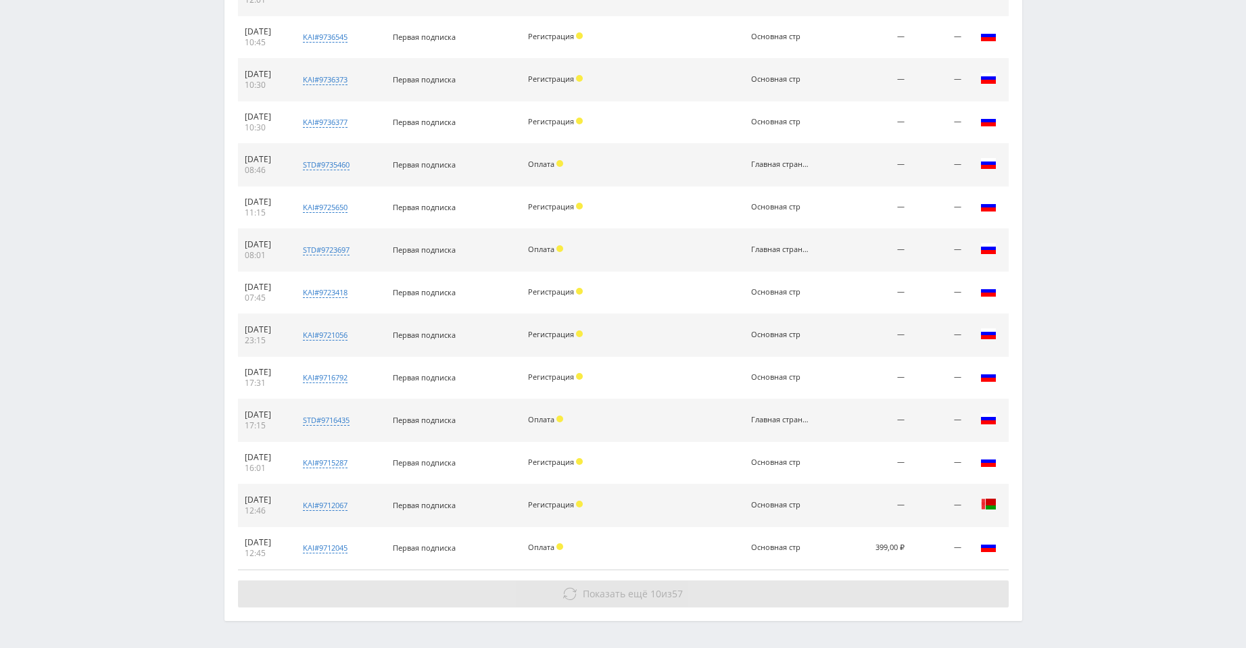
scroll to position [3000, 0]
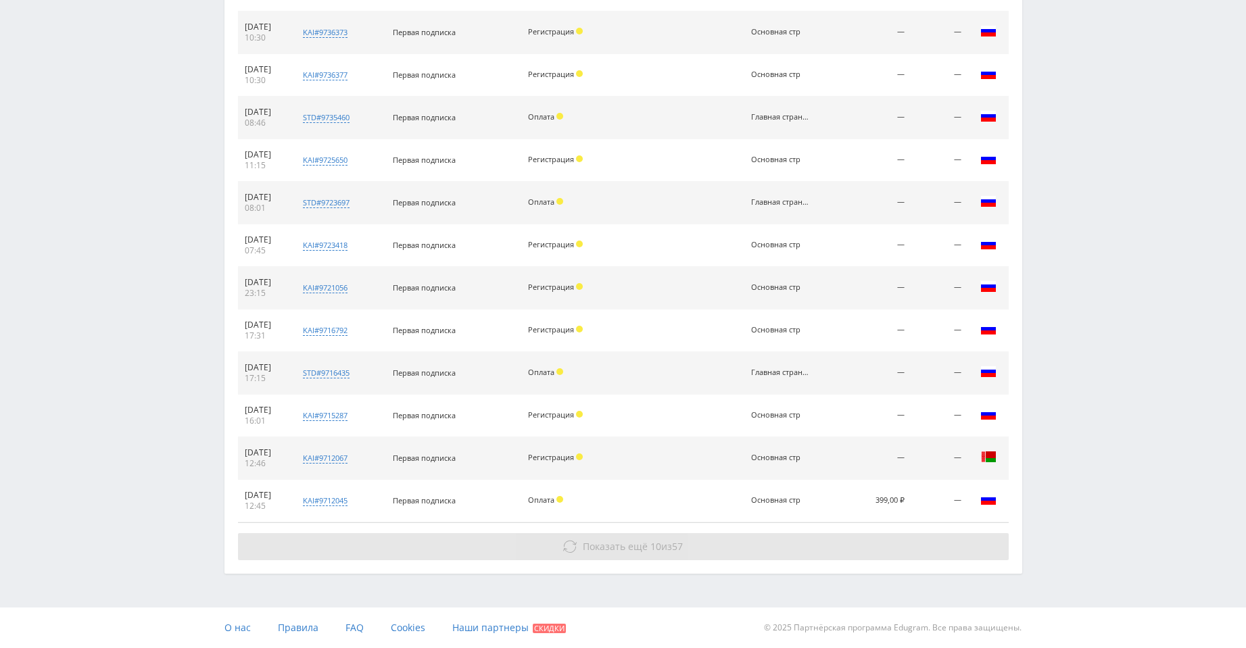
click at [678, 546] on span "57" at bounding box center [677, 546] width 11 height 13
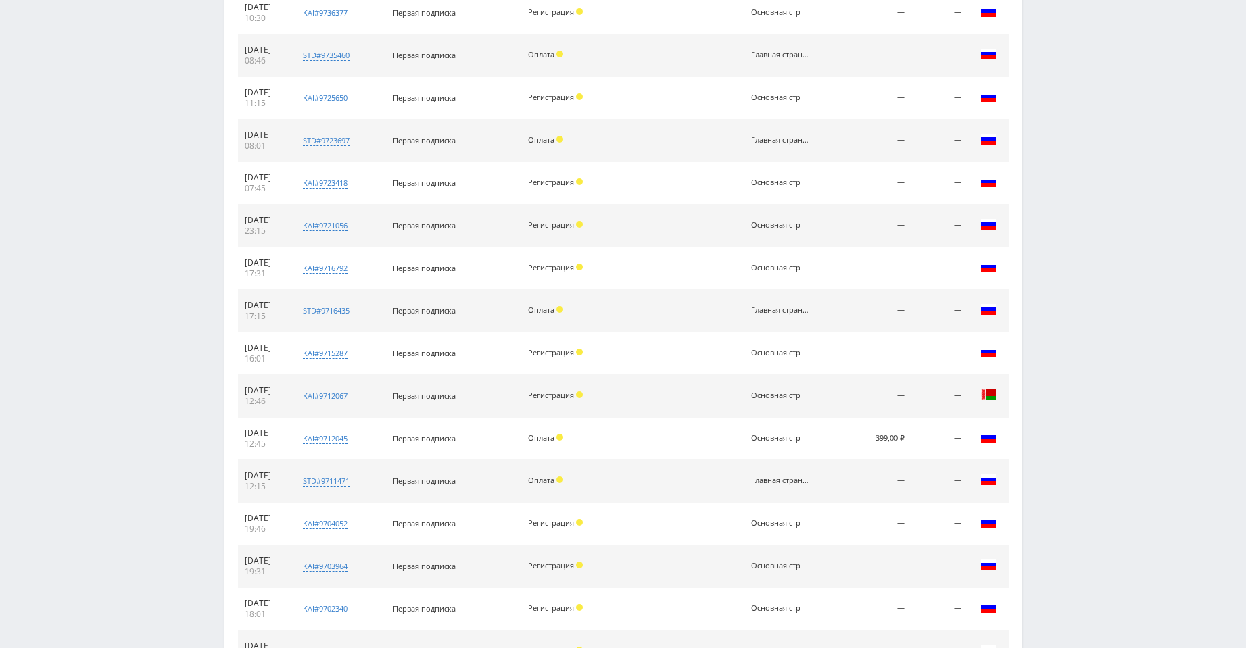
scroll to position [3426, 0]
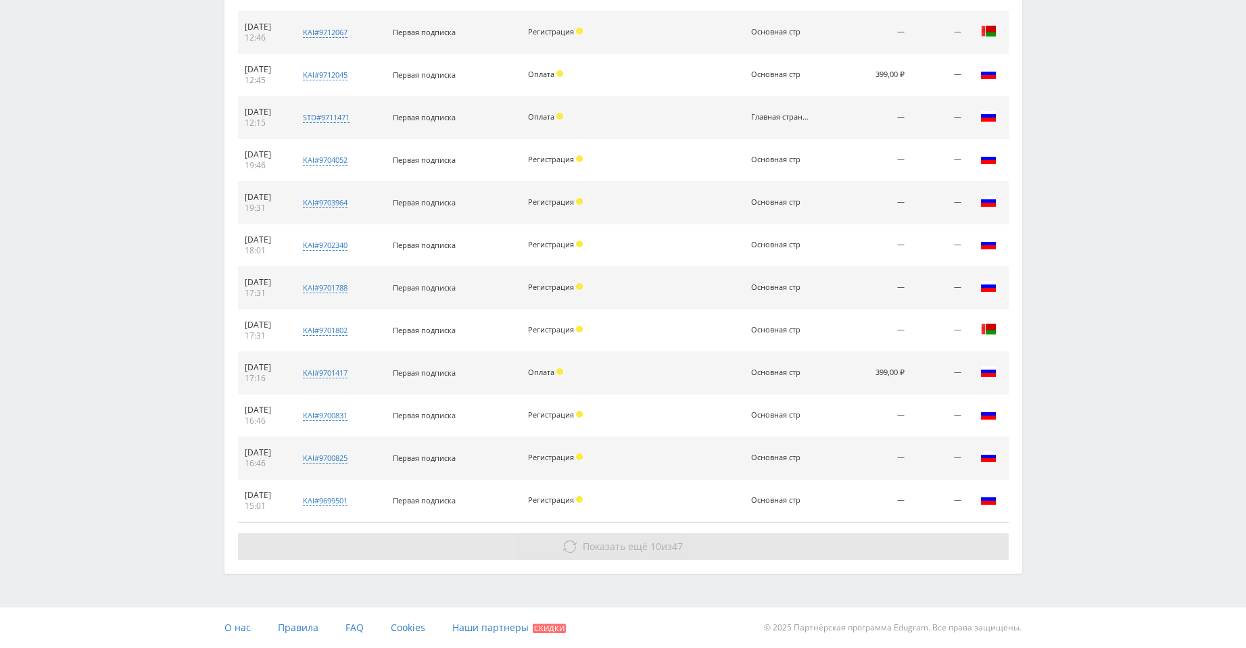
click at [682, 537] on button "Показать ещё 10 из 47" at bounding box center [623, 546] width 771 height 27
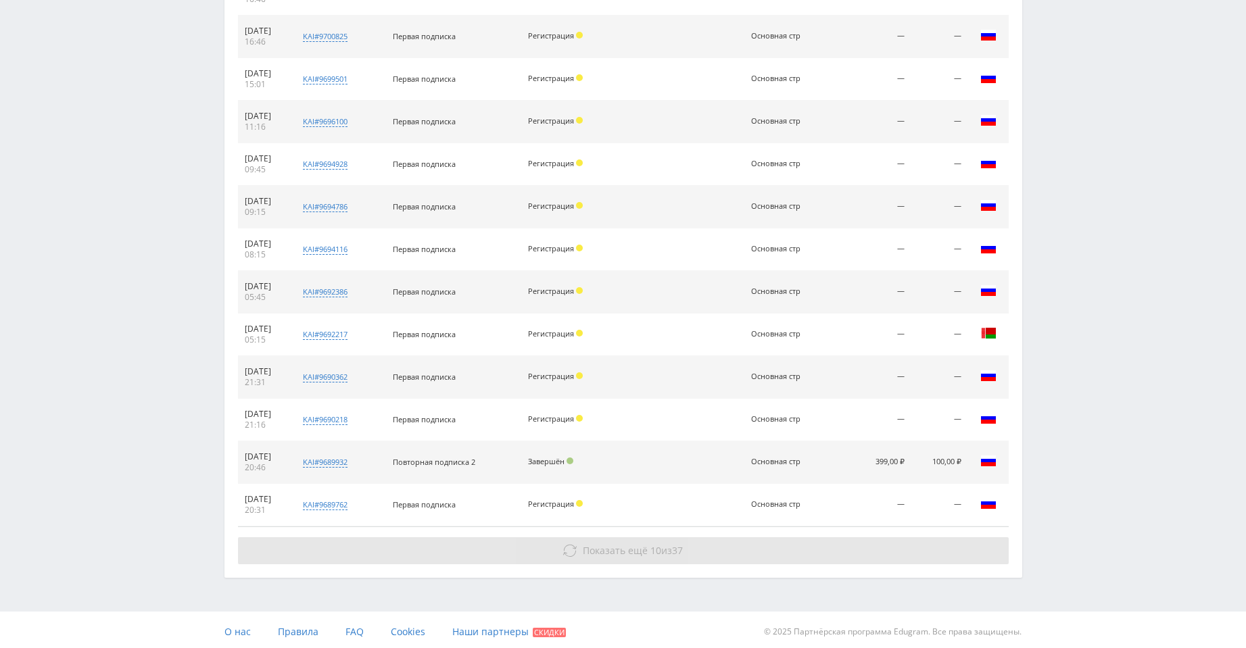
scroll to position [3852, 0]
click at [682, 548] on span "37" at bounding box center [677, 546] width 11 height 13
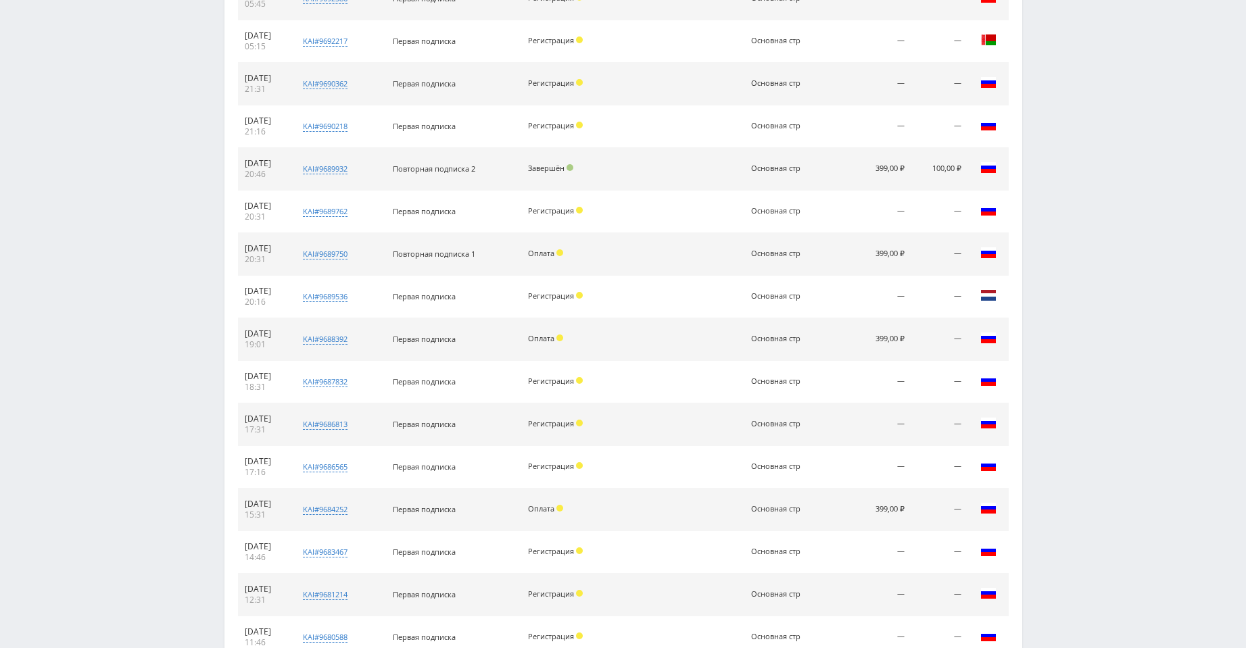
scroll to position [4278, 0]
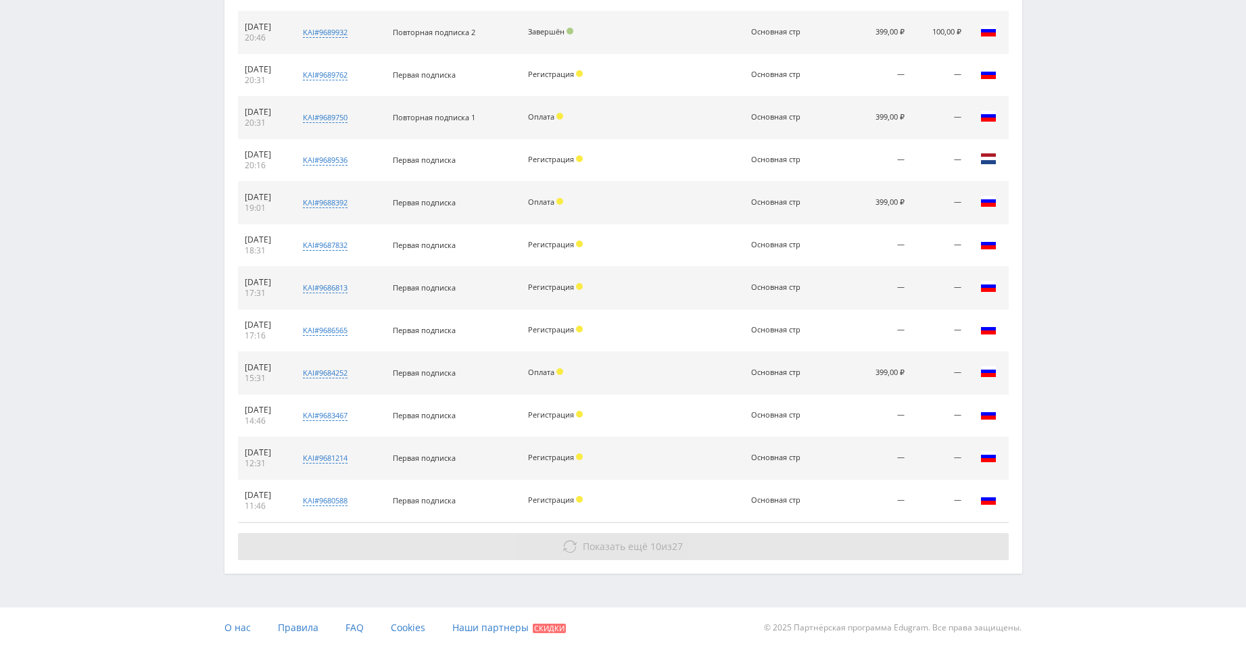
click at [678, 546] on span "27" at bounding box center [677, 546] width 11 height 13
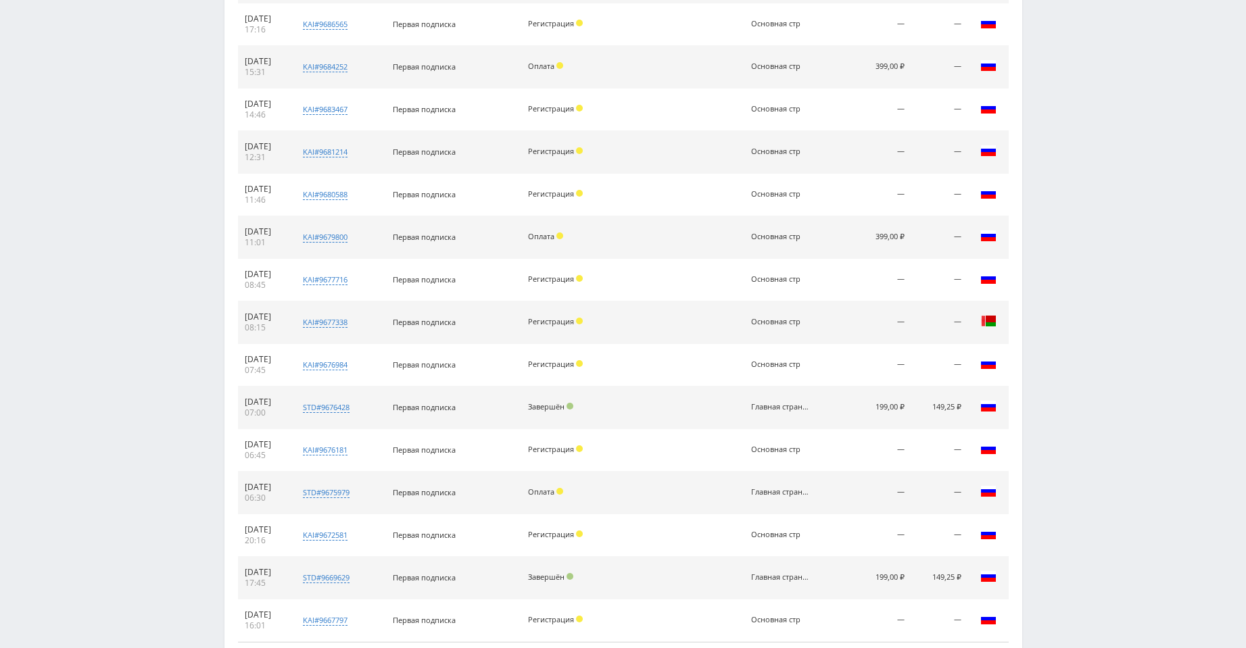
scroll to position [4704, 0]
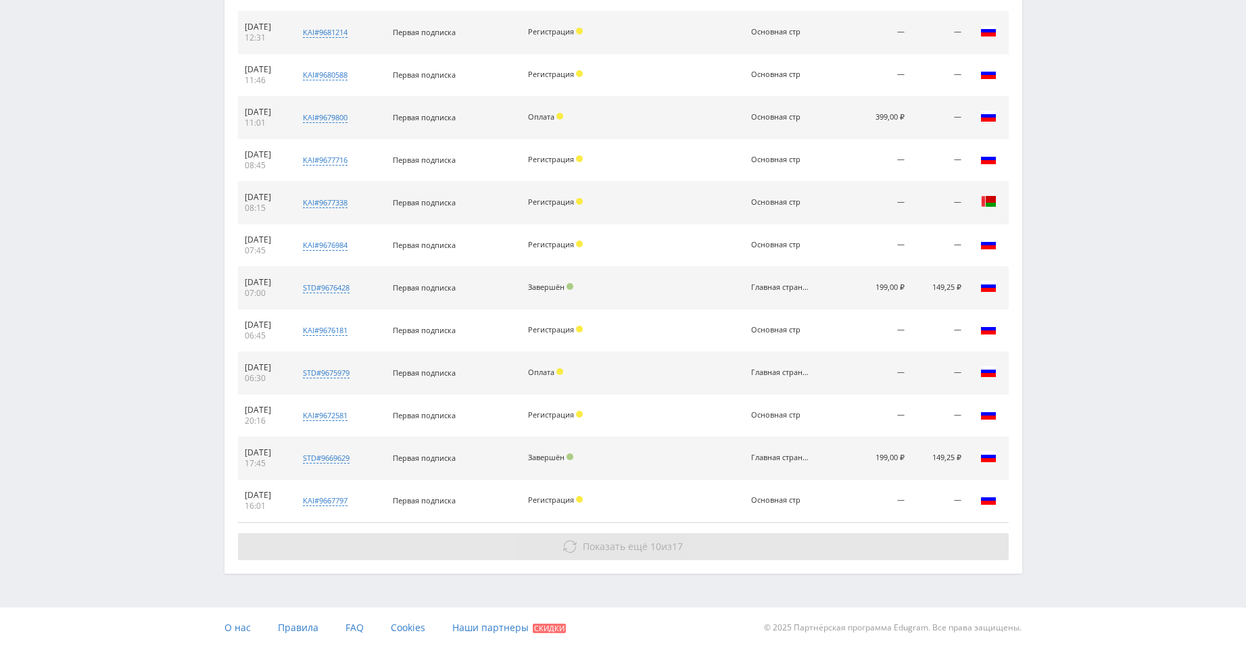
click at [676, 543] on span "17" at bounding box center [677, 546] width 11 height 13
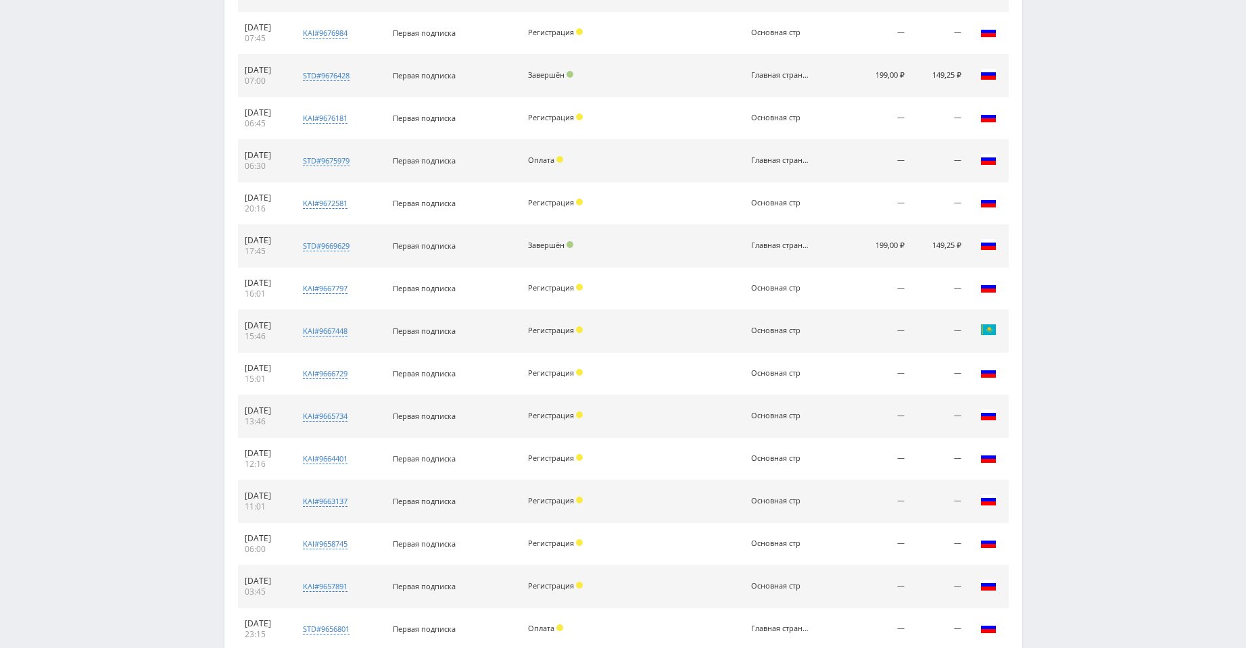
scroll to position [5129, 0]
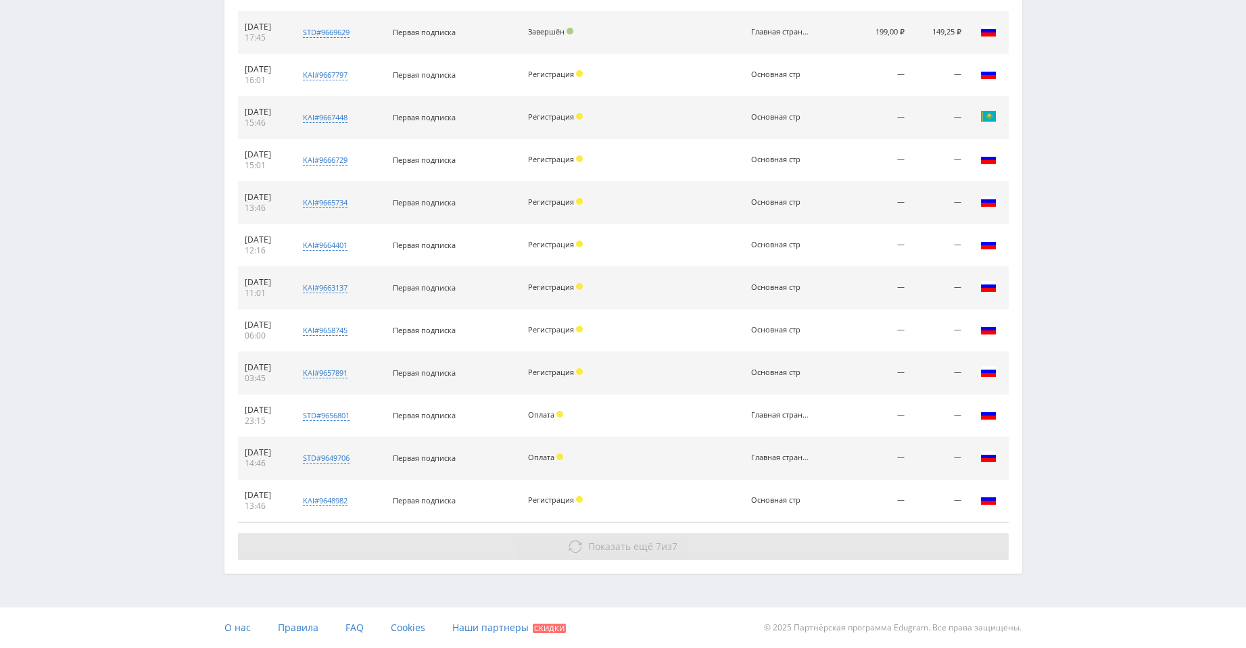
click at [671, 546] on span "Показать ещё 7 из 7" at bounding box center [632, 546] width 89 height 13
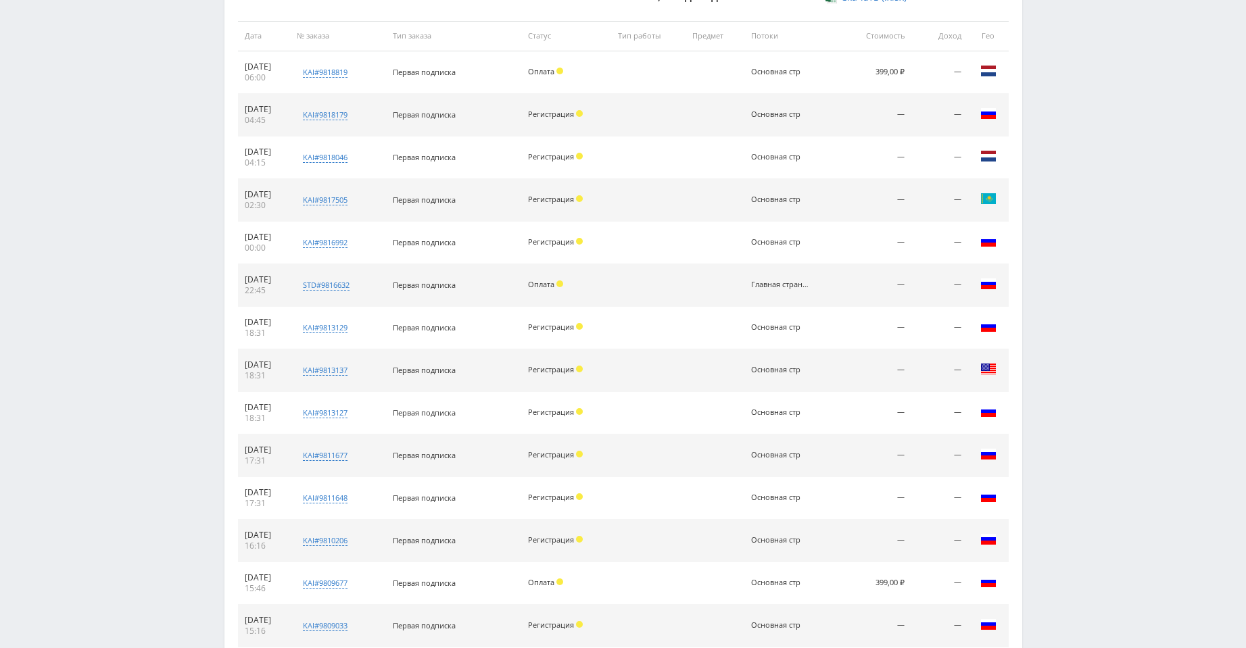
scroll to position [0, 0]
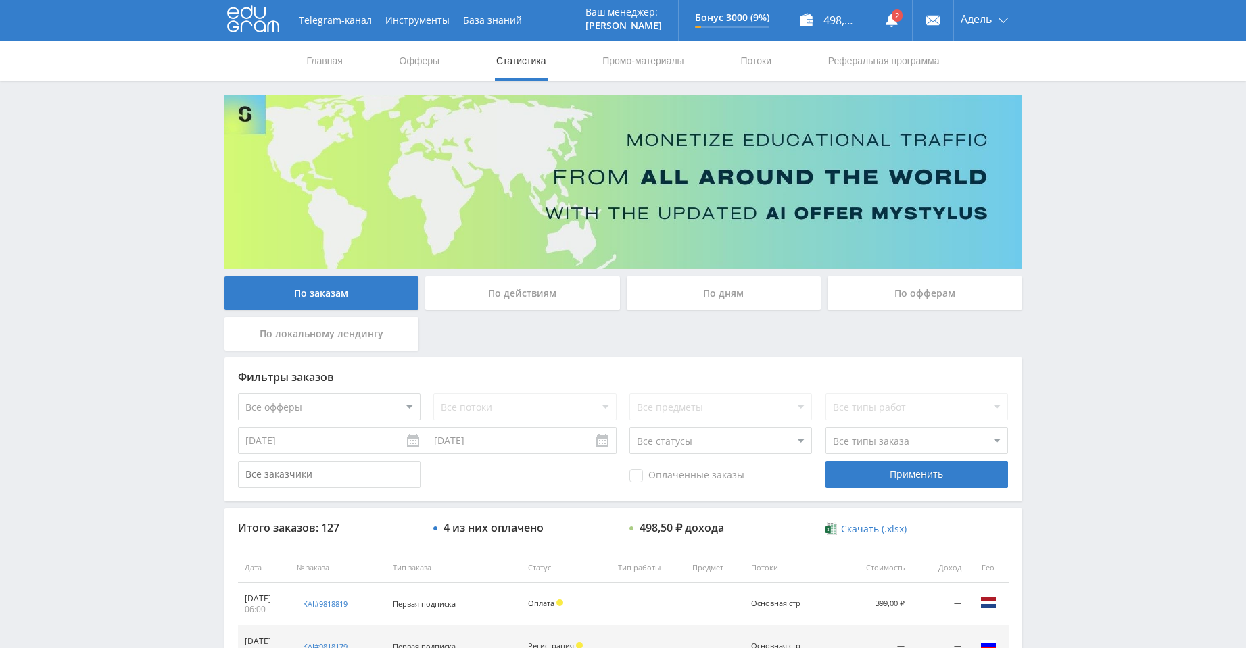
click at [711, 451] on select "Все статусы В аукционе В работе На гарантии Завершен Возврат Черновик" at bounding box center [720, 440] width 183 height 27
click at [629, 427] on select "Все статусы В аукционе В работе На гарантии Завершен Возврат Черновик" at bounding box center [720, 440] width 183 height 27
click at [867, 483] on div "Применить" at bounding box center [917, 474] width 183 height 27
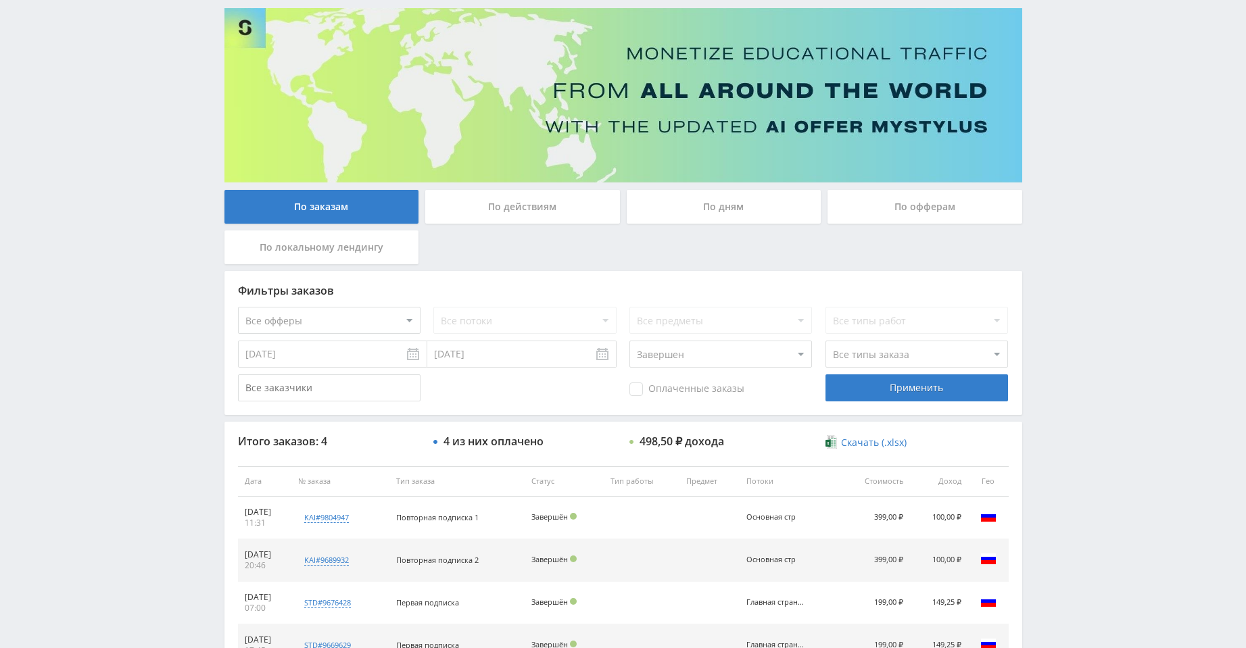
scroll to position [204, 0]
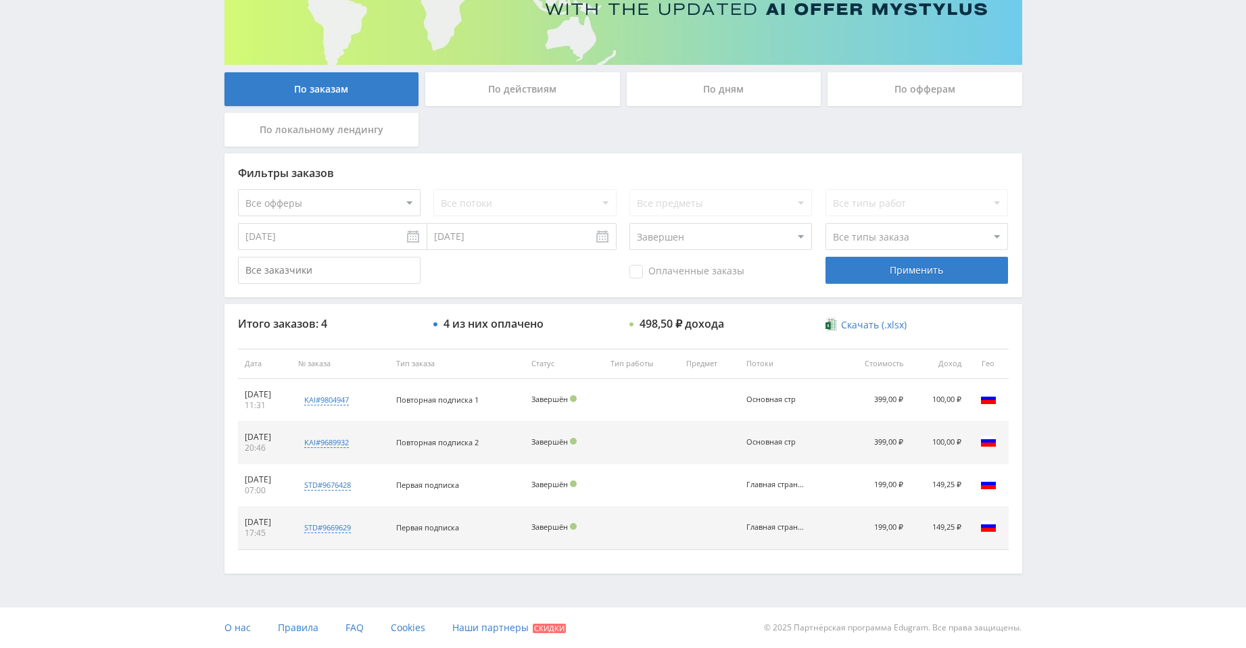
click at [705, 247] on select "Все статусы В аукционе В работе На гарантии Завершен Возврат Черновик" at bounding box center [720, 236] width 183 height 27
click at [629, 223] on select "Все статусы В аукционе В работе На гарантии Завершен Возврат Черновик" at bounding box center [720, 236] width 183 height 27
click at [871, 263] on div "Применить" at bounding box center [917, 270] width 183 height 27
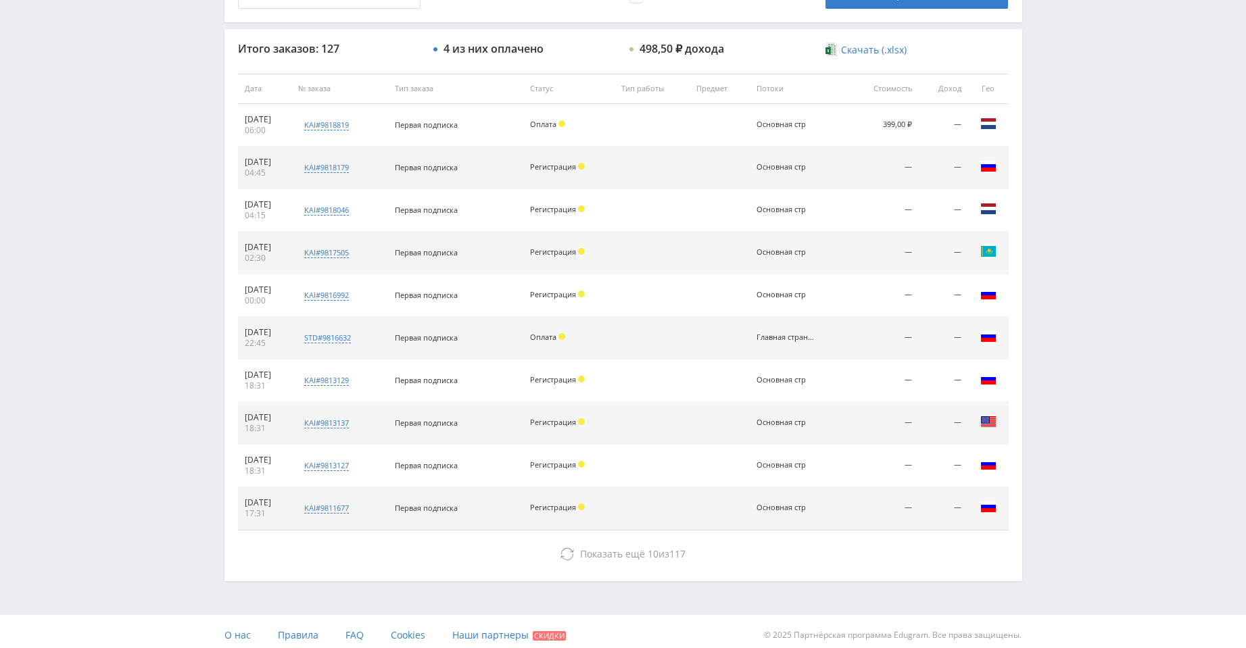
scroll to position [487, 0]
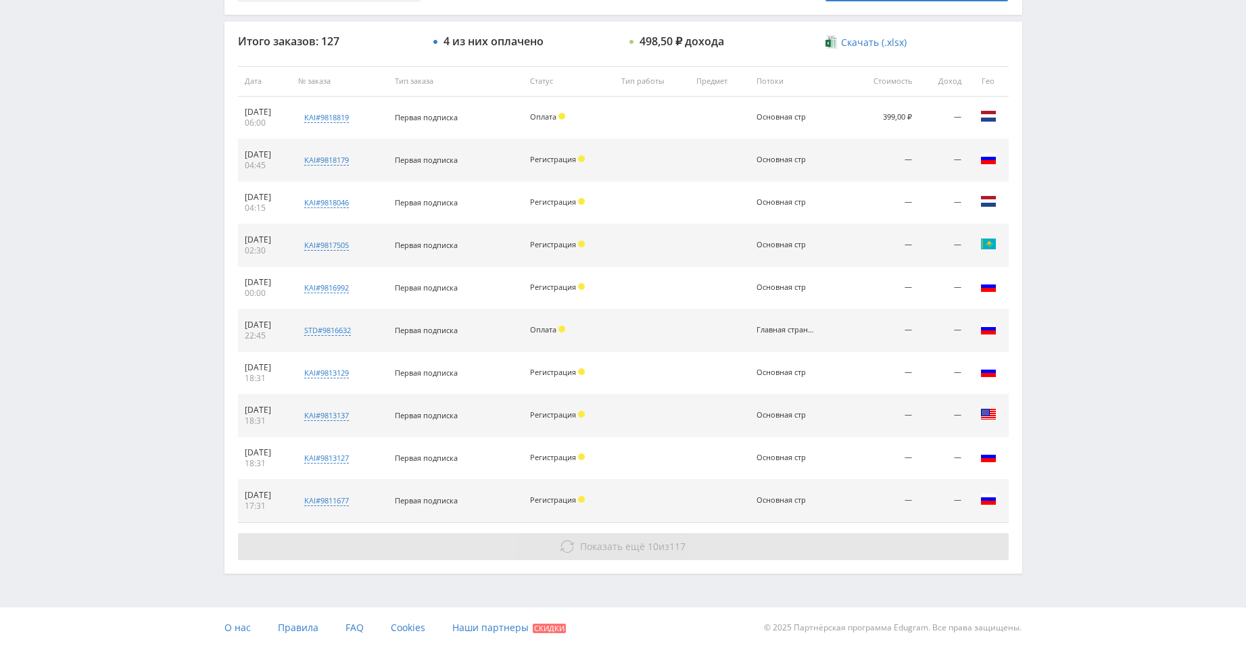
click at [625, 546] on span "Показать ещё" at bounding box center [612, 546] width 65 height 13
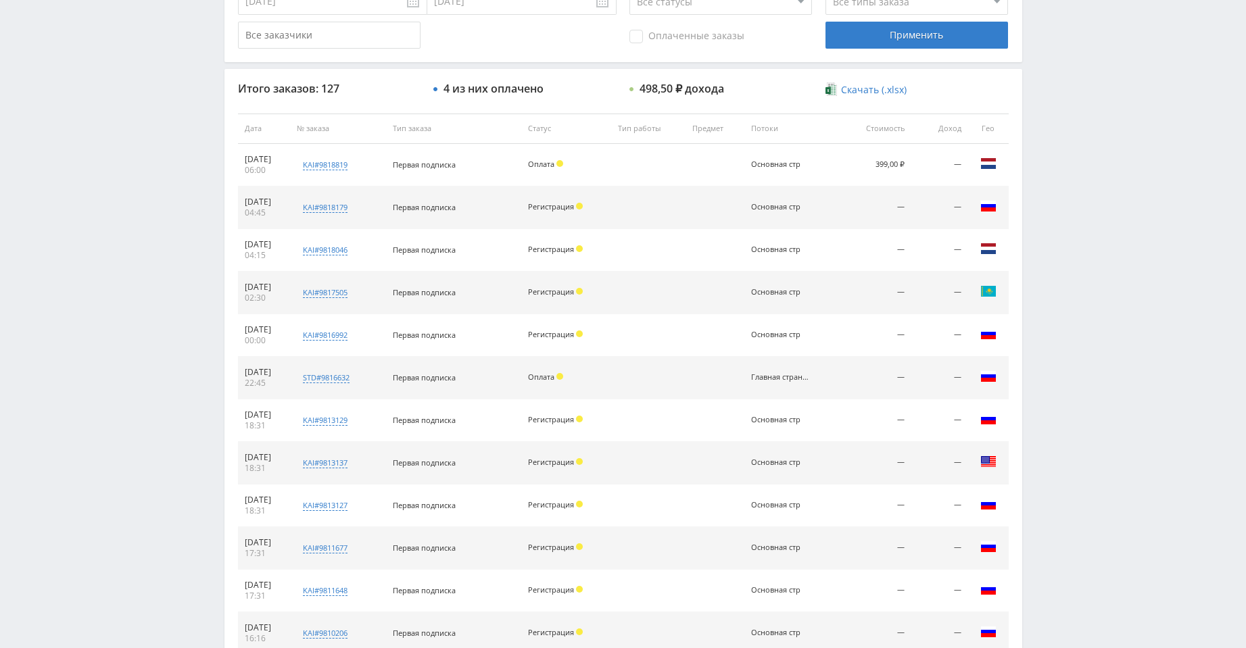
scroll to position [237, 0]
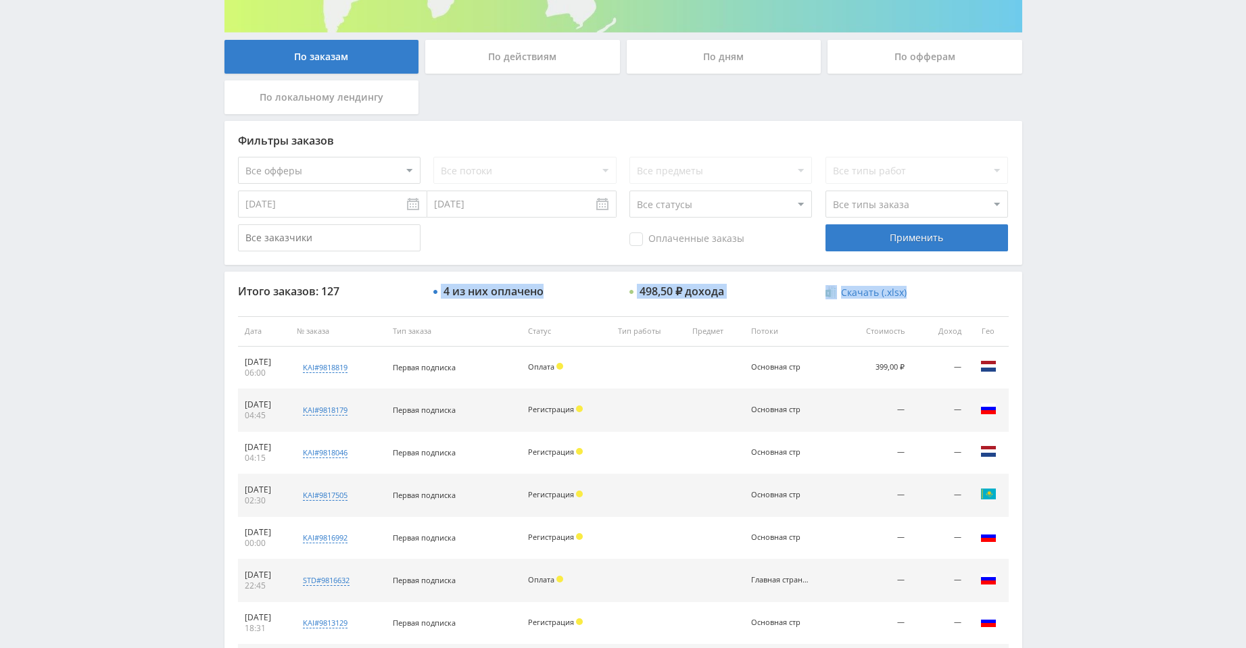
drag, startPoint x: 441, startPoint y: 291, endPoint x: 552, endPoint y: 302, distance: 111.4
click at [560, 291] on div "4 из них оплачено" at bounding box center [524, 291] width 183 height 12
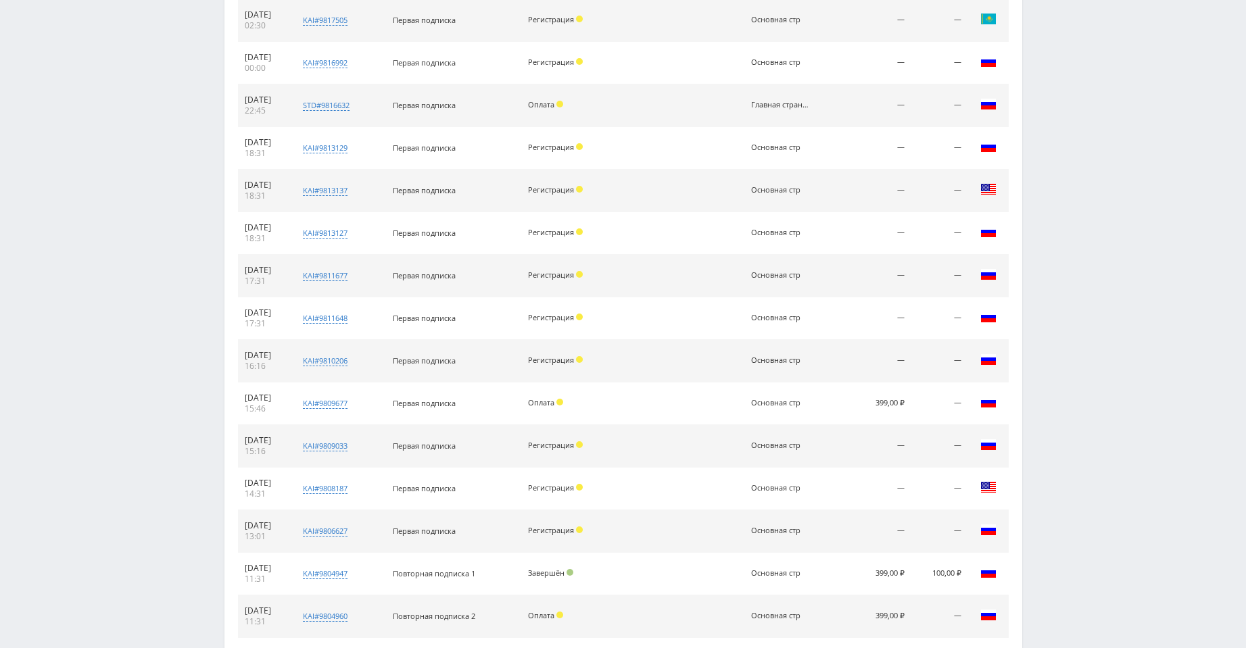
scroll to position [439, 0]
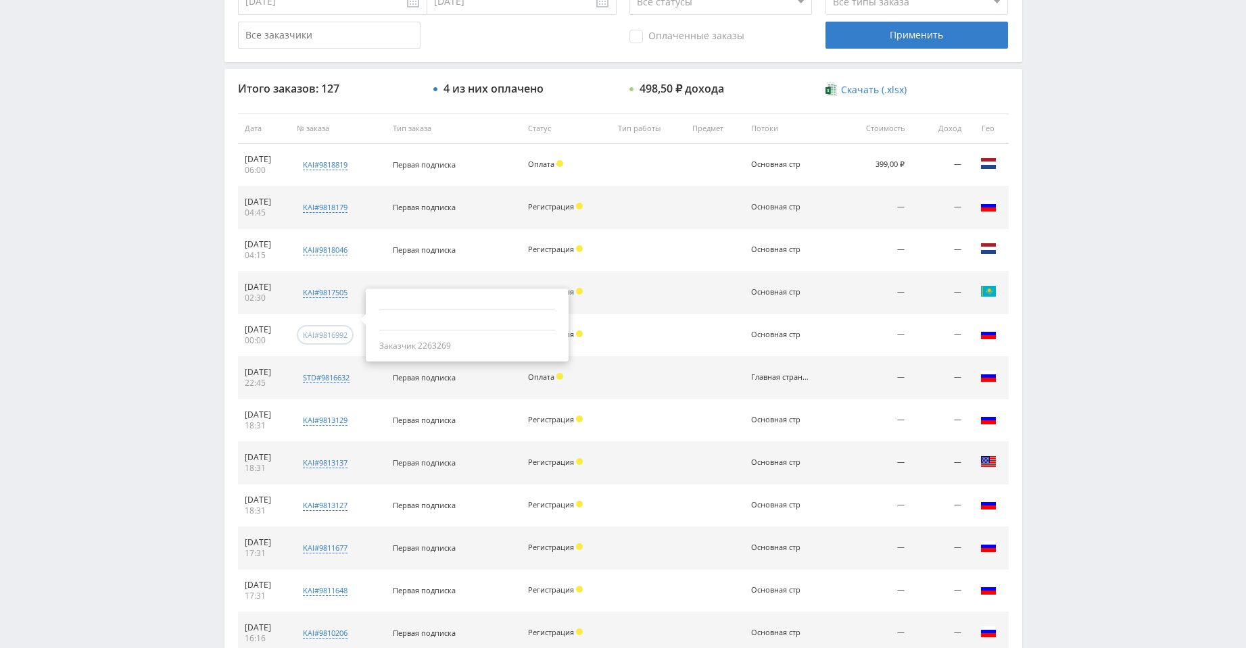
click at [345, 333] on div "kai#9816992" at bounding box center [325, 335] width 45 height 10
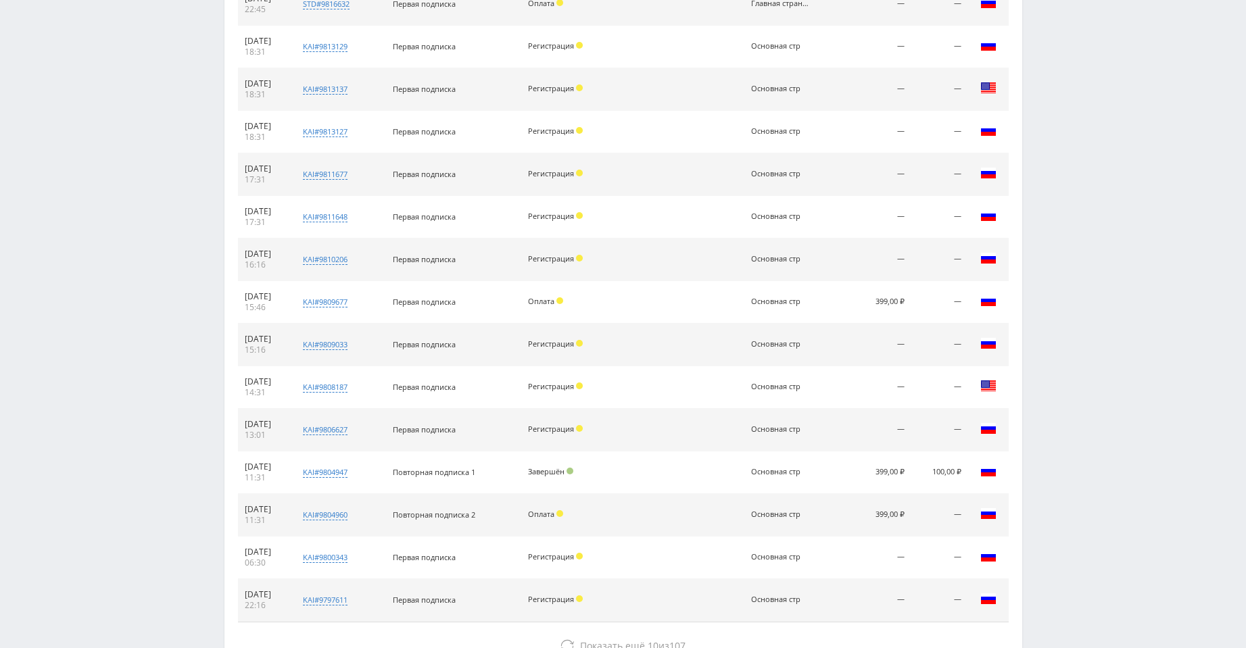
scroll to position [913, 0]
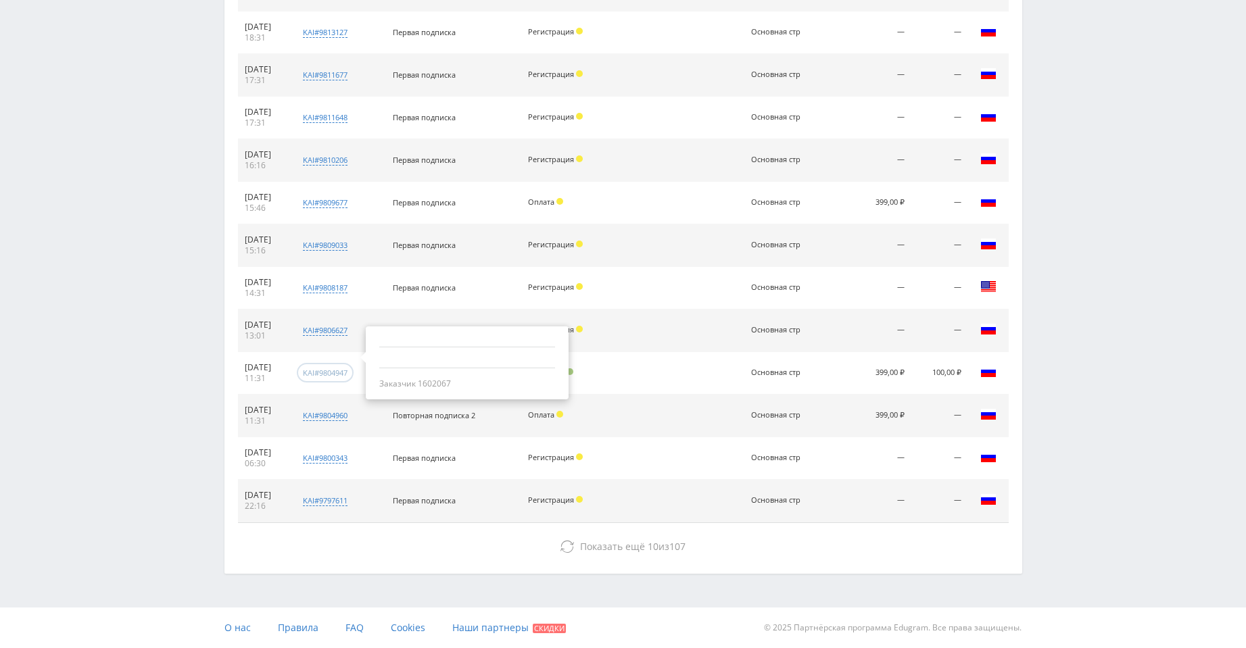
click at [348, 373] on div "kai#9804947" at bounding box center [325, 373] width 45 height 10
click at [337, 373] on div "kai#9804947" at bounding box center [325, 373] width 45 height 10
click at [313, 363] on td "kai#9804947 Заказчик 1602067" at bounding box center [337, 373] width 95 height 43
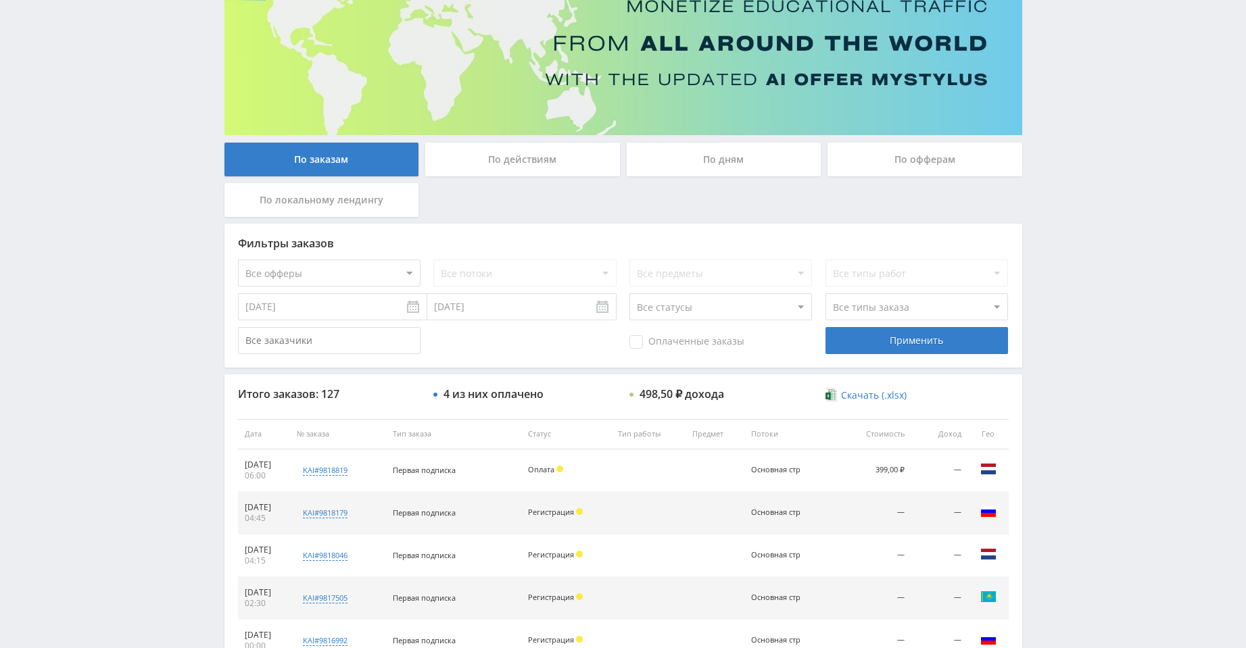
scroll to position [135, 0]
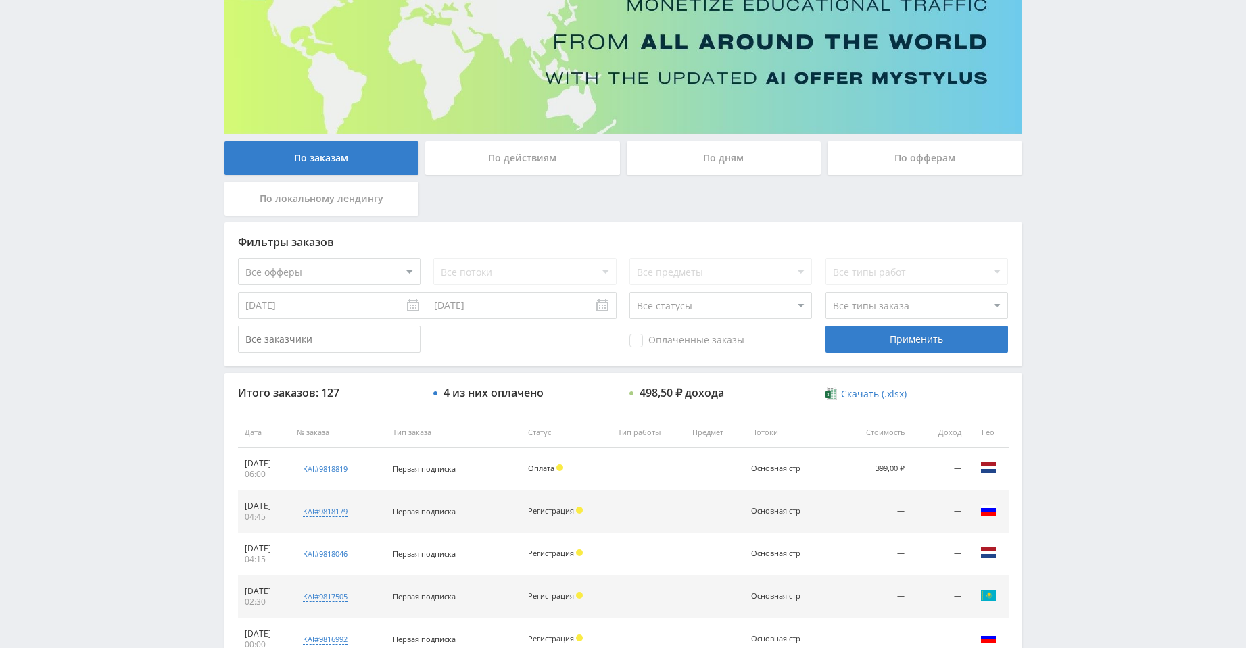
click at [690, 310] on select "Все статусы В аукционе В работе На гарантии Завершен Возврат Черновик" at bounding box center [720, 305] width 183 height 27
click at [629, 292] on select "Все статусы В аукционе В работе На гарантии Завершен Возврат Черновик" at bounding box center [720, 305] width 183 height 27
click at [931, 333] on div "Применить" at bounding box center [917, 339] width 183 height 27
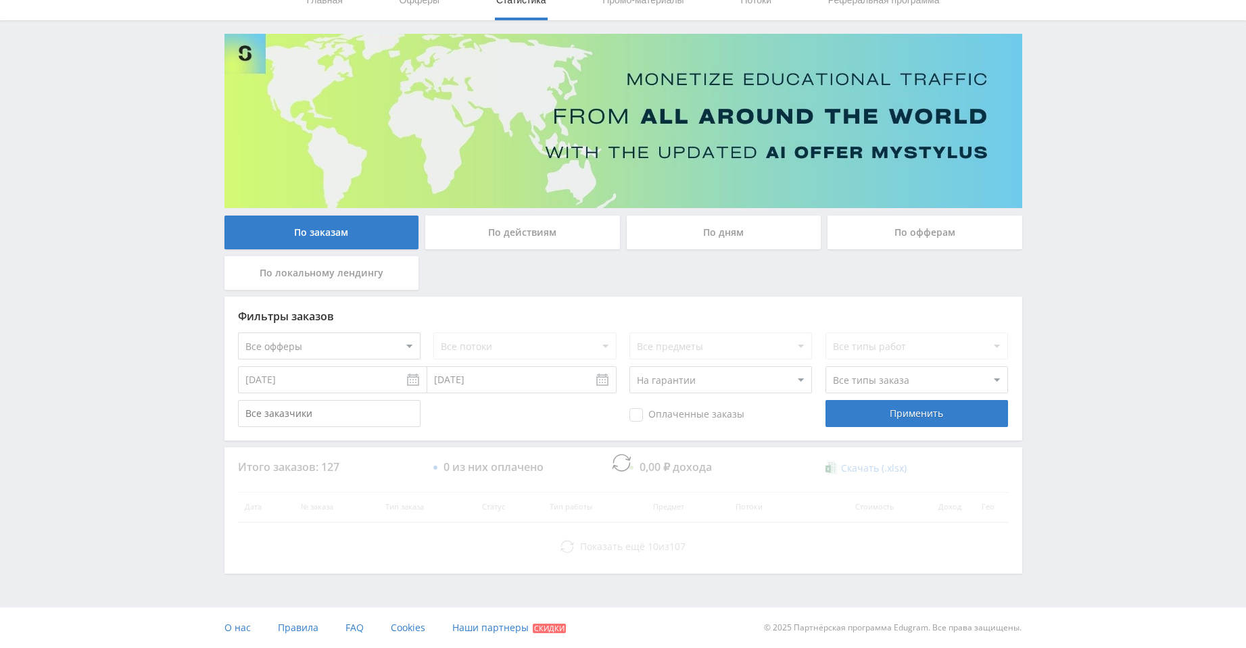
scroll to position [0, 0]
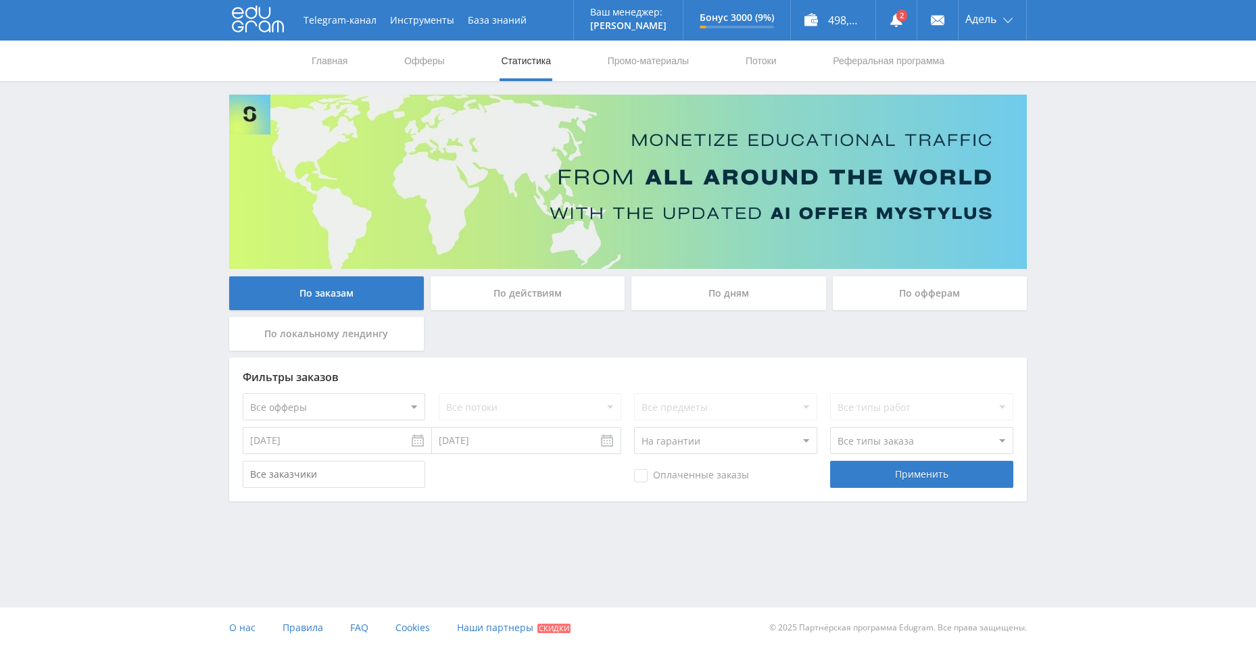
click at [640, 477] on span "Оплаченные заказы" at bounding box center [691, 476] width 115 height 14
click at [0, 0] on input "Оплаченные заказы" at bounding box center [0, 0] width 0 height 0
click at [763, 441] on select "Все статусы В аукционе В работе На гарантии Завершен Возврат Черновик" at bounding box center [725, 440] width 183 height 27
select select "-1"
click at [634, 427] on select "Все статусы В аукционе В работе На гарантии Завершен Возврат Черновик" at bounding box center [725, 440] width 183 height 27
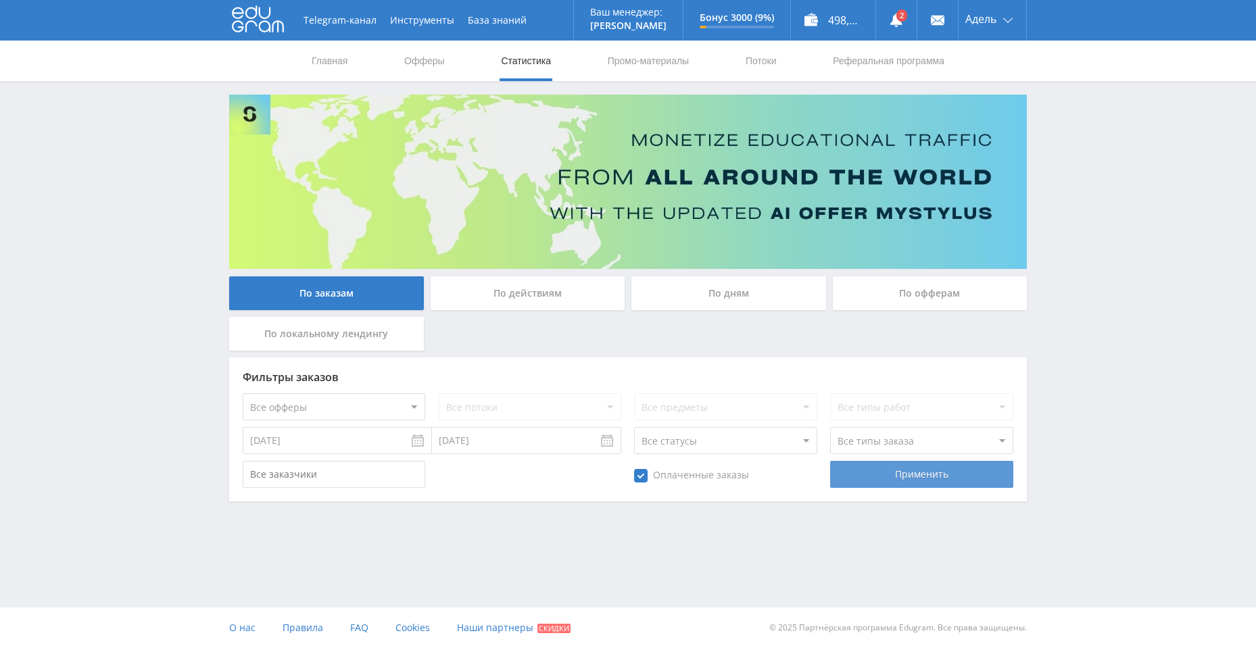
click at [850, 482] on div "Применить" at bounding box center [921, 474] width 183 height 27
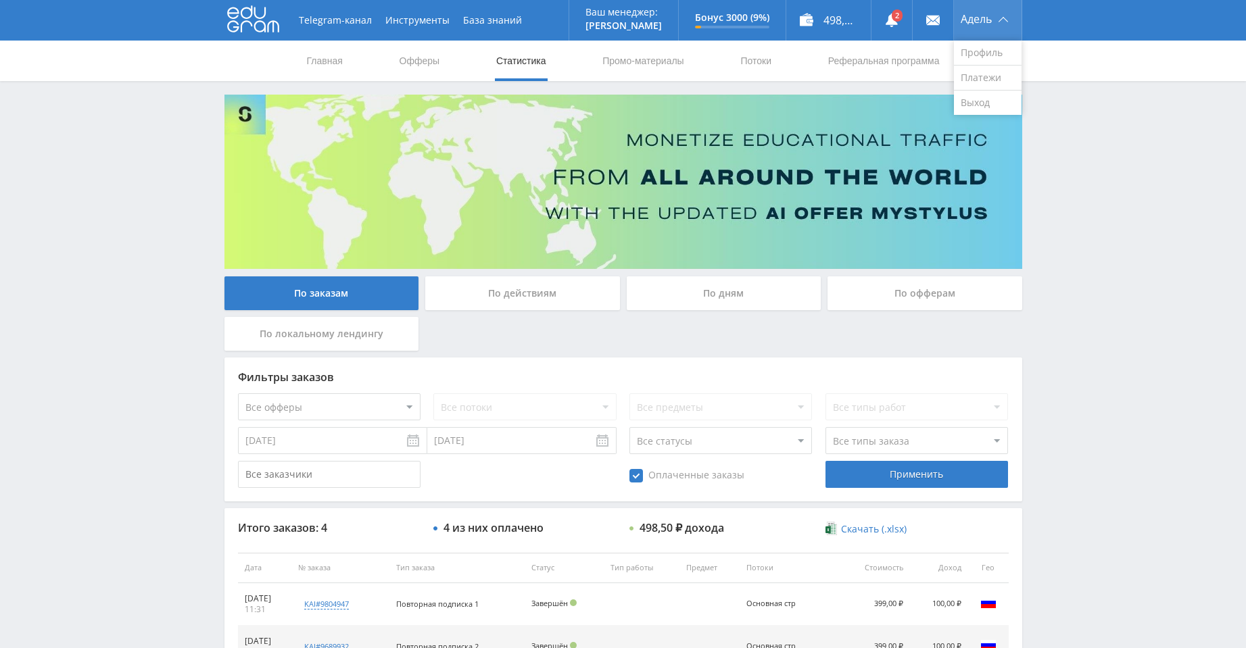
click at [992, 16] on div "Адель" at bounding box center [988, 20] width 68 height 41
click at [974, 42] on link "Профиль" at bounding box center [988, 53] width 68 height 25
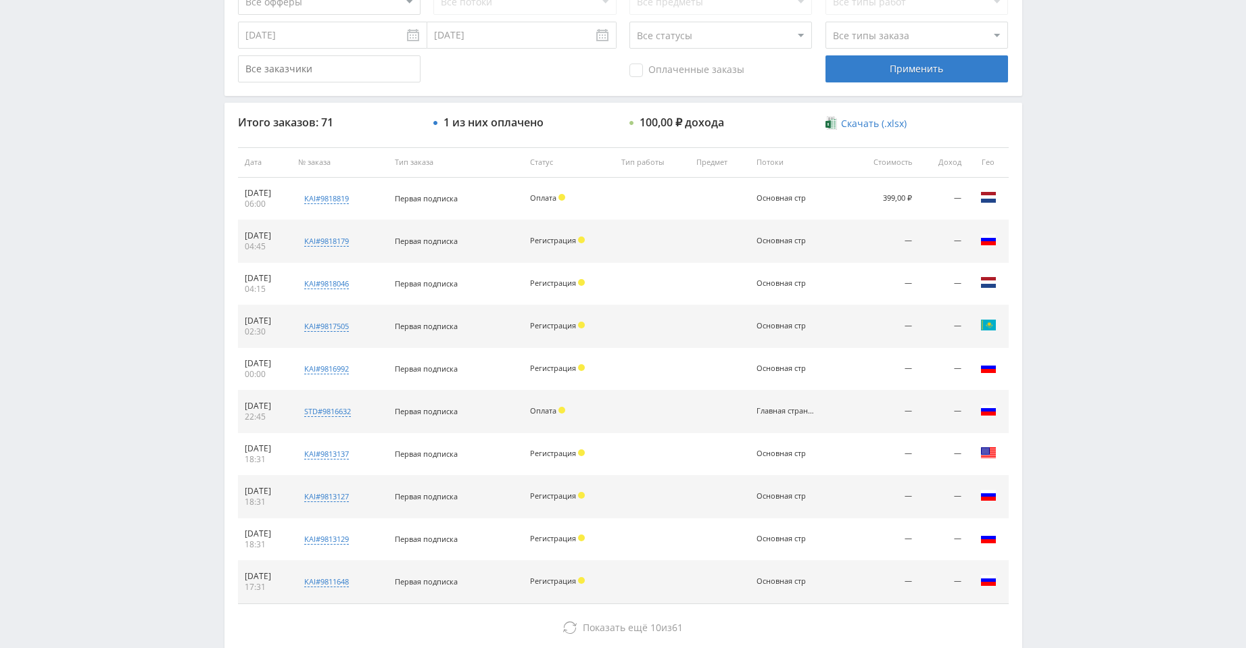
scroll to position [487, 0]
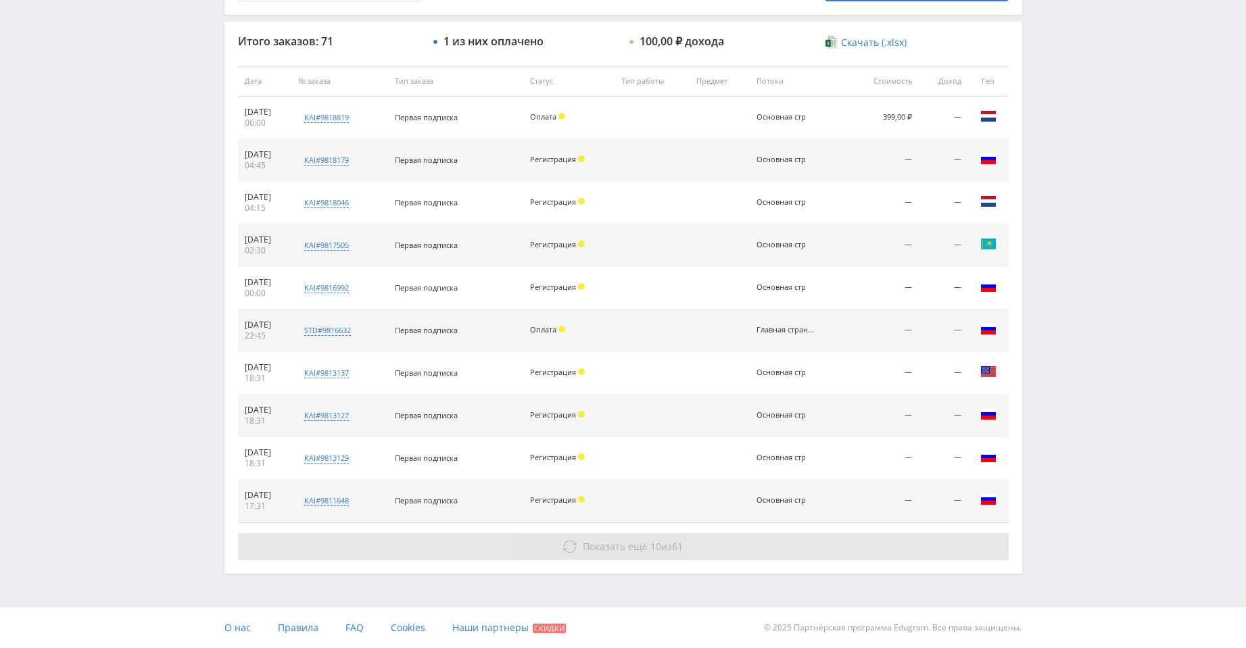
click at [676, 556] on button "Показать ещё 10 из 61" at bounding box center [623, 546] width 771 height 27
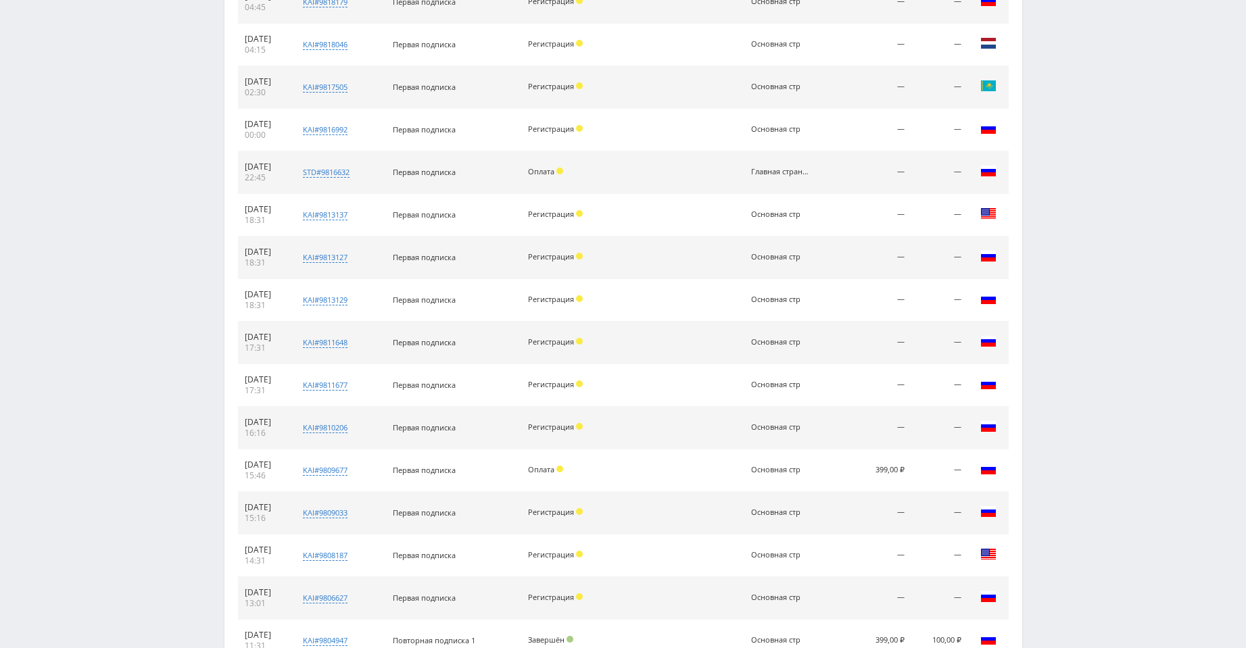
scroll to position [913, 0]
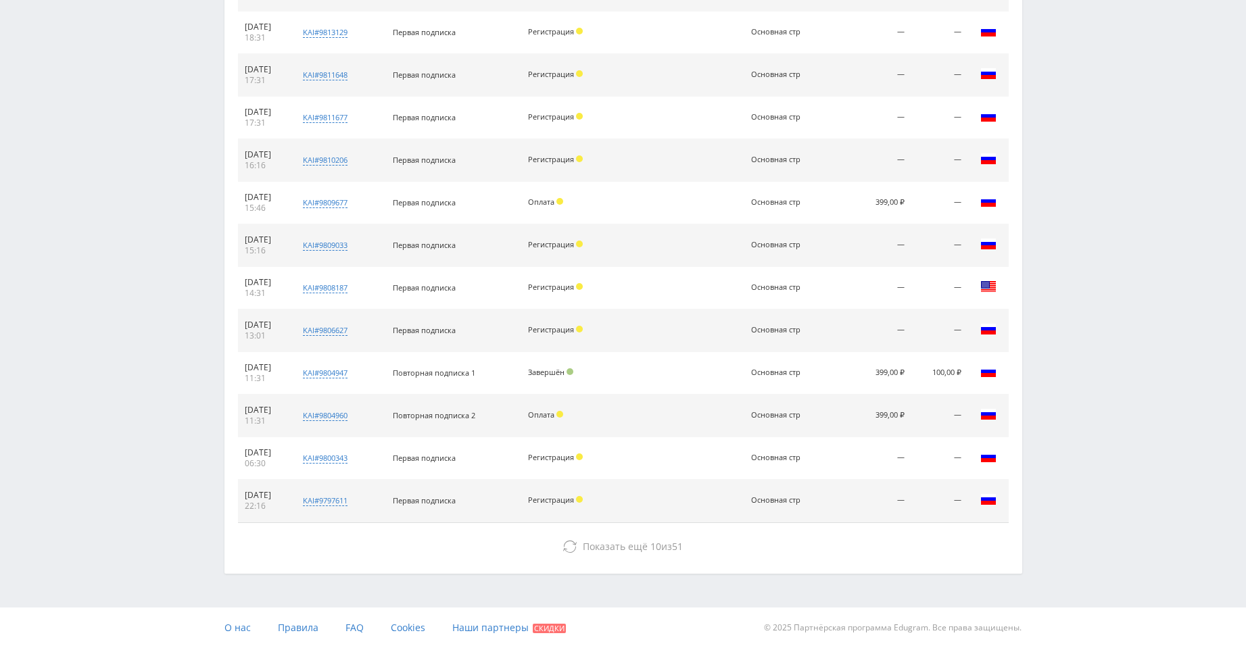
click at [608, 532] on div "Итого заказов: 71 1 из них оплачено 100,00 ₽ дохода Скачать (.xlsx) Дата № зака…" at bounding box center [623, 85] width 798 height 978
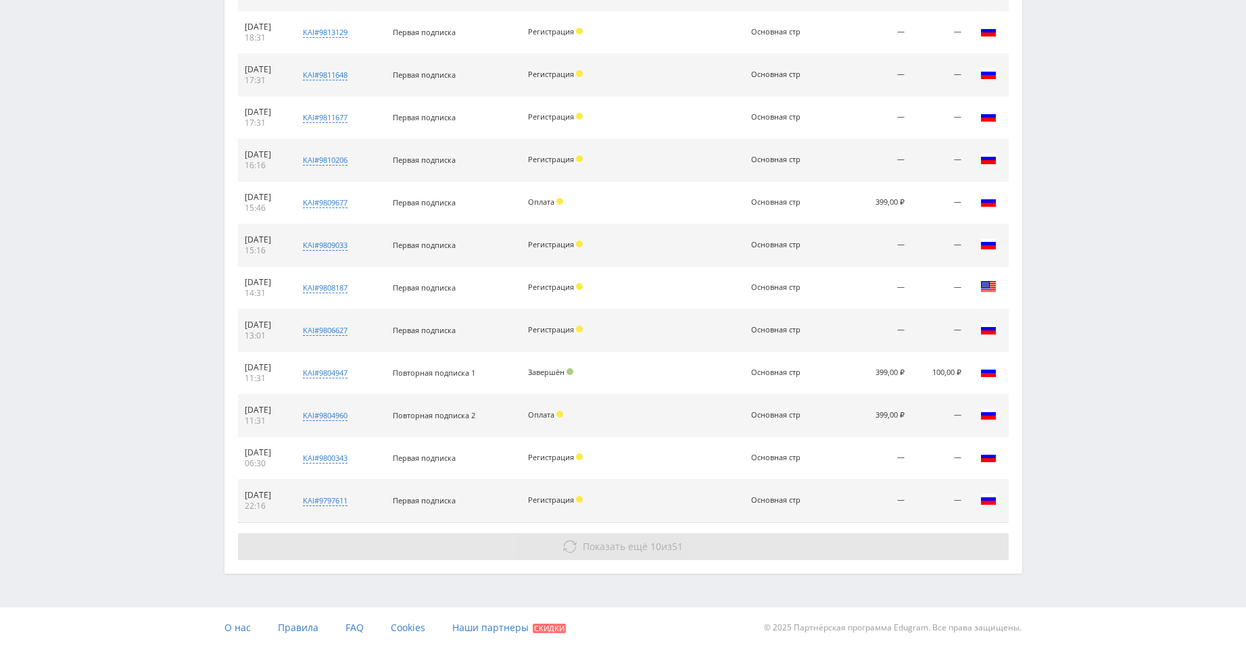
click at [607, 540] on span "Показать ещё" at bounding box center [615, 546] width 65 height 13
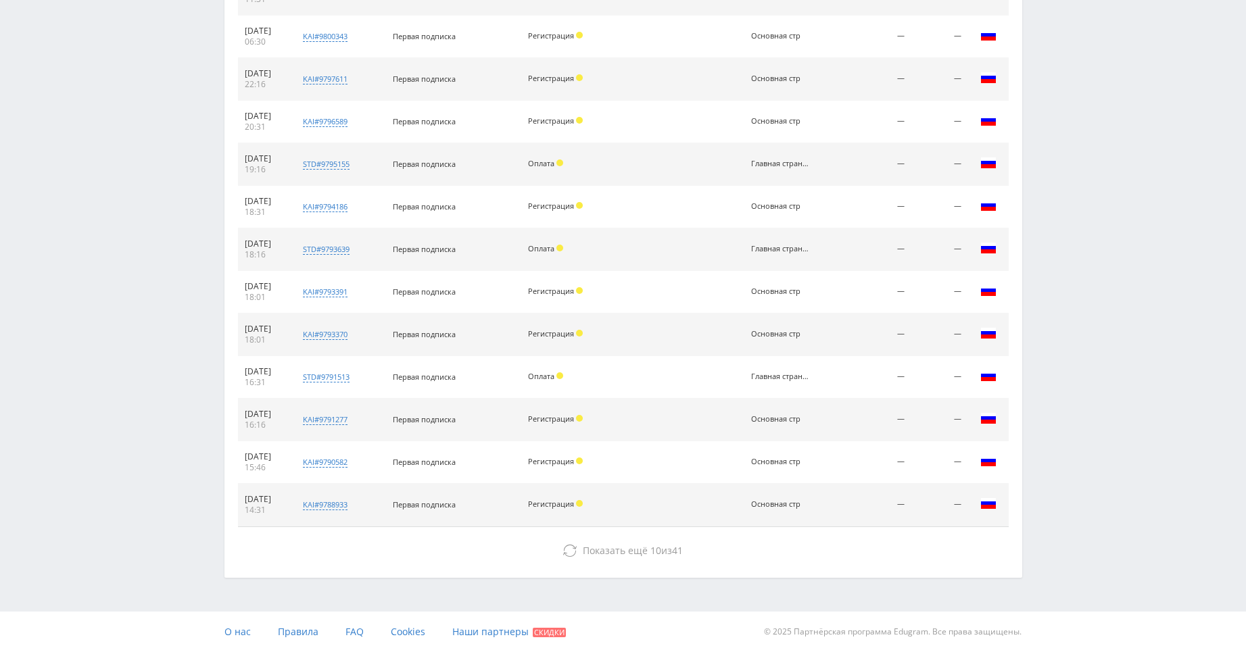
scroll to position [1339, 0]
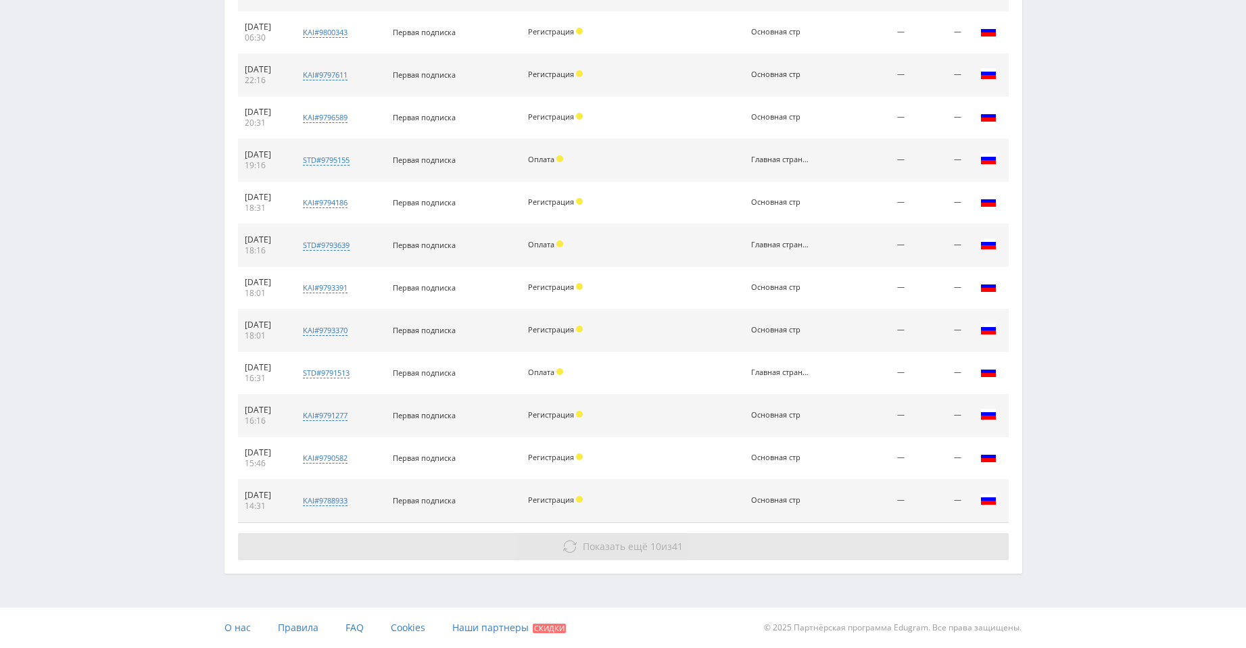
click at [626, 539] on button "Показать ещё 10 из 41" at bounding box center [623, 546] width 771 height 27
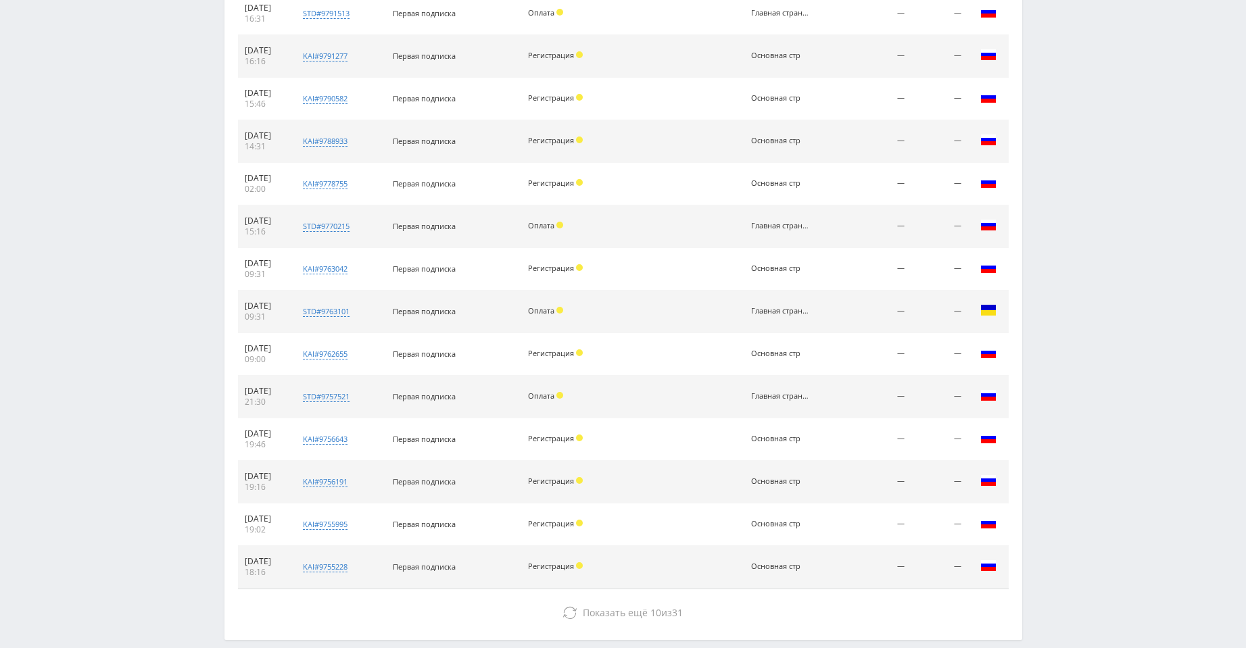
scroll to position [1765, 0]
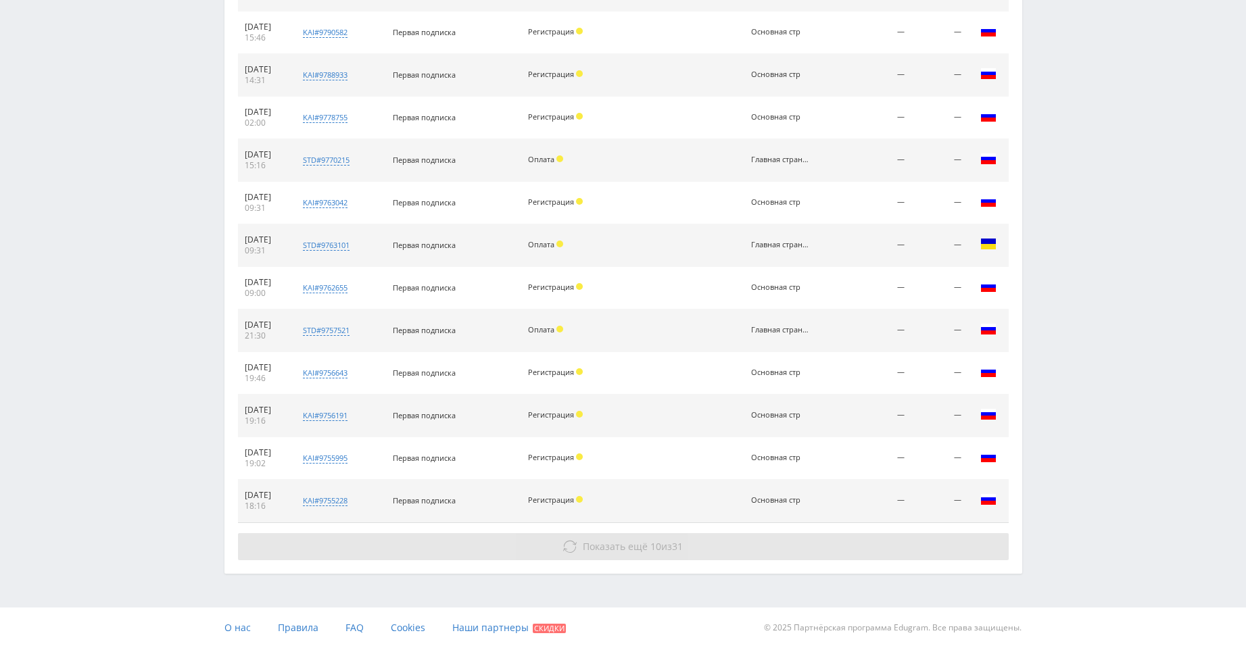
click at [659, 546] on span "Показать ещё 10 из 31" at bounding box center [633, 546] width 100 height 13
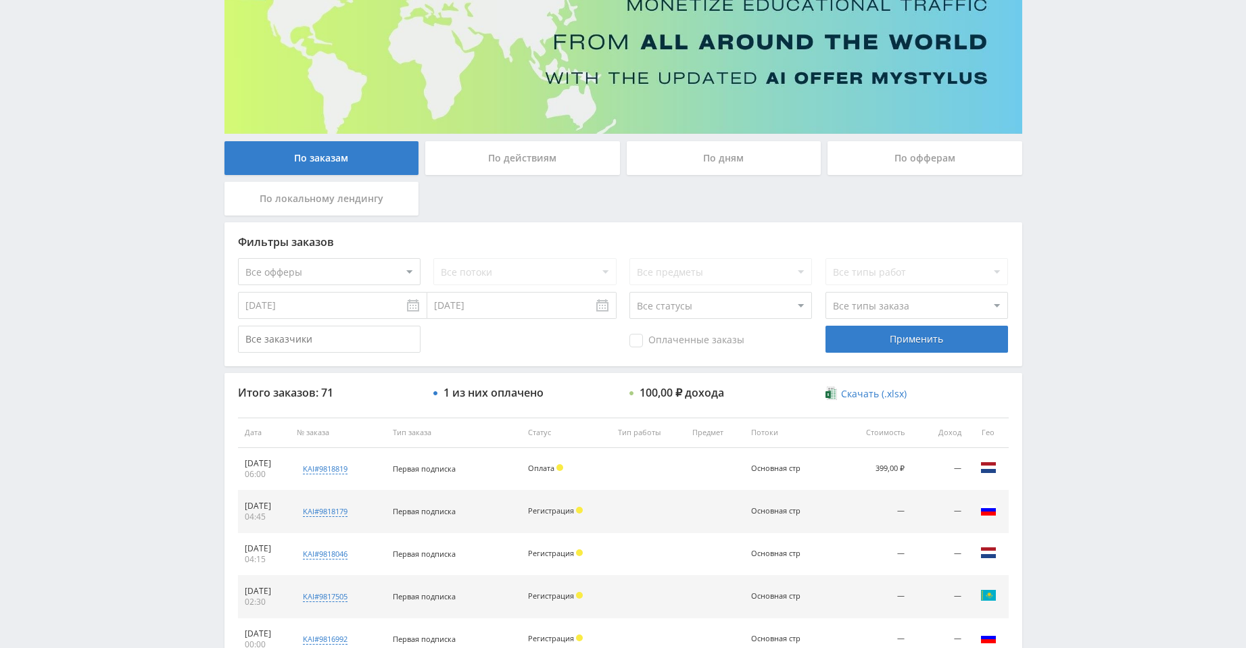
scroll to position [270, 0]
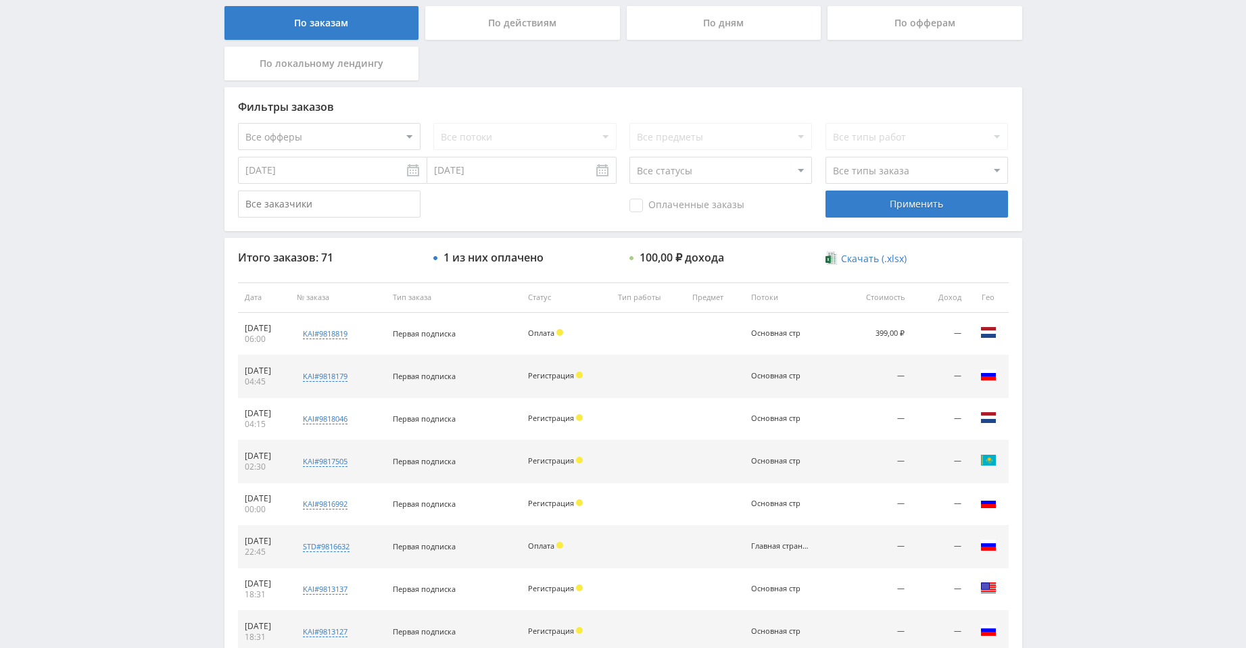
click at [864, 256] on span "Скачать (.xlsx)" at bounding box center [874, 259] width 66 height 11
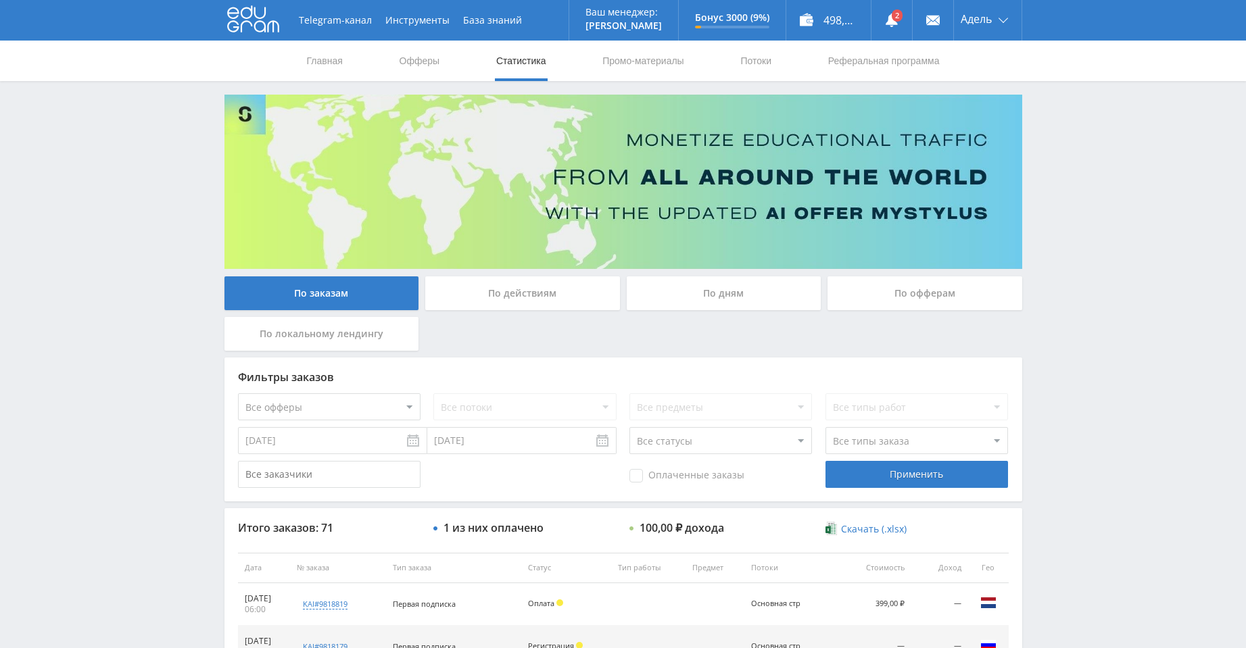
drag, startPoint x: 1208, startPoint y: 110, endPoint x: 1203, endPoint y: 117, distance: 8.7
click at [830, 20] on div "498,50 ₽" at bounding box center [828, 20] width 85 height 41
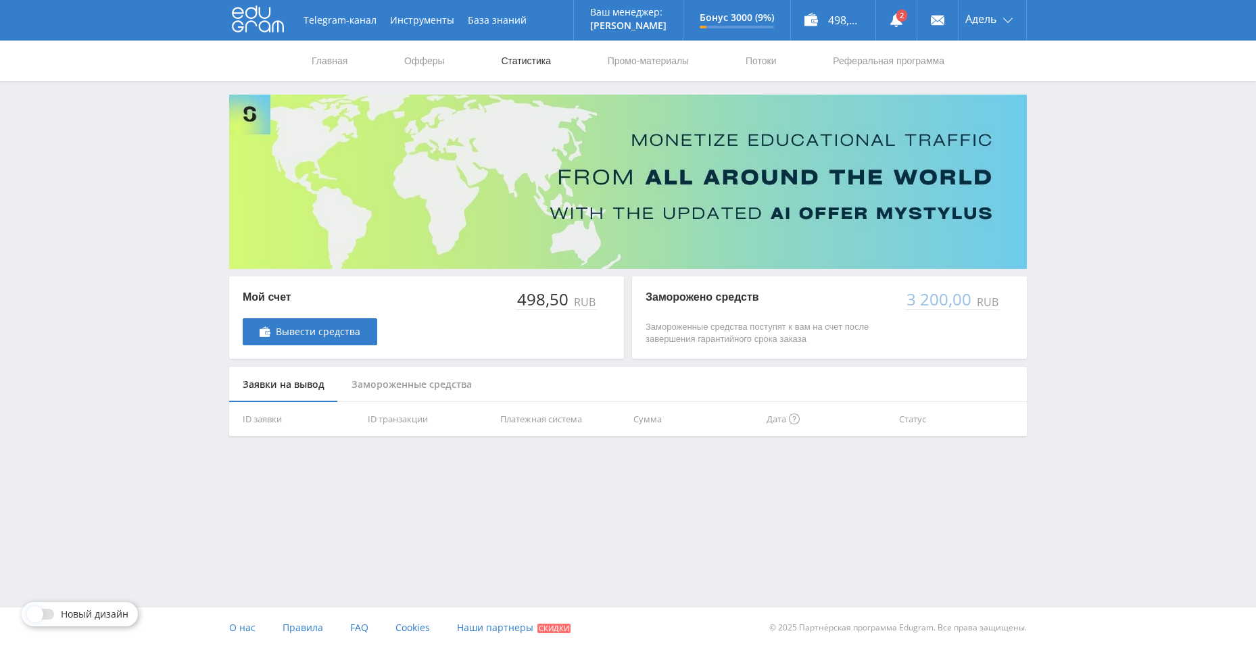
click at [525, 66] on link "Статистика" at bounding box center [526, 61] width 53 height 41
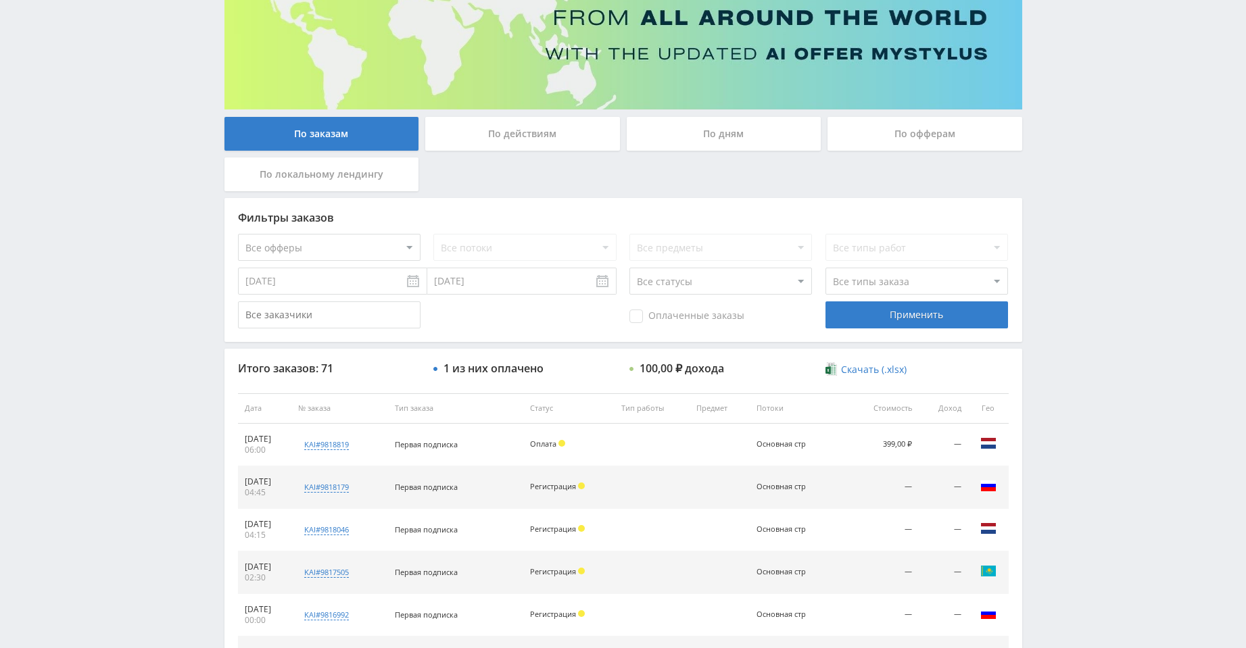
scroll to position [135, 0]
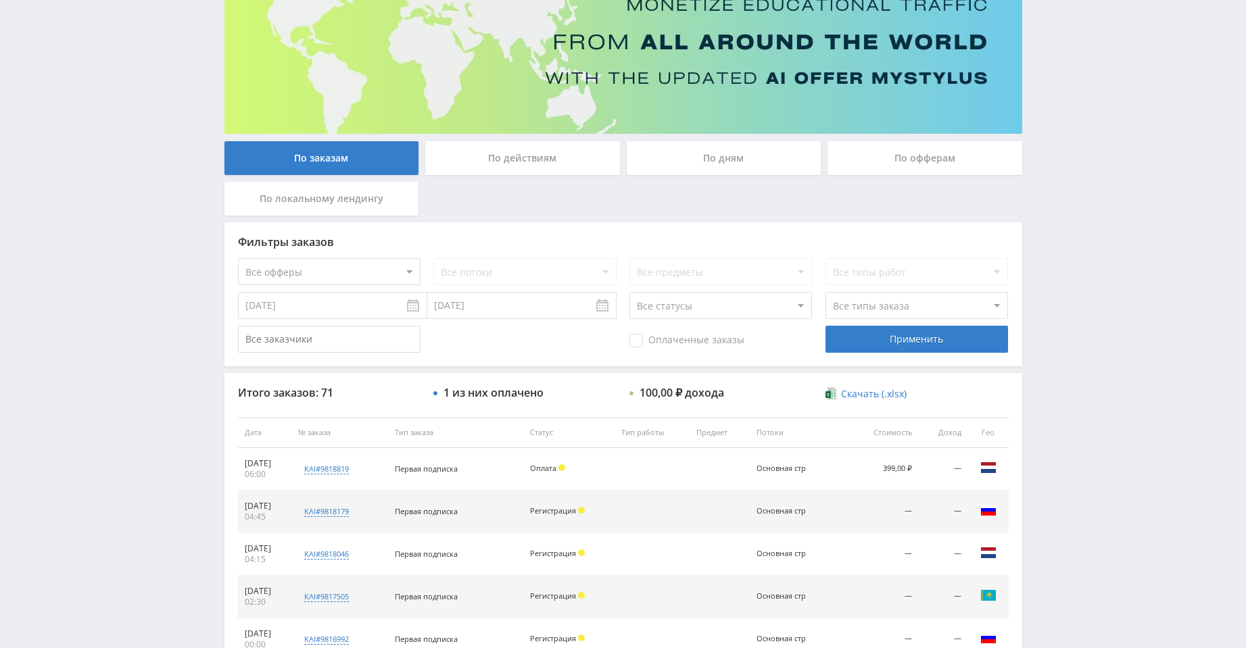
click at [663, 306] on select "Все статусы В аукционе В работе На гарантии Завершен Возврат Черновик" at bounding box center [720, 305] width 183 height 27
select select "2"
click at [629, 292] on select "Все статусы В аукционе В работе На гарантии Завершен Возврат Черновик" at bounding box center [720, 305] width 183 height 27
click at [866, 340] on div "Применить" at bounding box center [917, 339] width 183 height 27
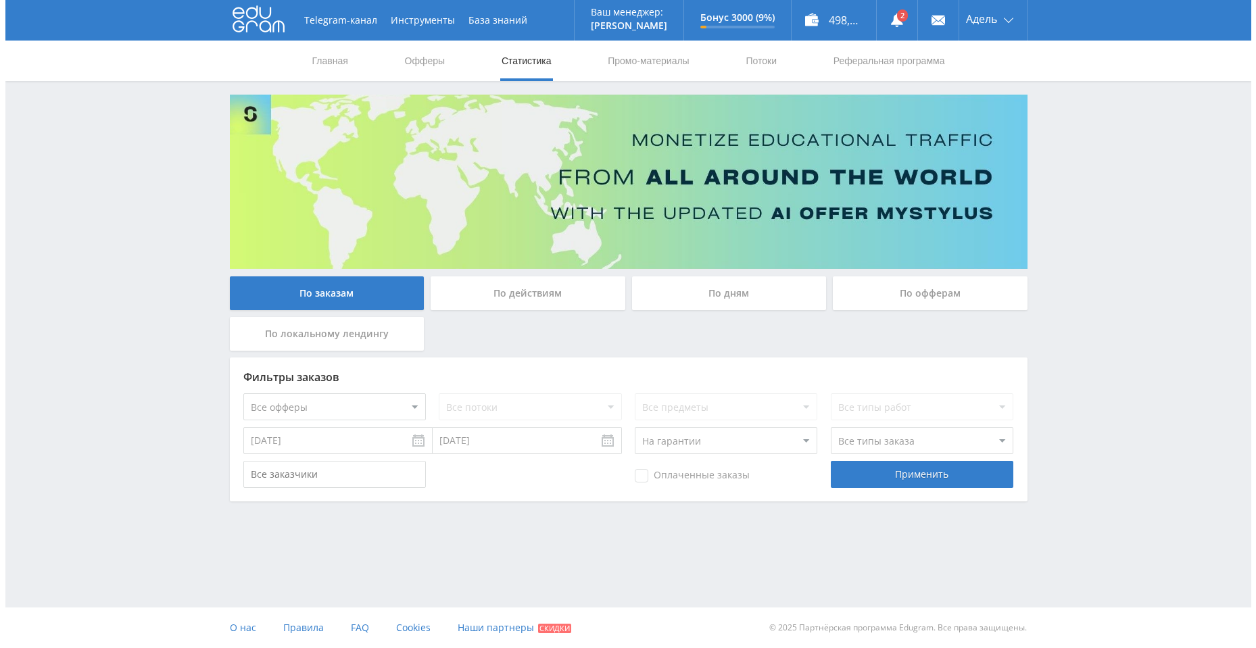
scroll to position [0, 0]
click at [420, 437] on input "[DATE]" at bounding box center [337, 440] width 189 height 27
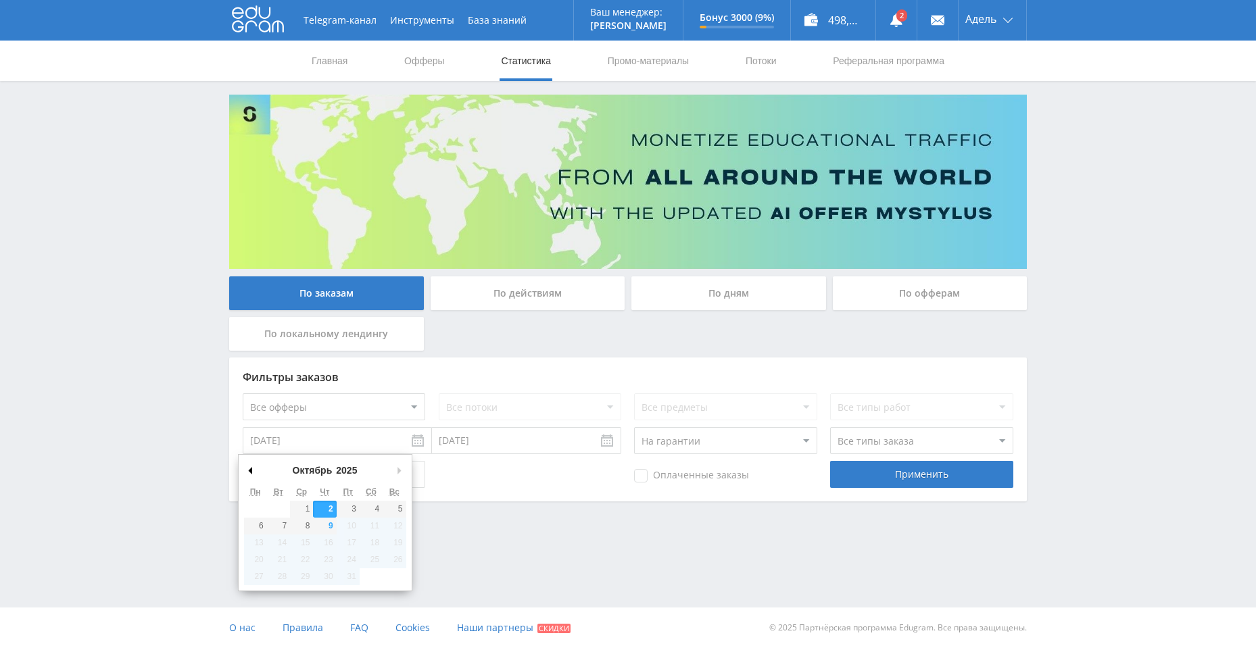
click at [245, 464] on div "Октябрь Январь Февраль Март Апрель Май Июнь Июль Август Сентябрь Октябрь Ноябрь…" at bounding box center [325, 522] width 174 height 137
type input "[DATE]"
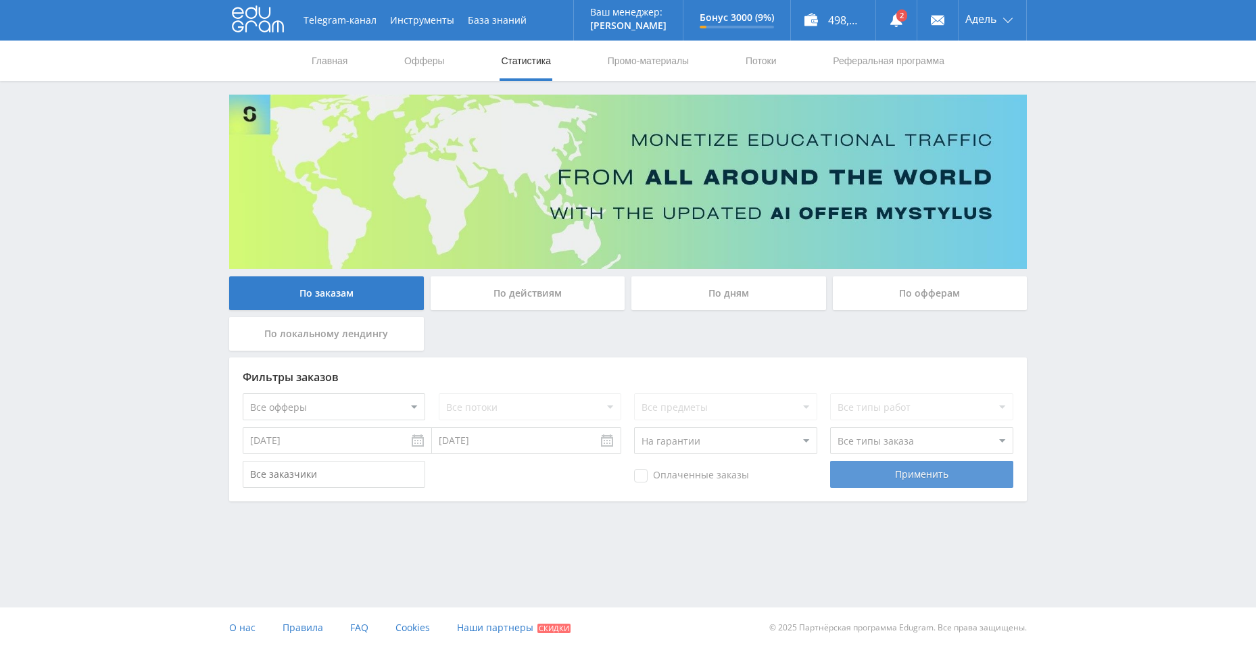
click at [867, 477] on div "Применить" at bounding box center [921, 474] width 183 height 27
click at [943, 473] on div "Применить" at bounding box center [921, 474] width 183 height 27
click at [851, 12] on div "498,50 ₽" at bounding box center [833, 20] width 85 height 41
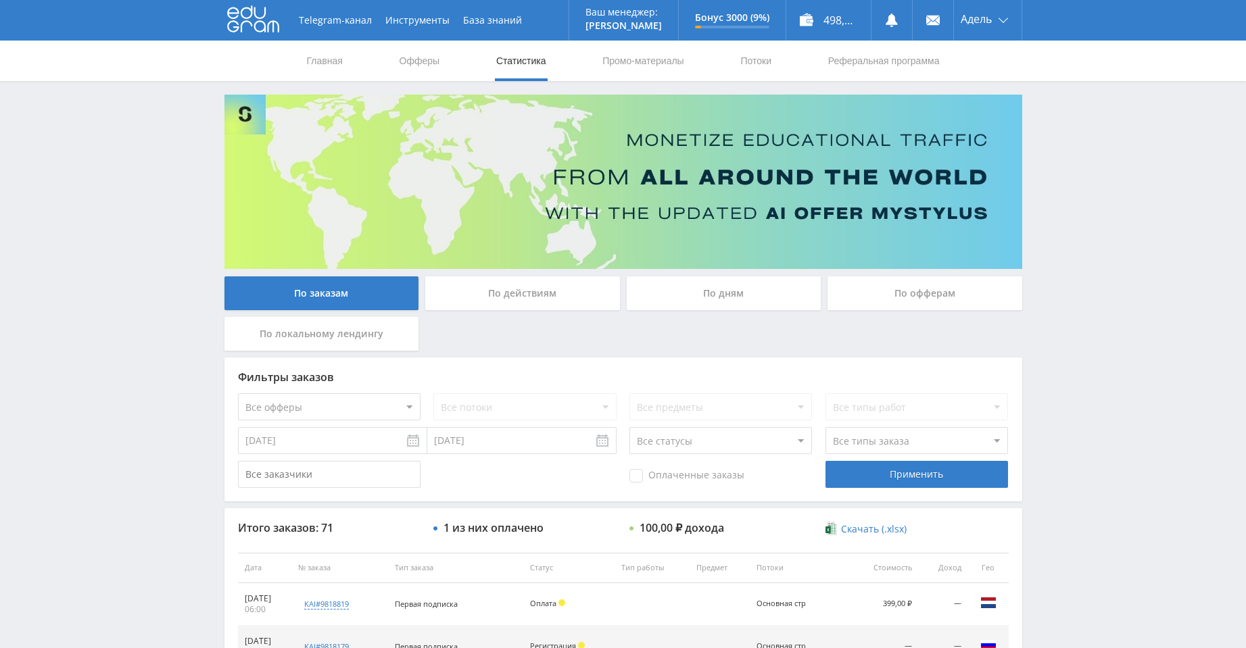
click at [1055, 371] on div "Telegram-канал Инструменты База знаний Ваш менеджер: [PERSON_NAME] Alex Online …" at bounding box center [623, 567] width 1246 height 1135
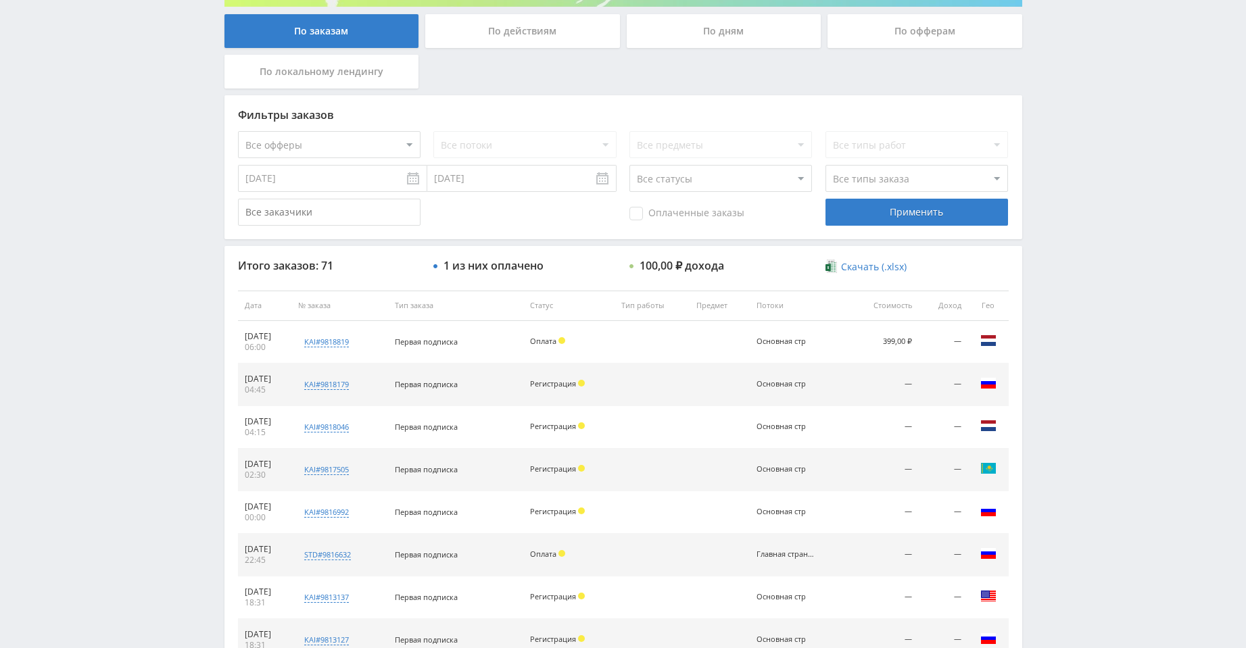
scroll to position [270, 0]
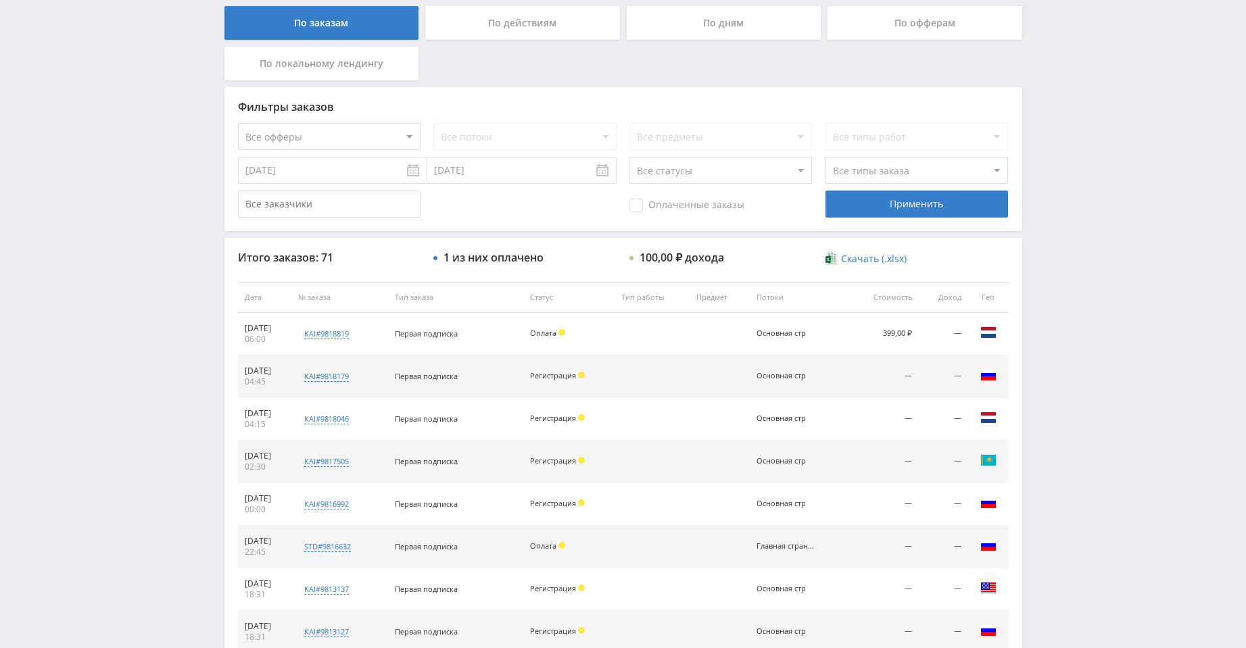
click at [743, 174] on select "Все статусы В аукционе В работе На гарантии Завершен Возврат Черновик" at bounding box center [720, 170] width 183 height 27
click at [629, 157] on select "Все статусы В аукционе В работе На гарантии Завершен Возврат Черновик" at bounding box center [720, 170] width 183 height 27
click at [868, 209] on div "Применить" at bounding box center [917, 204] width 183 height 27
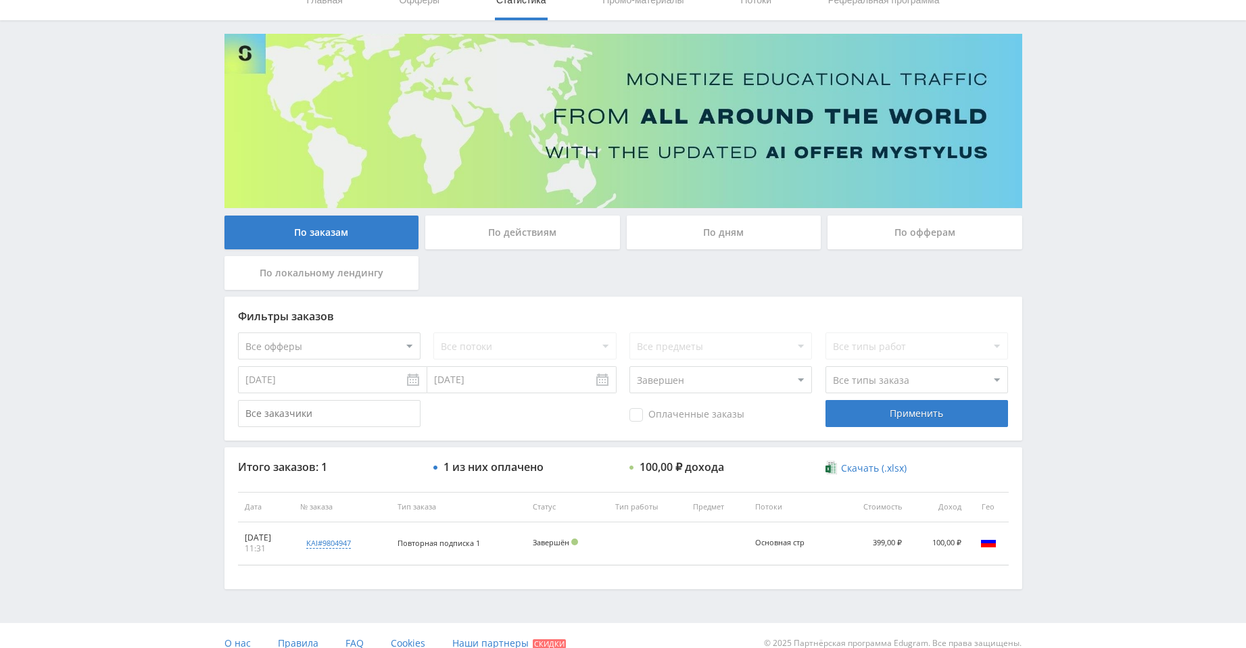
scroll to position [76, 0]
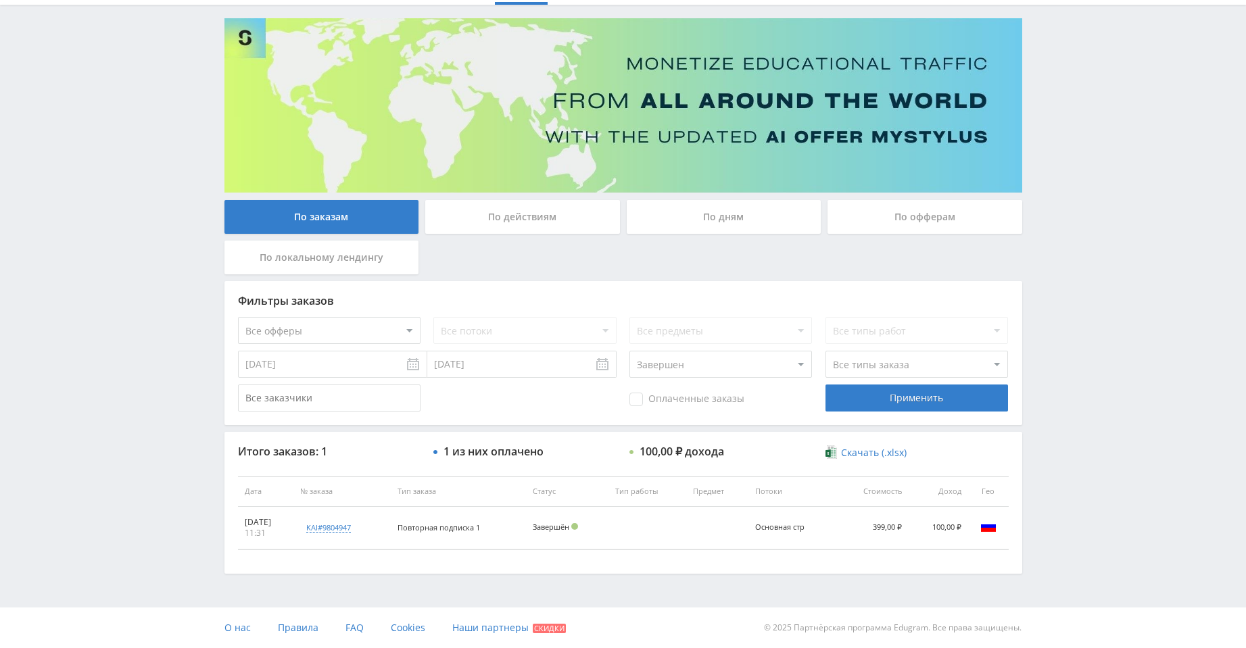
click at [705, 374] on select "Все статусы В аукционе В работе На гарантии Завершен Возврат Черновик" at bounding box center [720, 364] width 183 height 27
select select "-1"
click at [629, 351] on select "Все статусы В аукционе В работе На гарантии Завершен Возврат Черновик" at bounding box center [720, 364] width 183 height 27
click at [955, 400] on div "Применить" at bounding box center [917, 398] width 183 height 27
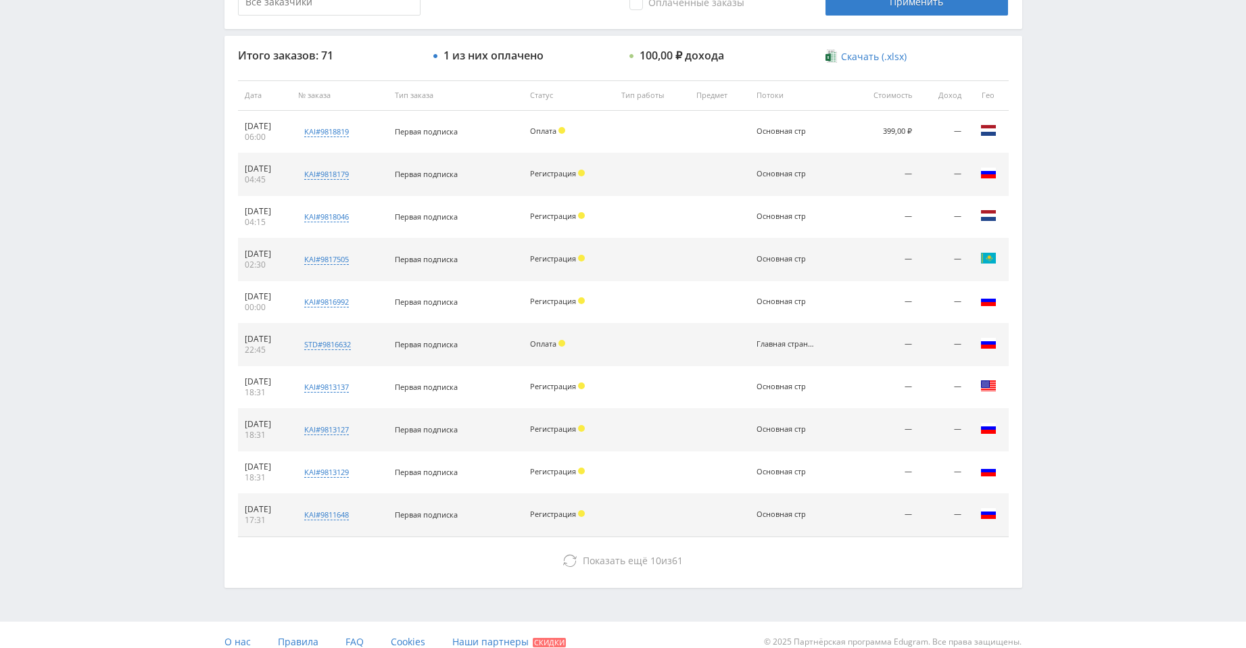
scroll to position [9, 0]
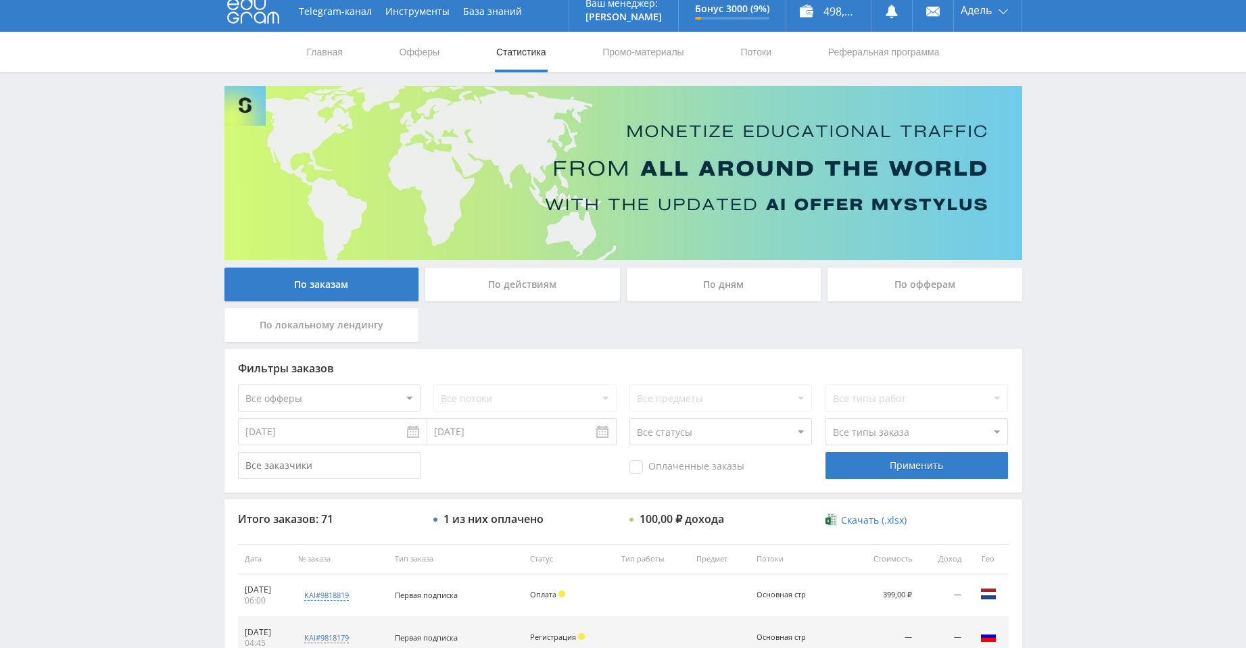
click at [381, 397] on select "Все офферы MyStylus MyStylus - Revshare Кэмп Studybay Автор24 Studybay [GEOGRAP…" at bounding box center [329, 398] width 183 height 27
click at [1030, 392] on div "Telegram-канал Инструменты База знаний Ваш менеджер: [PERSON_NAME] Alex Online …" at bounding box center [623, 558] width 1246 height 1135
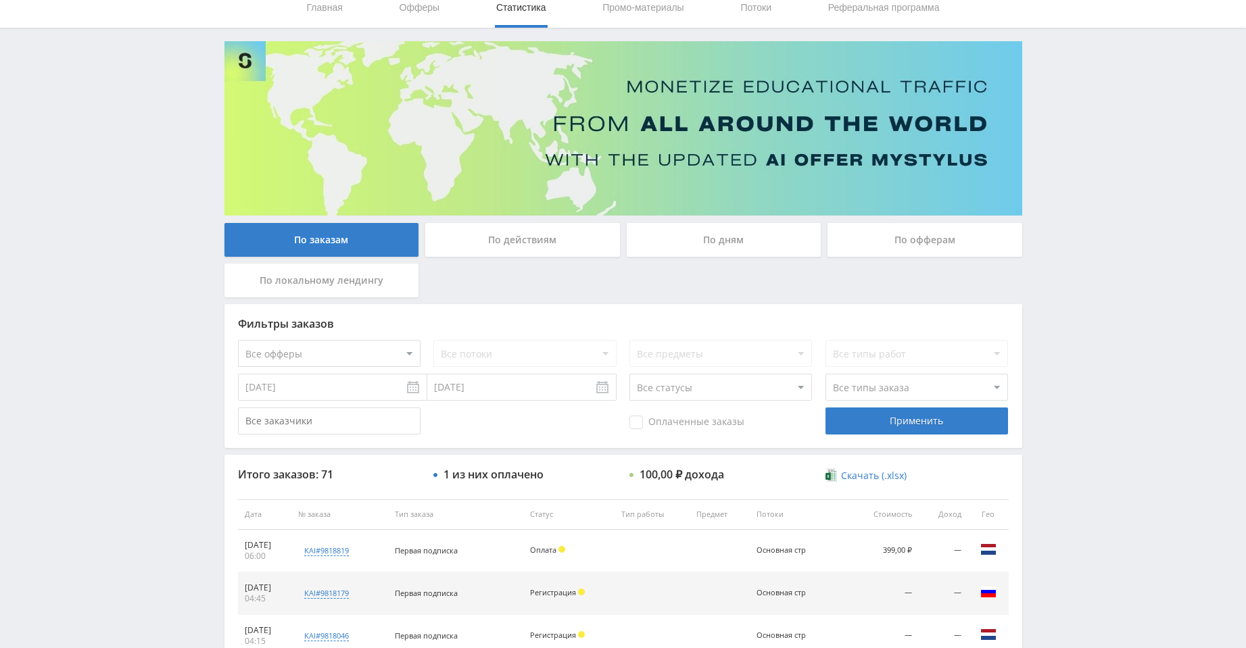
scroll to position [144, 0]
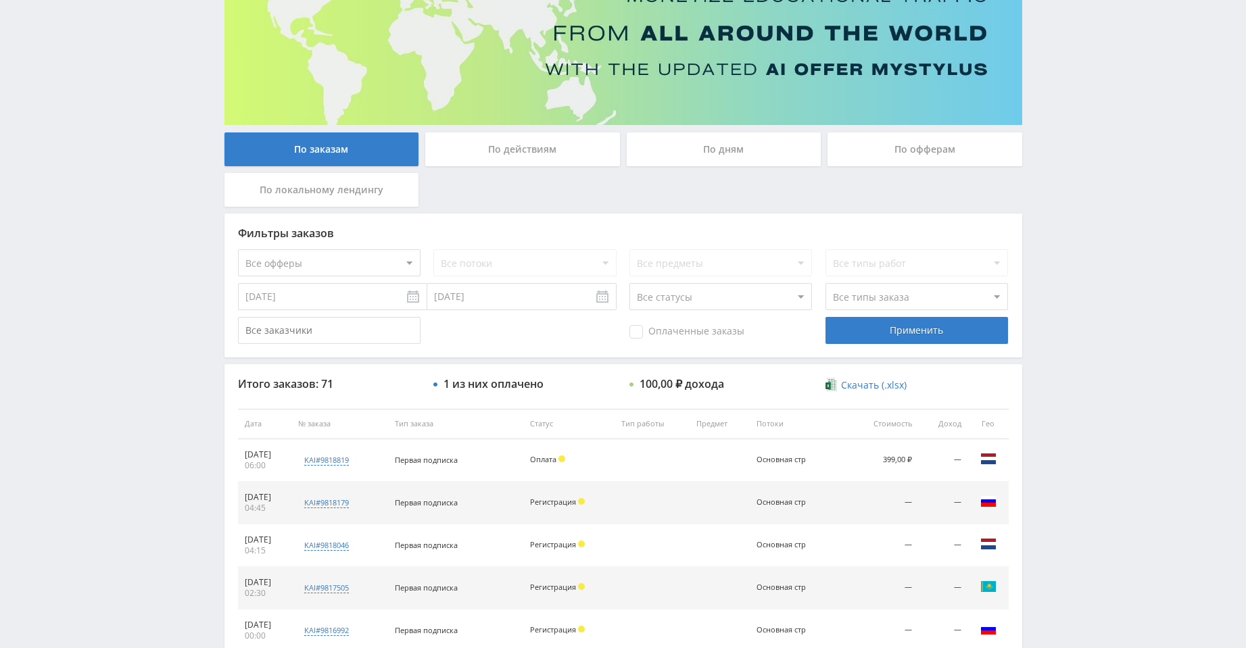
click at [913, 300] on select "Все типы заказа [PERSON_NAME] Новый заказ" at bounding box center [917, 296] width 183 height 27
click at [1037, 314] on div "Telegram-канал Инструменты База знаний Ваш менеджер: [PERSON_NAME] Alex Online …" at bounding box center [623, 423] width 1246 height 1135
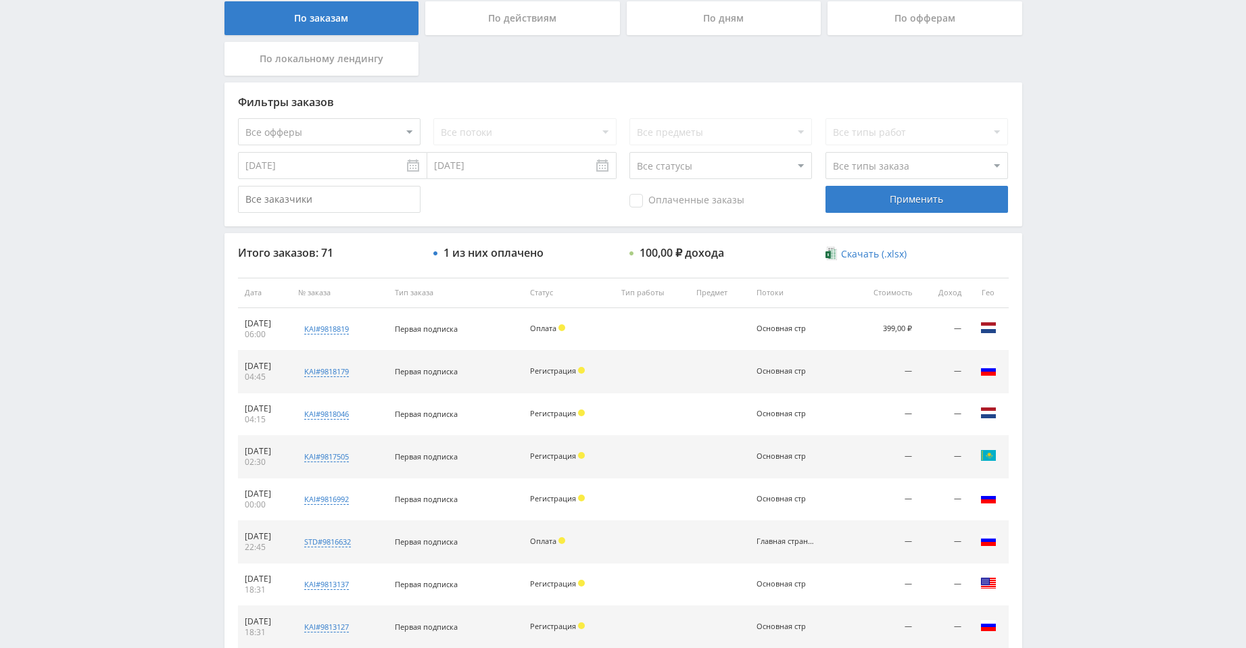
scroll to position [279, 0]
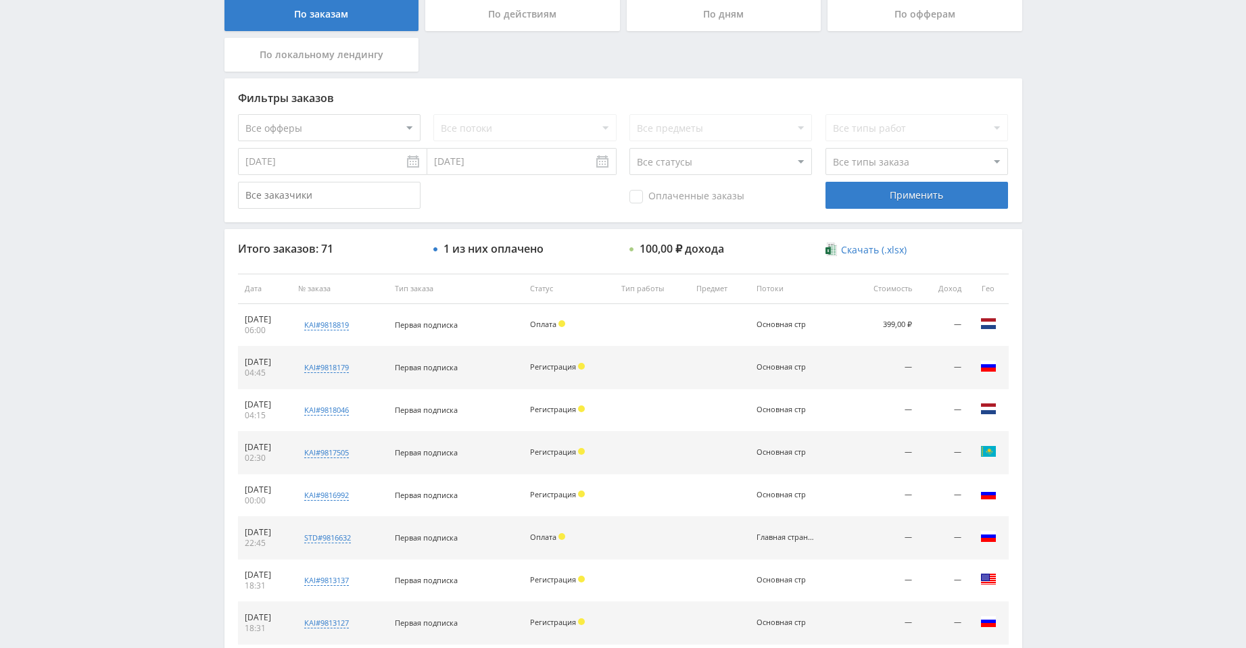
click at [338, 109] on div "Фильтры заказов Все офферы MyStylus MyStylus - Revshare Кэмп Studybay Автор24 S…" at bounding box center [623, 150] width 798 height 144
click at [334, 121] on select "Все офферы MyStylus MyStylus - Revshare Кэмп Studybay Автор24 Studybay [GEOGRAP…" at bounding box center [329, 127] width 183 height 27
select select "376"
click at [892, 205] on div "Применить" at bounding box center [917, 195] width 183 height 27
click at [694, 156] on select "Все статусы В аукционе В работе На гарантии Завершен Возврат Черновик" at bounding box center [720, 161] width 183 height 27
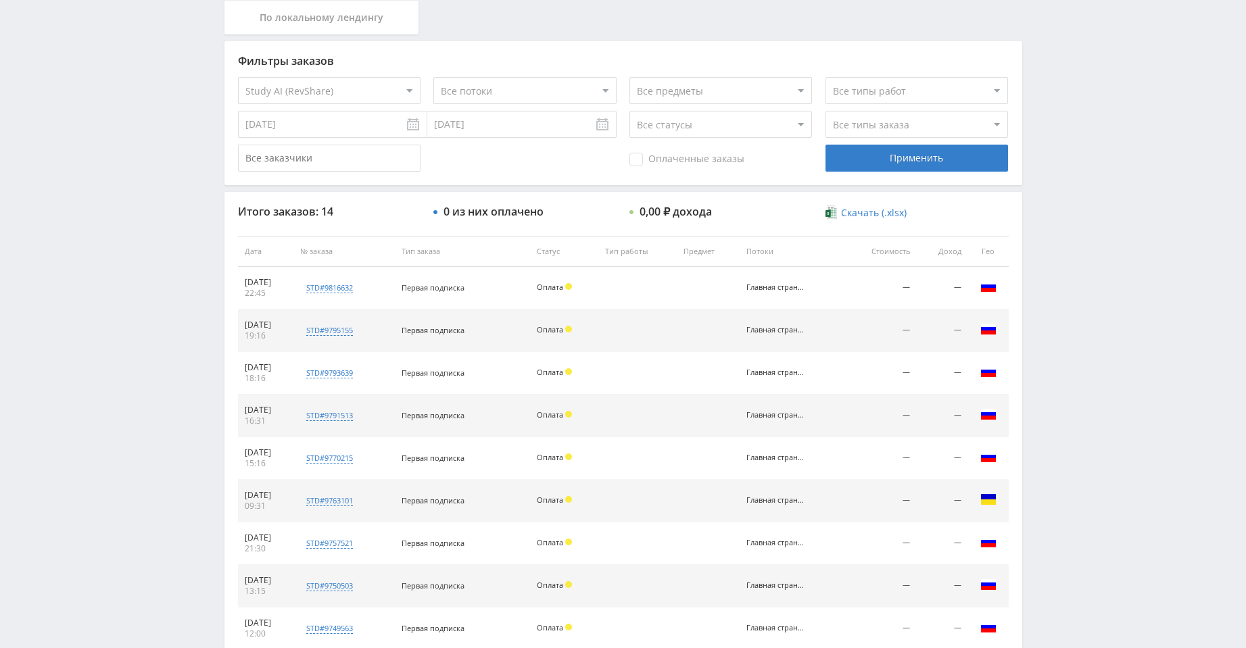
scroll to position [144, 0]
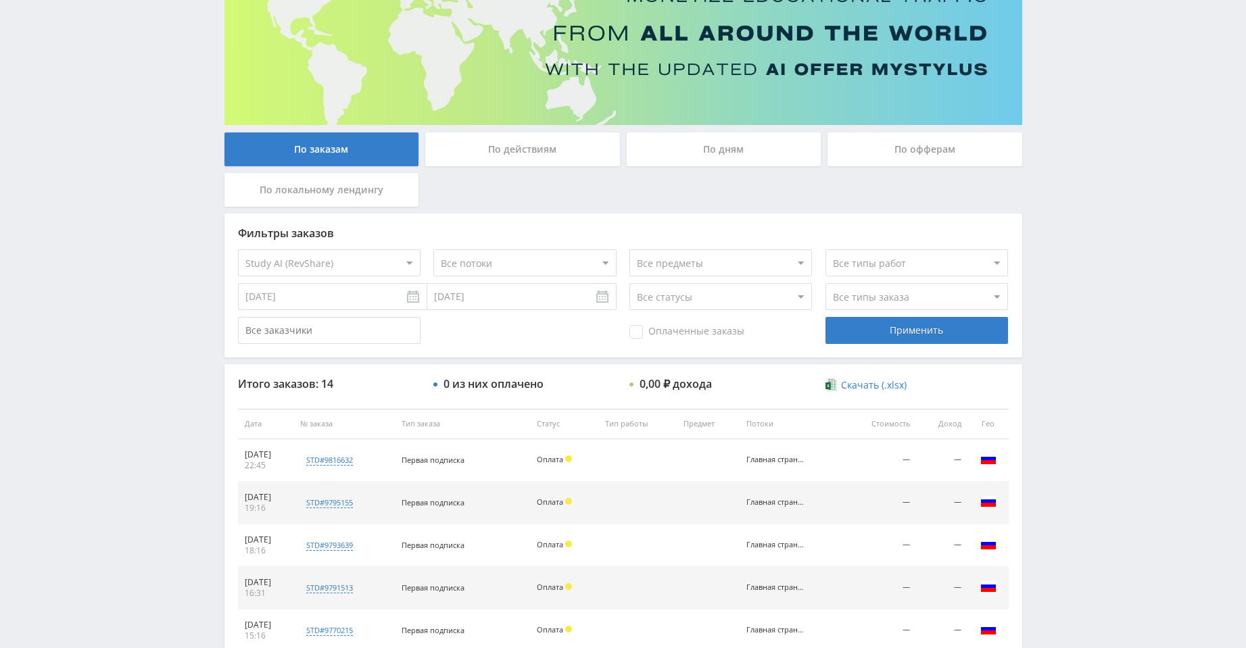
click at [1115, 327] on div "Telegram-канал Инструменты База знаний Ваш менеджер: [PERSON_NAME] Alex Online …" at bounding box center [623, 423] width 1246 height 1135
click at [1004, 301] on select "Все типы заказа [PERSON_NAME] Новый заказ" at bounding box center [917, 296] width 183 height 27
click at [976, 261] on select "Все типы работ" at bounding box center [917, 262] width 183 height 27
click at [1086, 274] on div "Telegram-канал Инструменты База знаний Ваш менеджер: [PERSON_NAME] Alex Online …" at bounding box center [623, 423] width 1246 height 1135
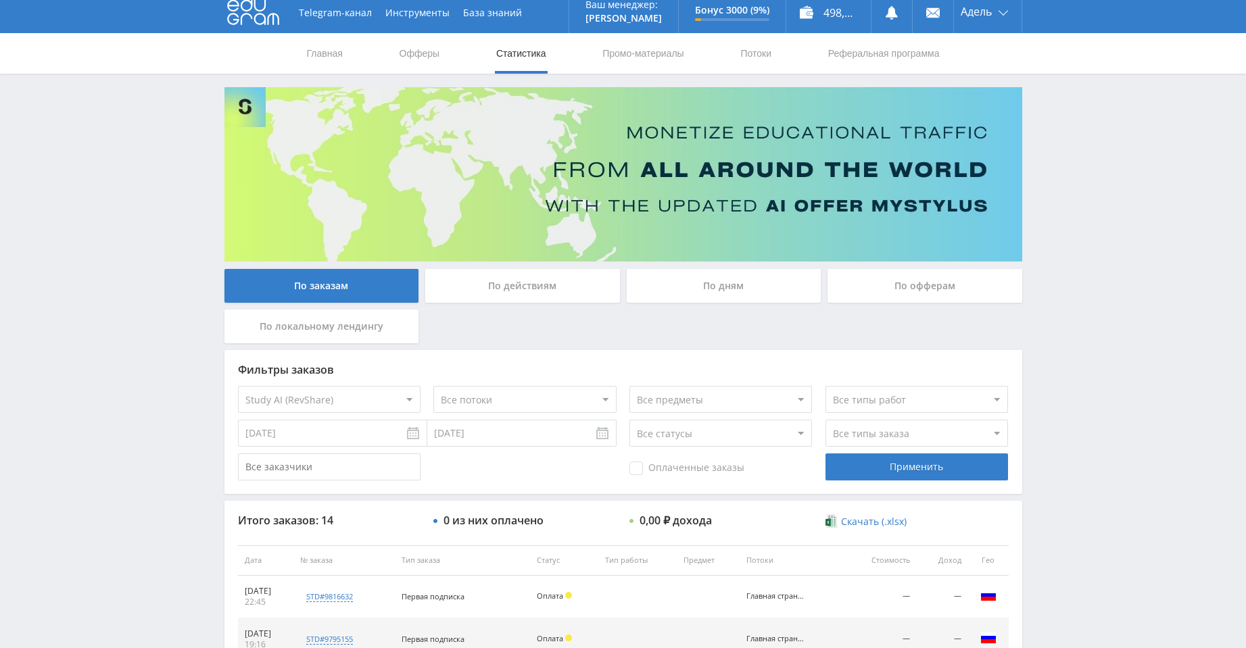
scroll to position [0, 0]
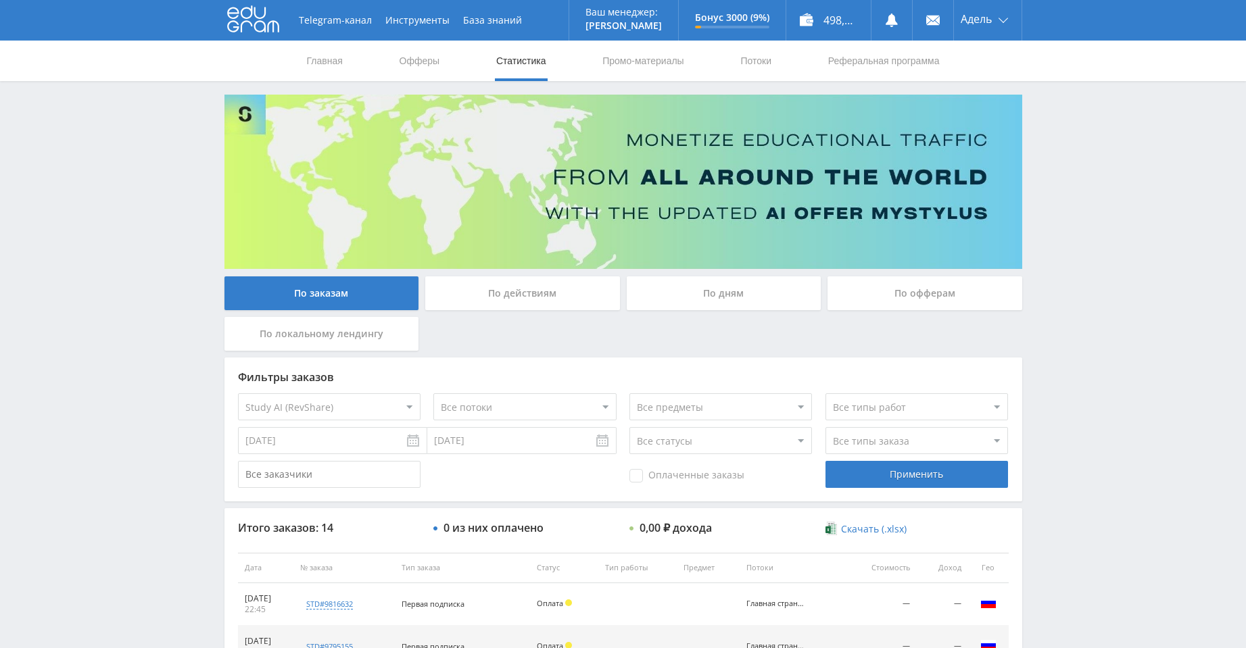
click at [558, 277] on div "По действиям" at bounding box center [522, 294] width 195 height 34
click at [0, 0] on input "По действиям" at bounding box center [0, 0] width 0 height 0
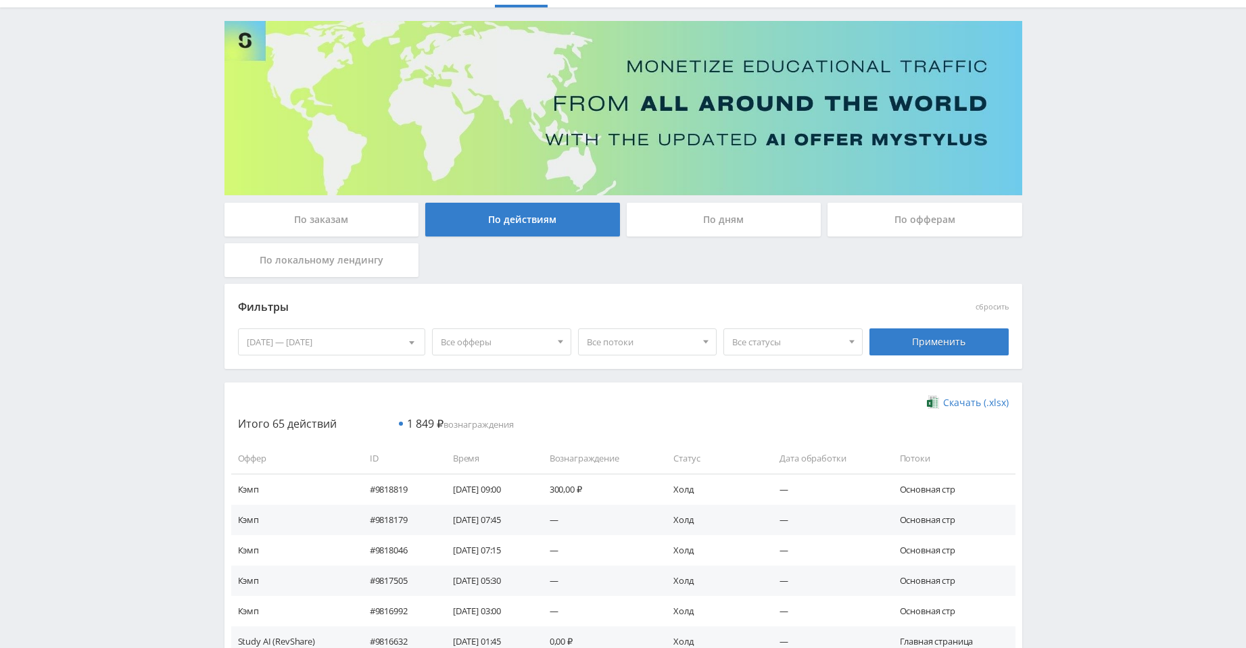
scroll to position [203, 0]
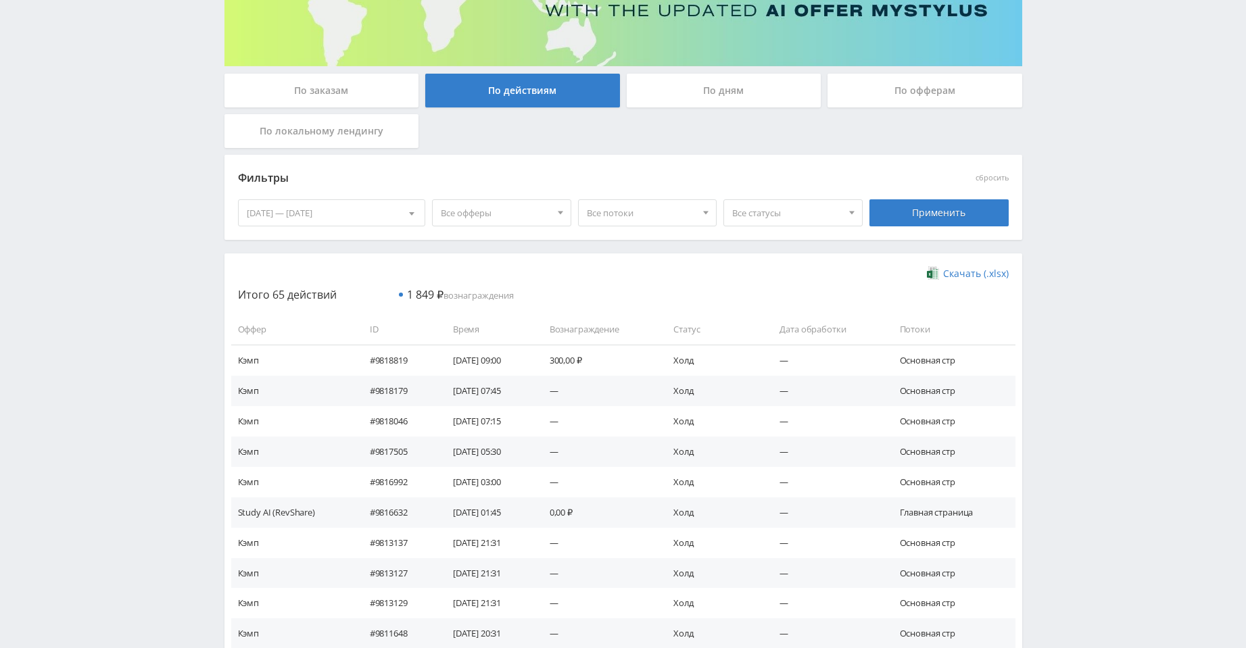
click at [653, 214] on span "Все потоки" at bounding box center [642, 213] width 110 height 26
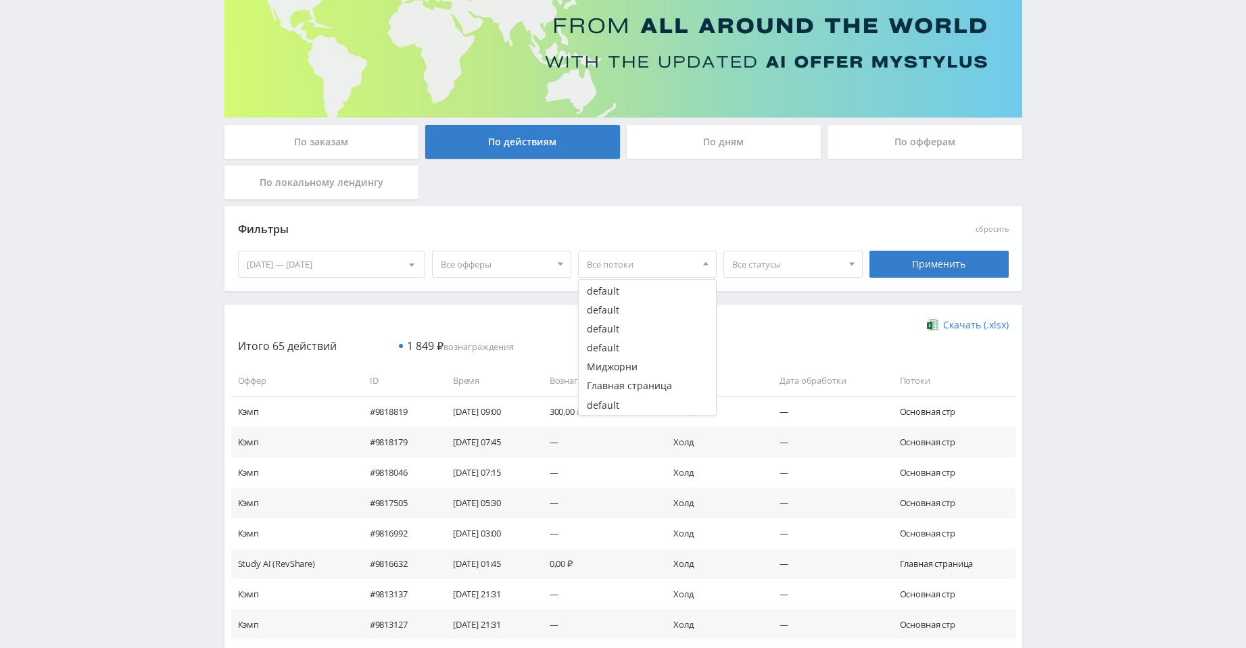
scroll to position [135, 0]
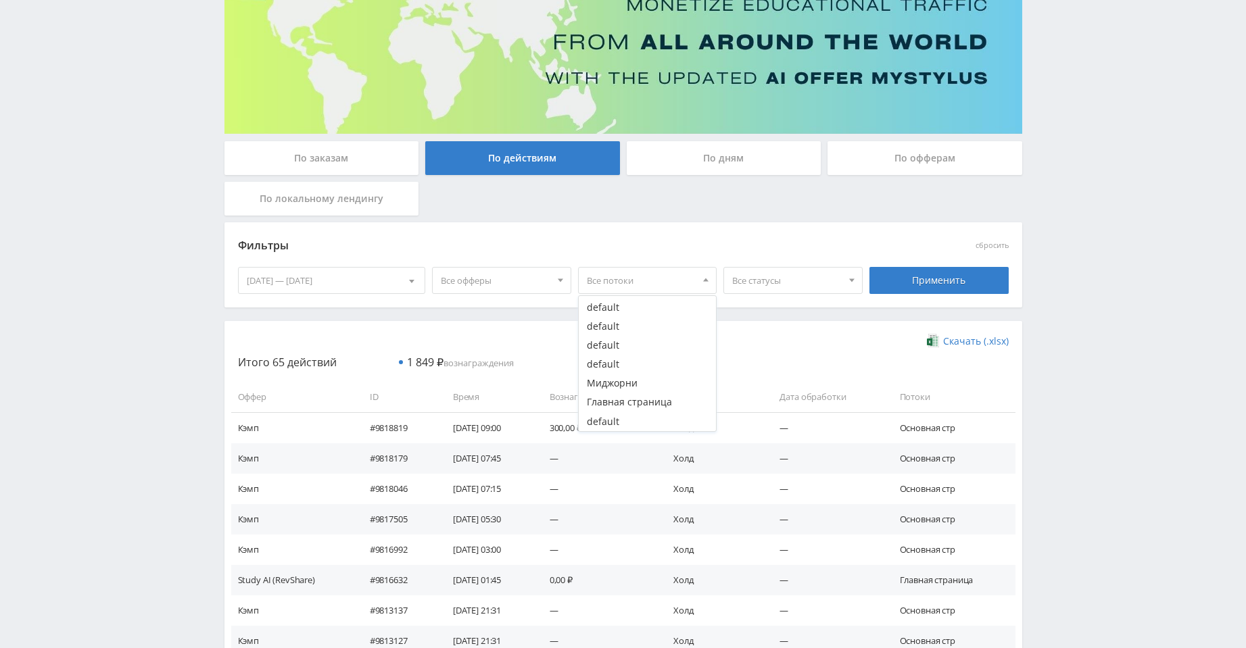
click at [780, 285] on span "Все статусы" at bounding box center [787, 281] width 110 height 26
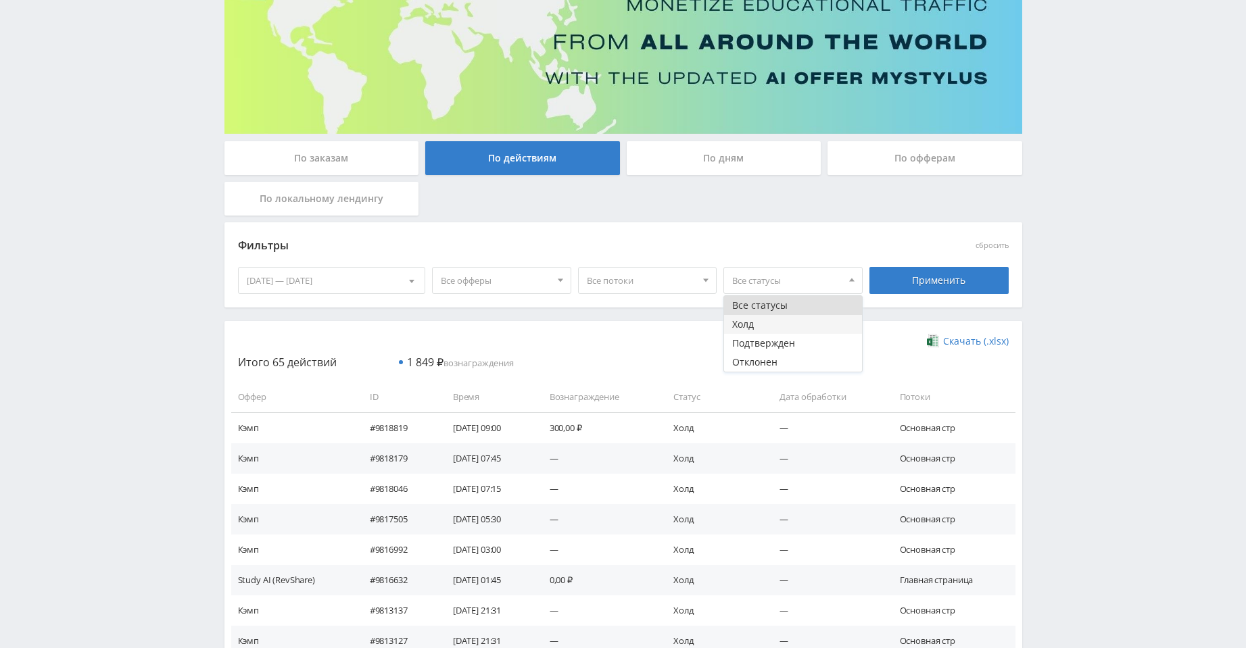
click at [782, 321] on button "Холд" at bounding box center [793, 324] width 138 height 19
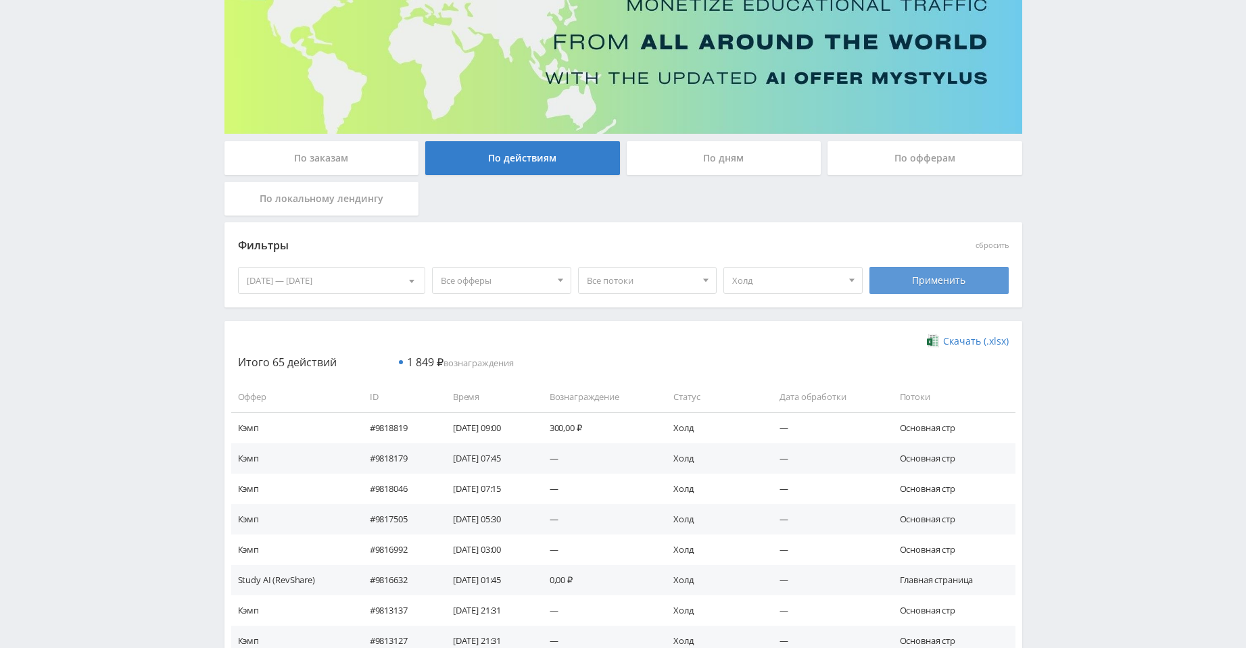
click at [956, 279] on div "Применить" at bounding box center [938, 280] width 139 height 27
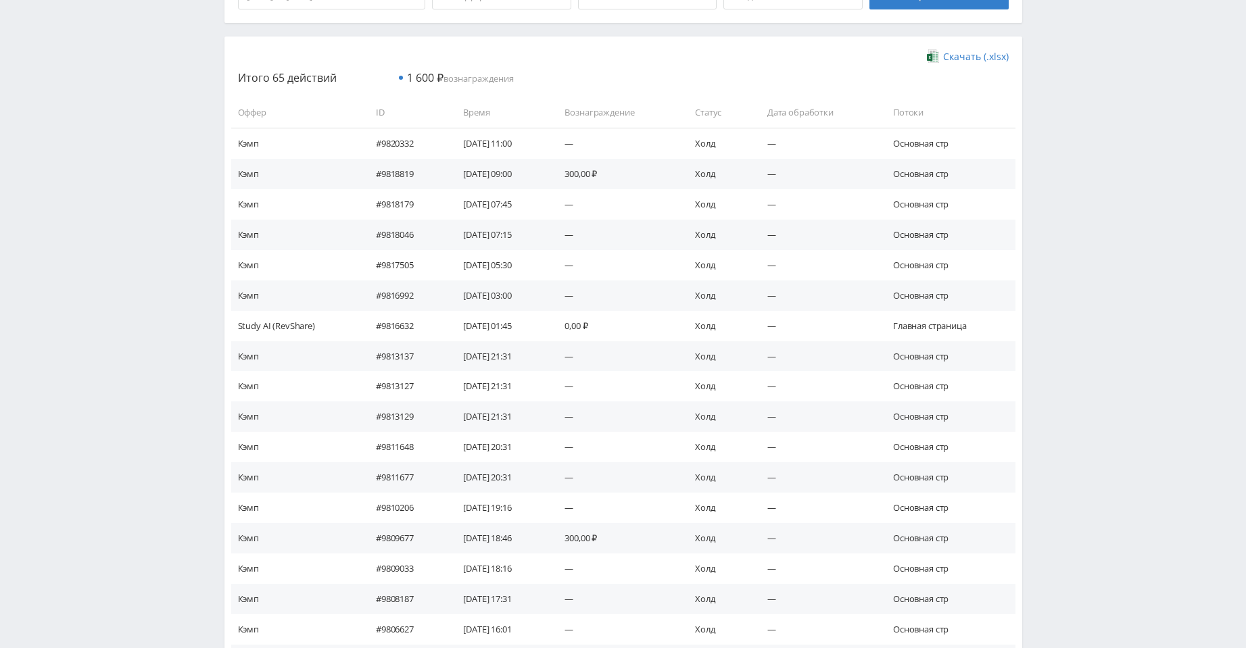
scroll to position [97, 0]
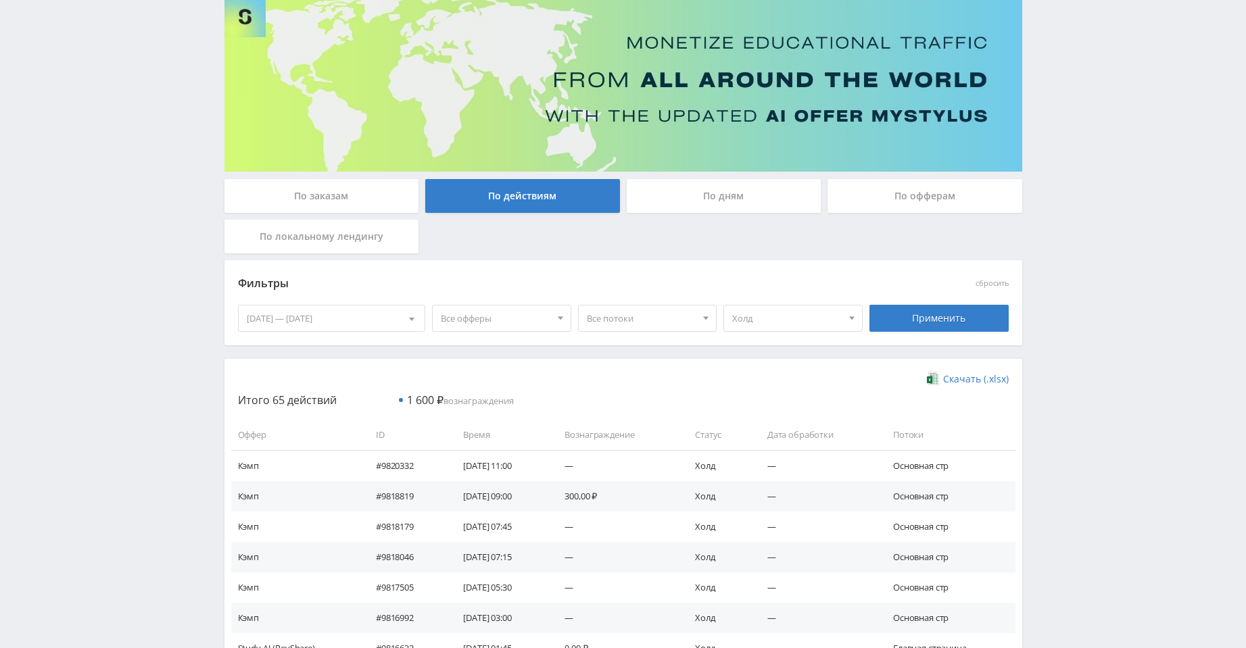
click at [389, 308] on div "[DATE] — [DATE]" at bounding box center [332, 319] width 187 height 26
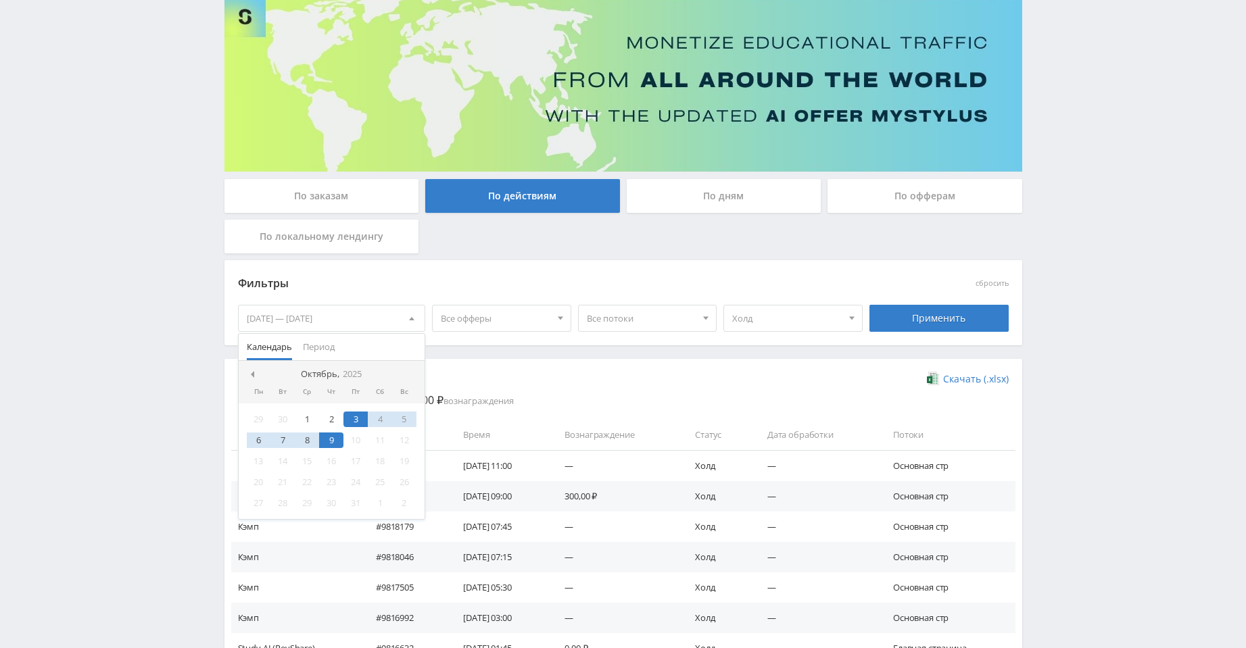
click at [255, 381] on nav "Октябрь, 2025" at bounding box center [332, 374] width 187 height 27
click at [249, 377] on span at bounding box center [250, 374] width 7 height 7
click at [260, 438] on div "8" at bounding box center [259, 441] width 24 height 16
click at [408, 377] on span at bounding box center [409, 374] width 7 height 7
click at [327, 437] on div "9" at bounding box center [331, 441] width 24 height 16
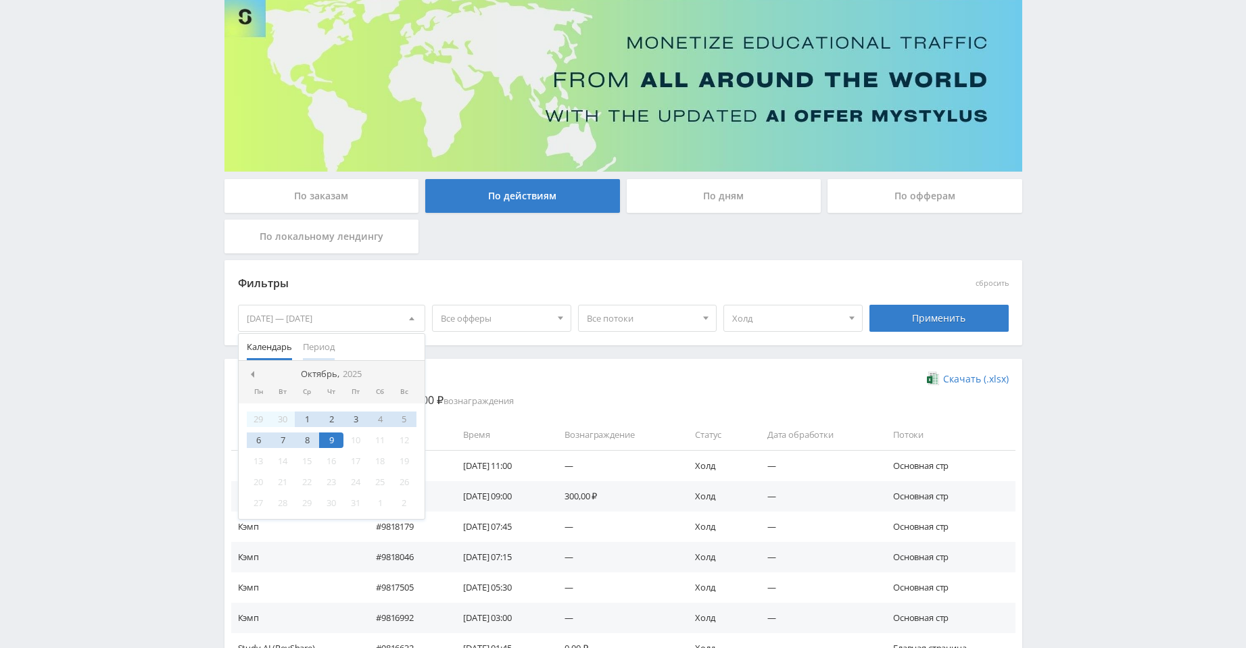
click at [331, 353] on span "Период" at bounding box center [319, 347] width 32 height 26
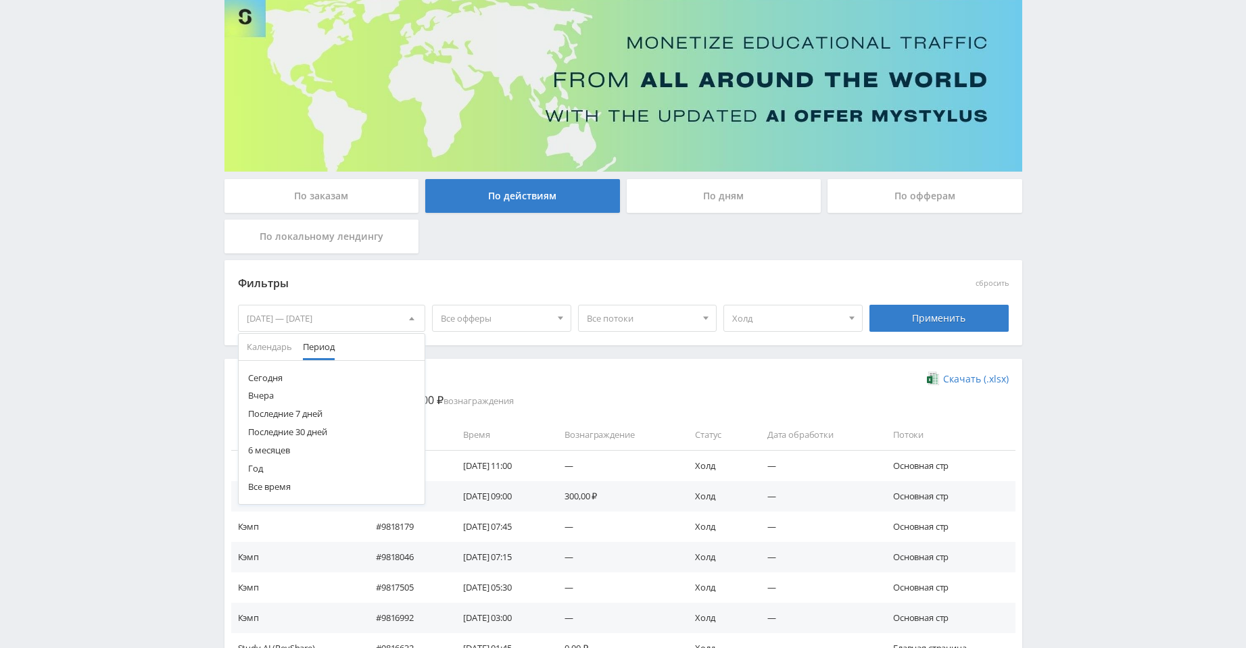
click at [293, 464] on button "Год" at bounding box center [332, 469] width 187 height 18
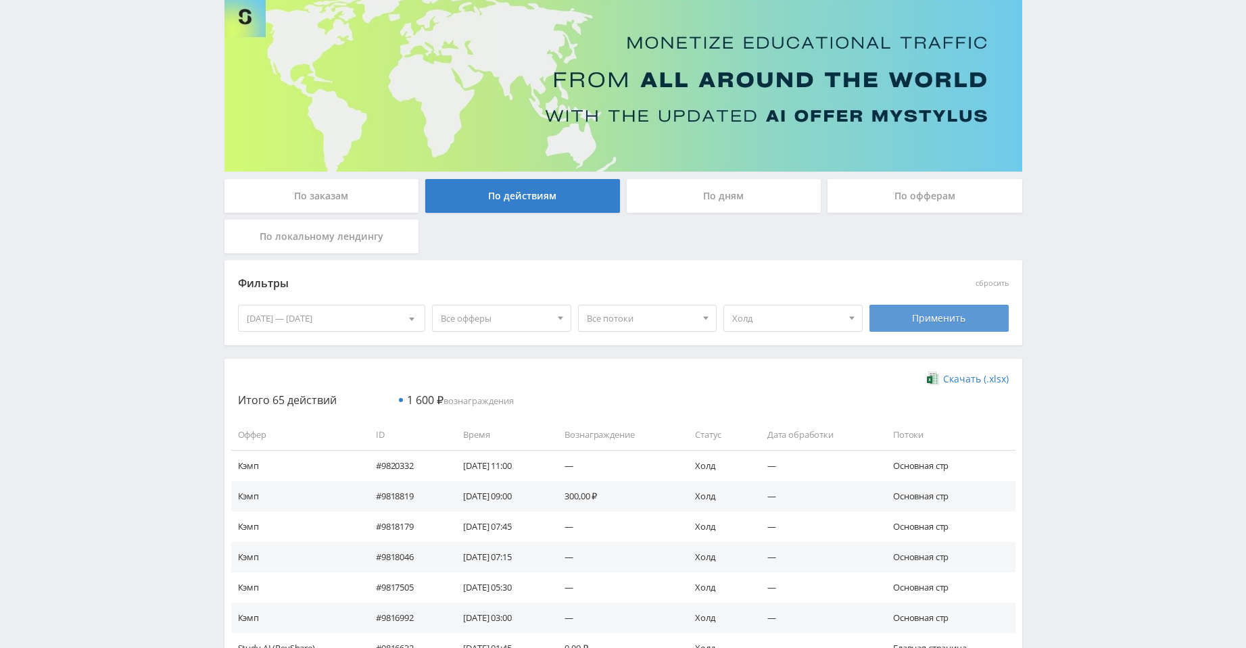
click at [927, 318] on div "Применить" at bounding box center [938, 318] width 139 height 27
click at [773, 307] on span "Холд" at bounding box center [787, 319] width 110 height 26
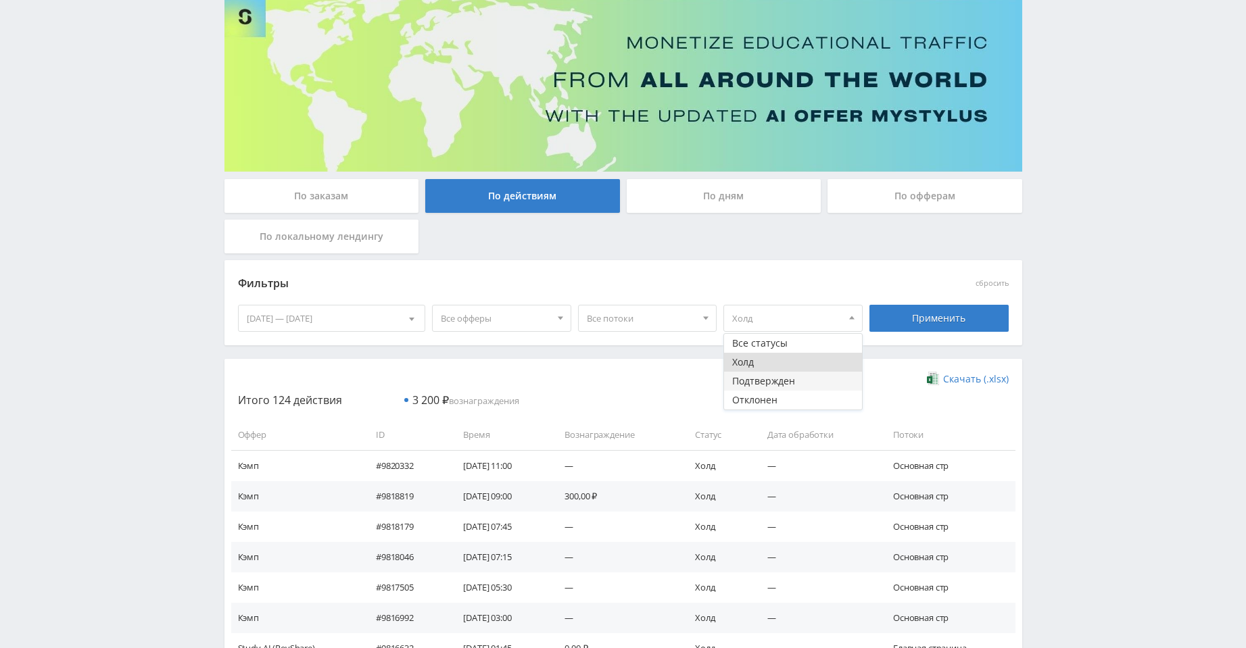
click at [792, 381] on button "Подтвержден" at bounding box center [793, 381] width 138 height 19
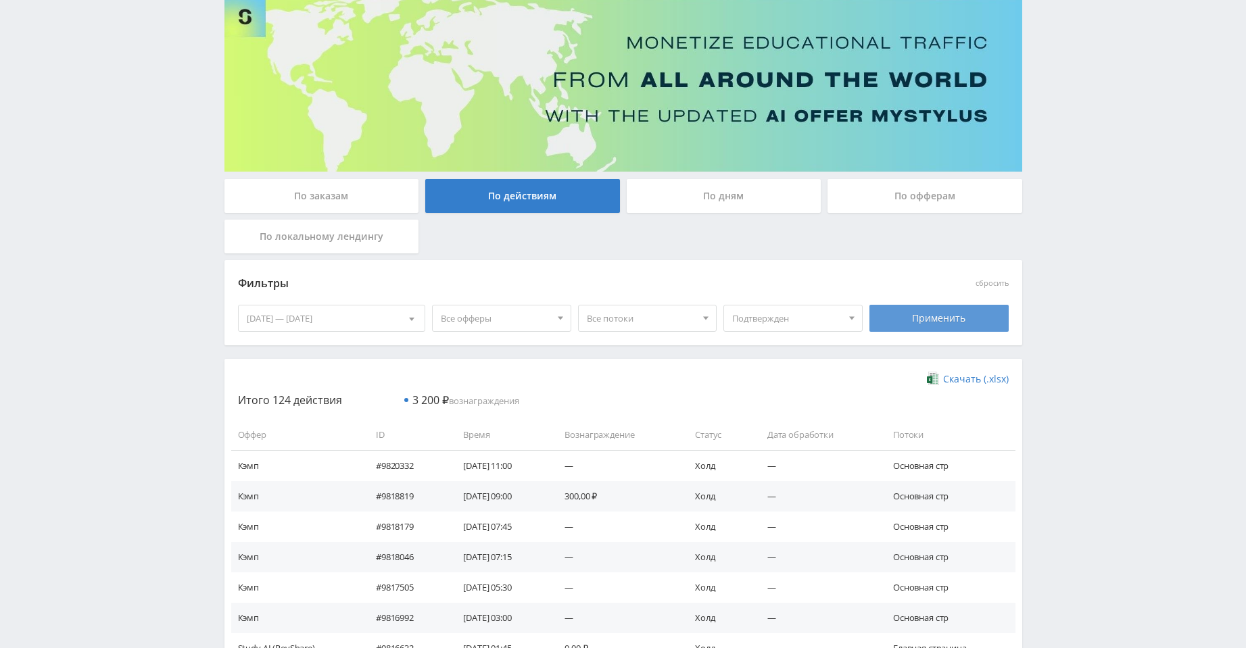
click at [897, 327] on div "Применить" at bounding box center [938, 318] width 139 height 27
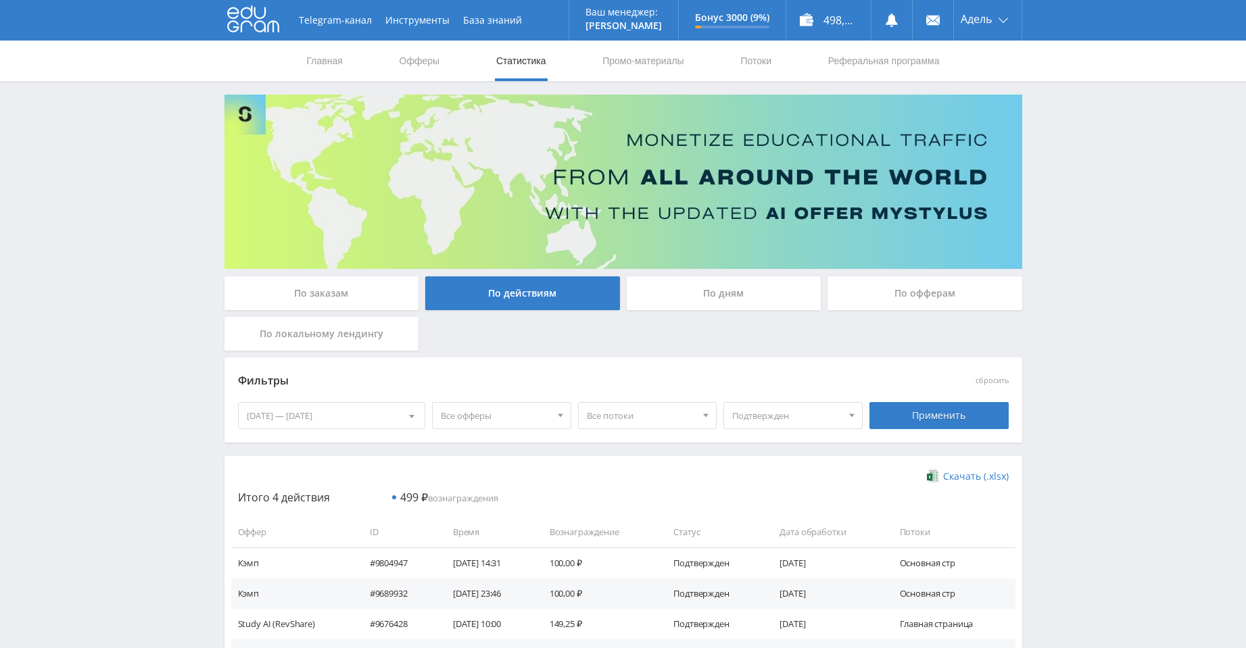
scroll to position [110, 0]
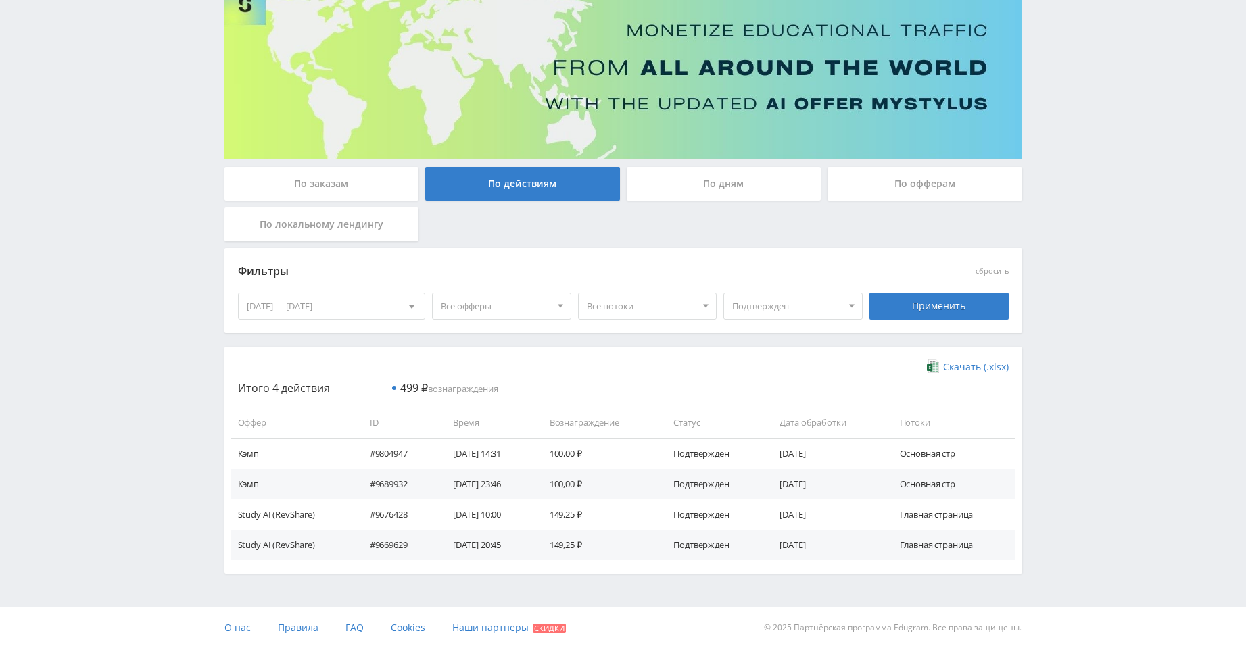
click at [737, 315] on span "Подтвержден" at bounding box center [787, 306] width 110 height 26
click at [766, 352] on button "Холд" at bounding box center [793, 350] width 138 height 19
click at [917, 300] on div "Применить" at bounding box center [938, 306] width 139 height 27
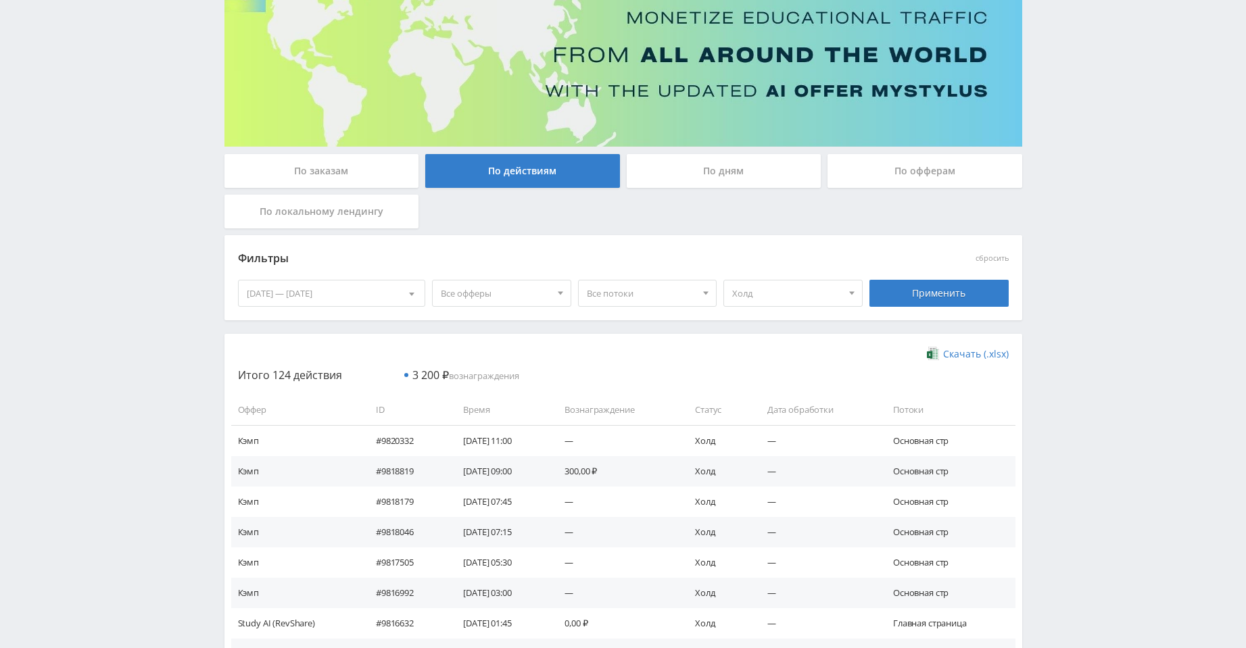
scroll to position [203, 0]
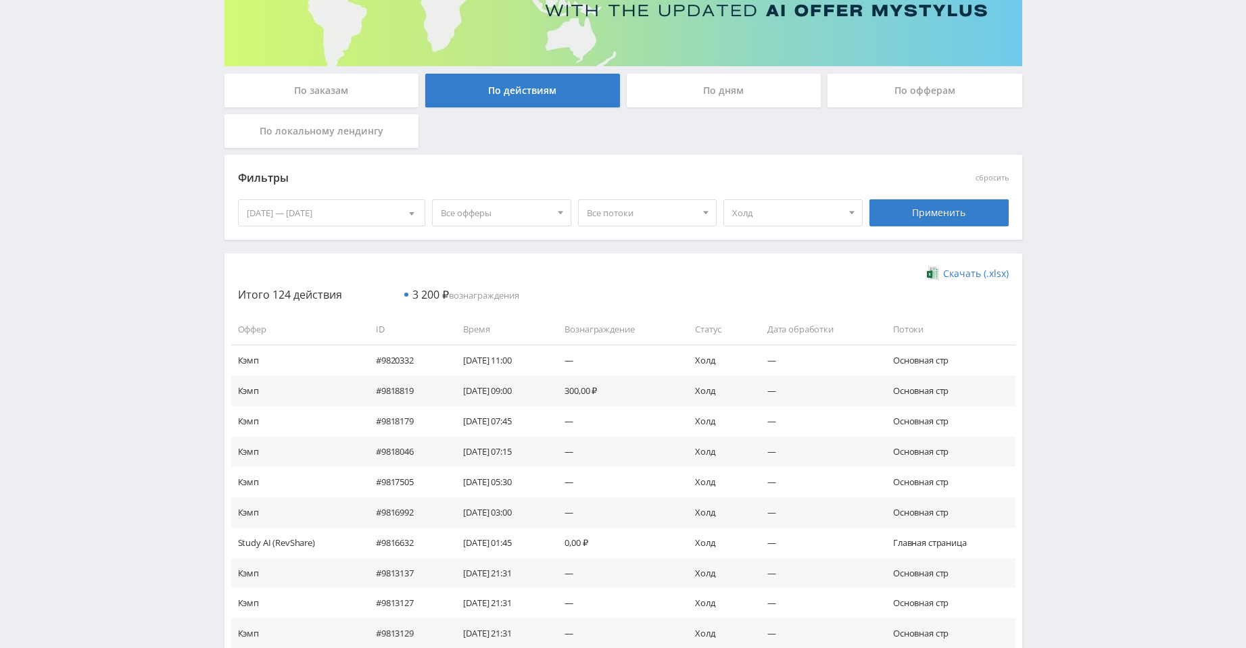
click at [742, 212] on span "Холд" at bounding box center [787, 213] width 110 height 26
click at [786, 289] on button "Отклонен" at bounding box center [793, 294] width 138 height 19
click at [908, 229] on div "Применить" at bounding box center [939, 213] width 146 height 38
click at [911, 222] on div "Применить" at bounding box center [938, 212] width 139 height 27
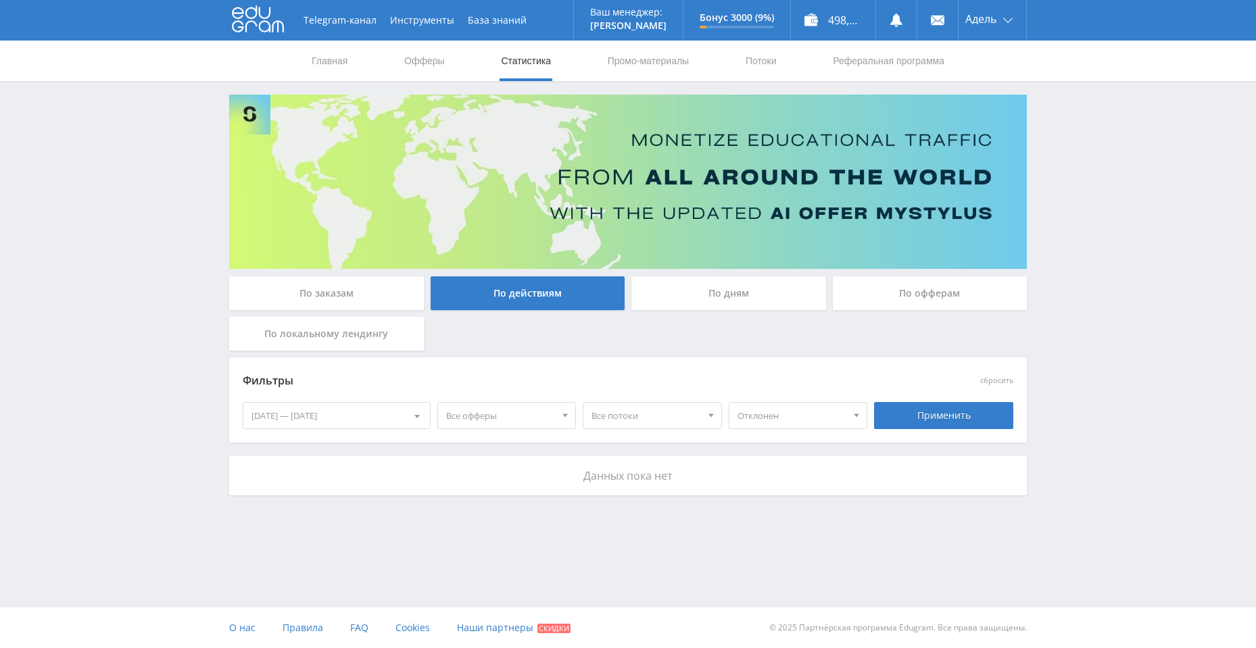
click at [803, 421] on span "Отклонен" at bounding box center [793, 416] width 110 height 26
click at [814, 478] on button "Подтвержден" at bounding box center [799, 478] width 138 height 19
click at [906, 415] on div "Применить" at bounding box center [943, 415] width 139 height 27
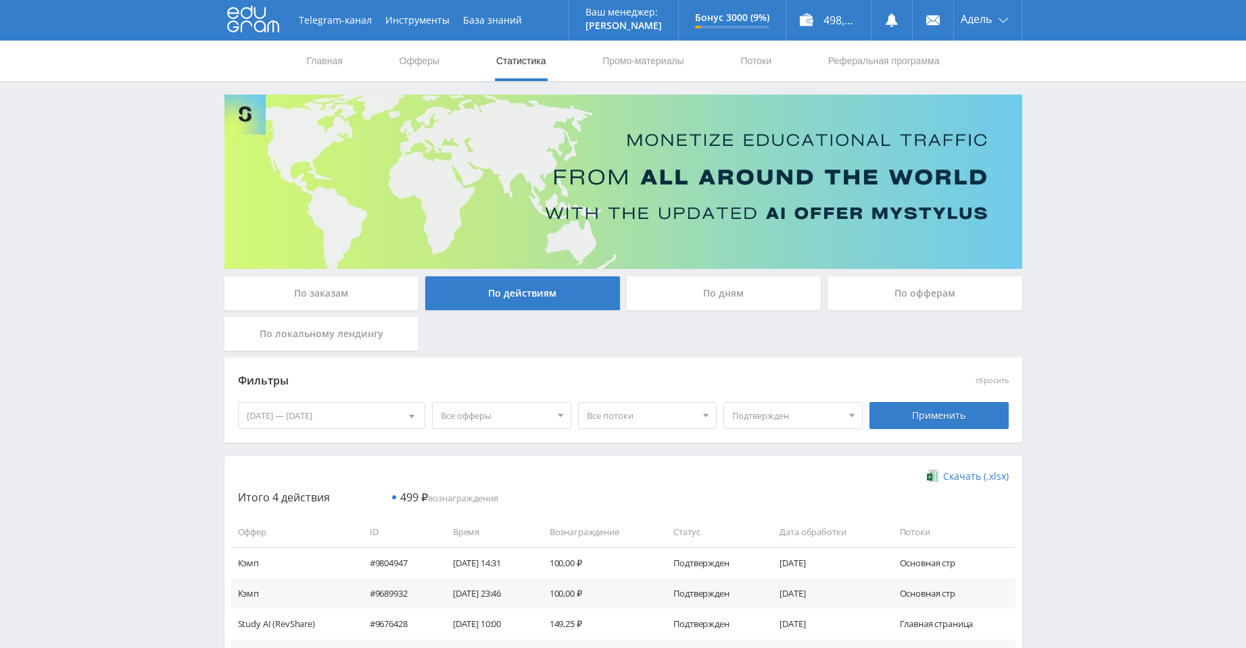
click at [810, 416] on span "Подтвержден" at bounding box center [787, 416] width 110 height 26
click at [811, 436] on button "Все статусы" at bounding box center [793, 440] width 138 height 19
click at [916, 416] on div "Применить" at bounding box center [938, 415] width 139 height 27
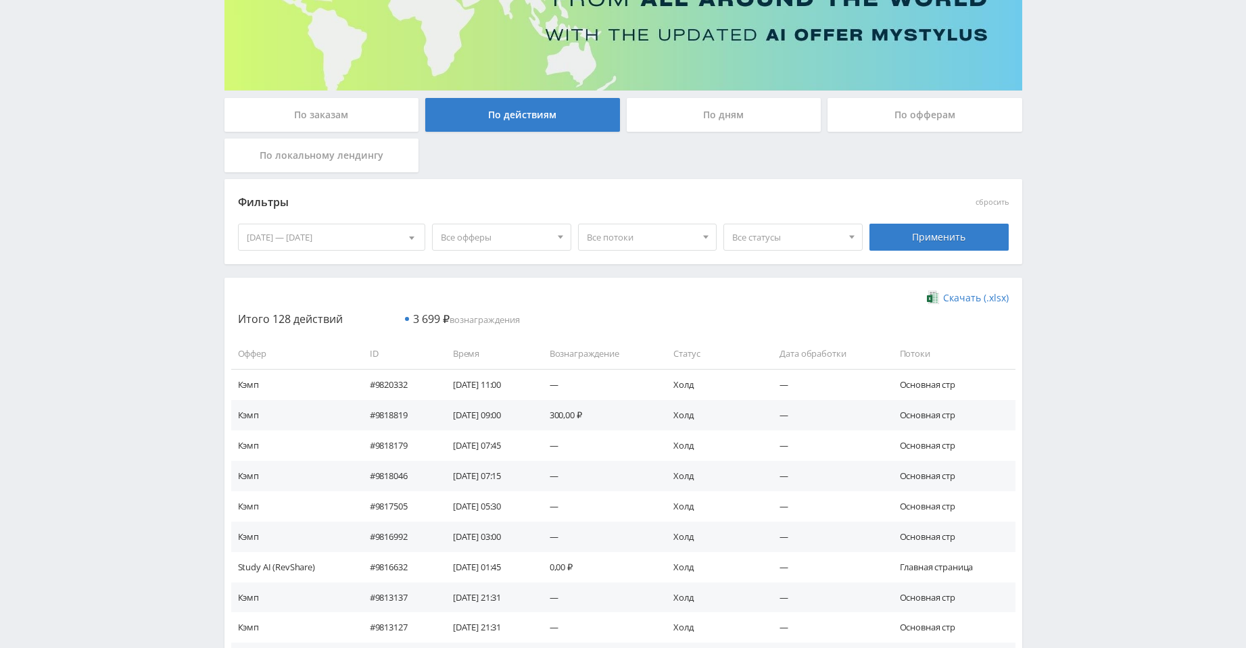
scroll to position [300, 0]
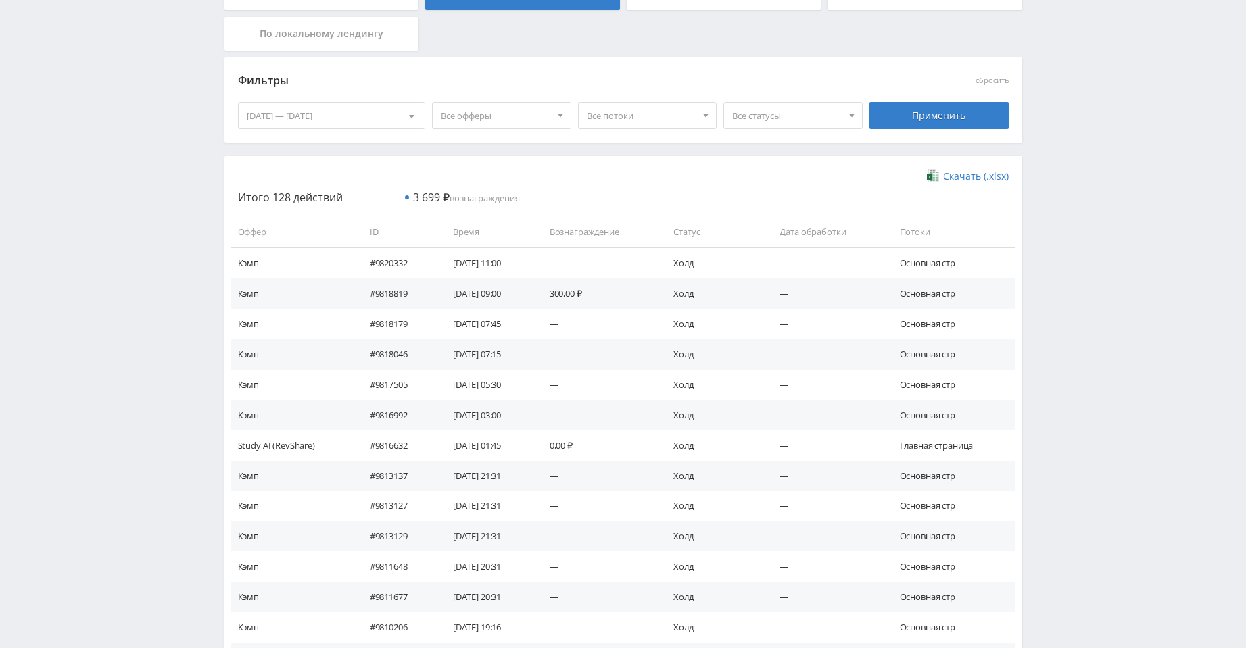
click at [761, 111] on span "Все статусы" at bounding box center [787, 116] width 110 height 26
click at [755, 163] on button "Холд" at bounding box center [793, 159] width 138 height 19
click at [926, 126] on div "Применить" at bounding box center [938, 115] width 139 height 27
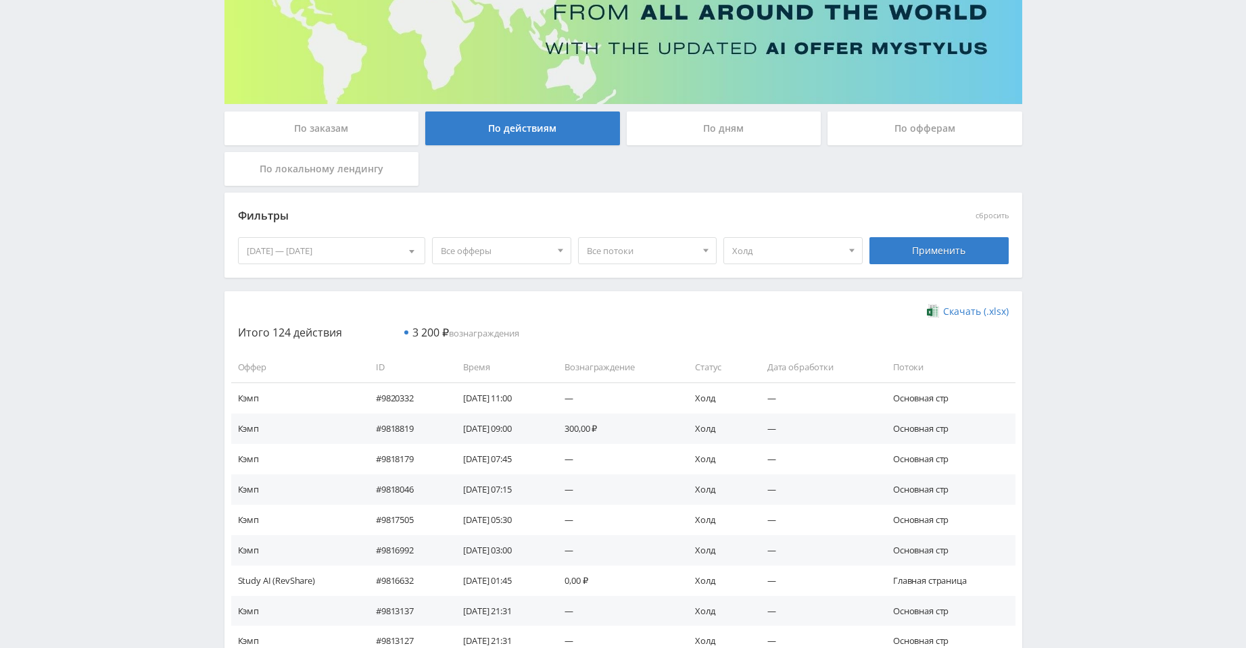
scroll to position [0, 0]
